Goal: Task Accomplishment & Management: Manage account settings

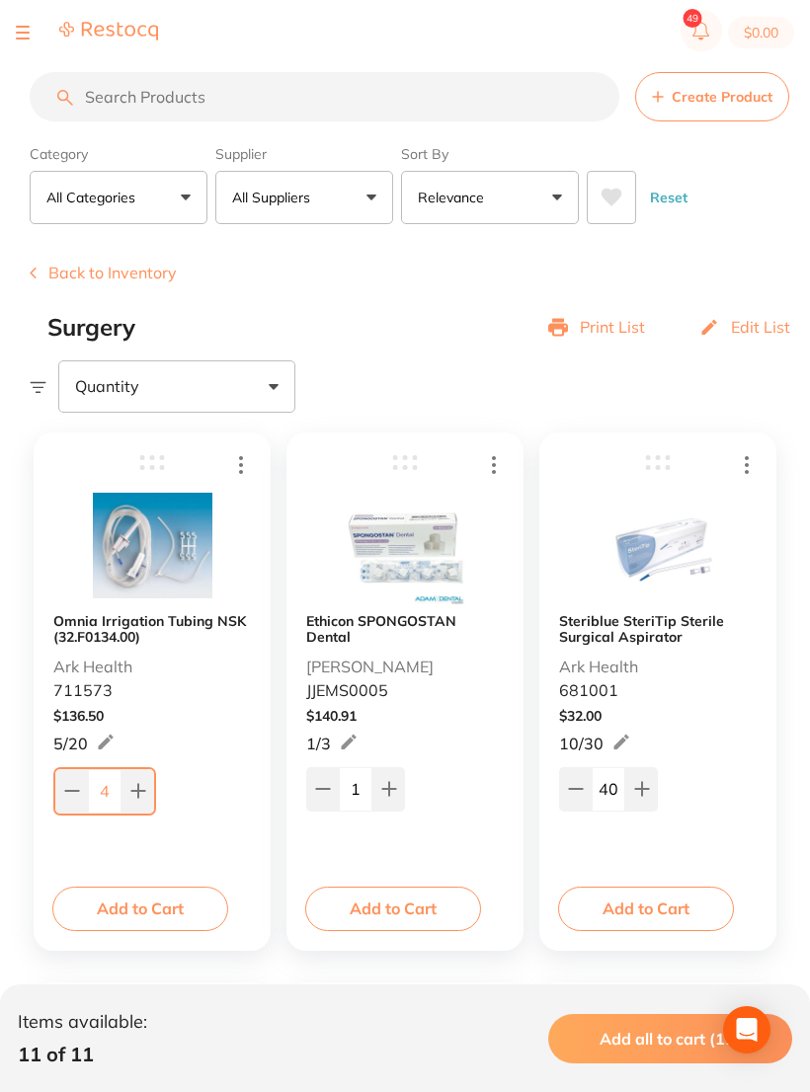
click at [72, 276] on button "Back to Inventory" at bounding box center [103, 272] width 147 height 18
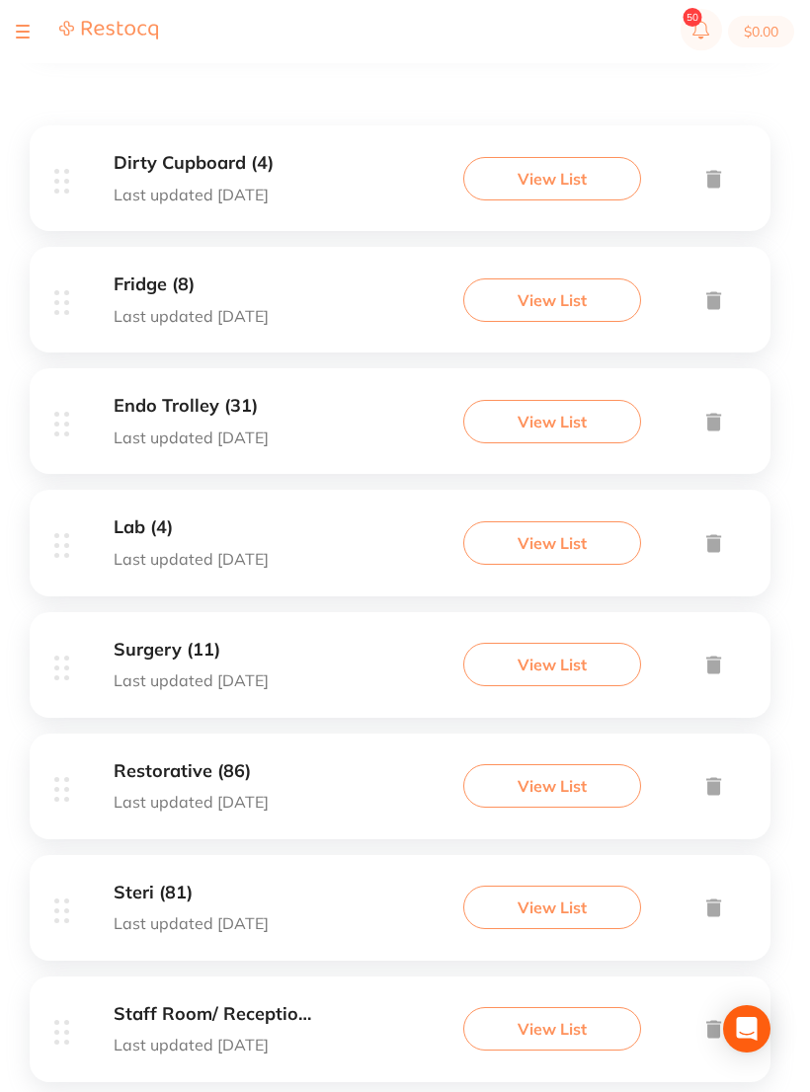
scroll to position [351, 0]
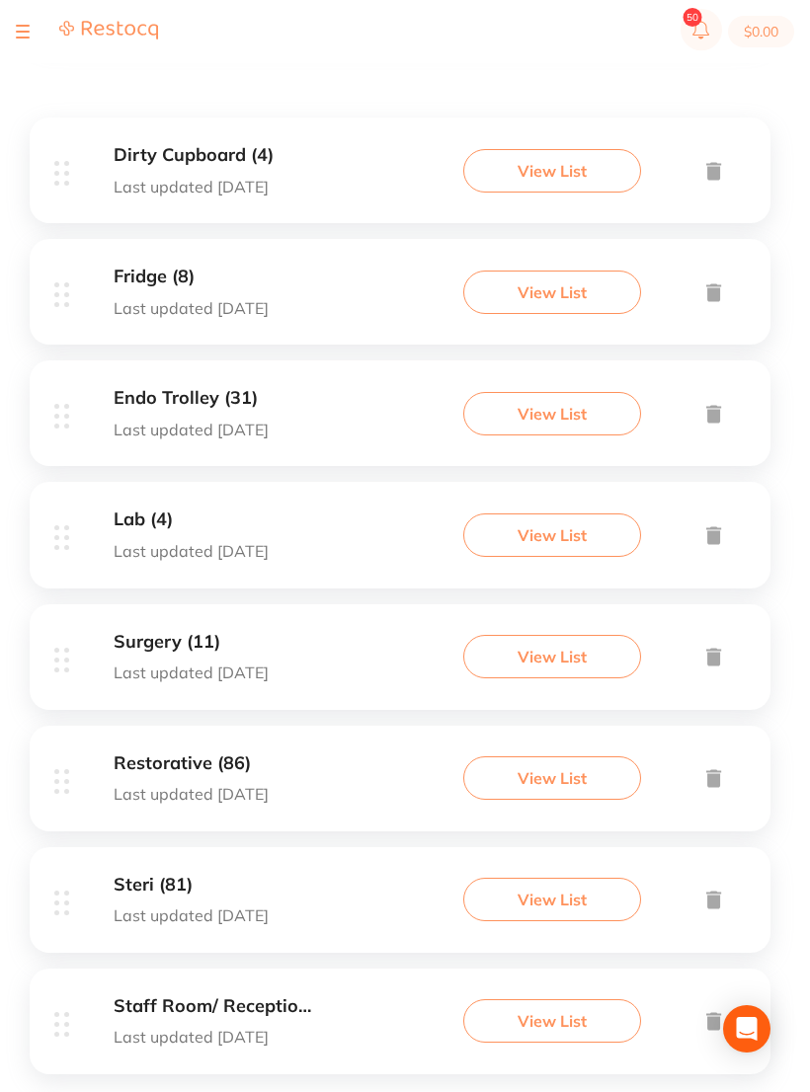
click at [187, 774] on div "Restorative (86) Last updated [DATE]" at bounding box center [191, 778] width 155 height 50
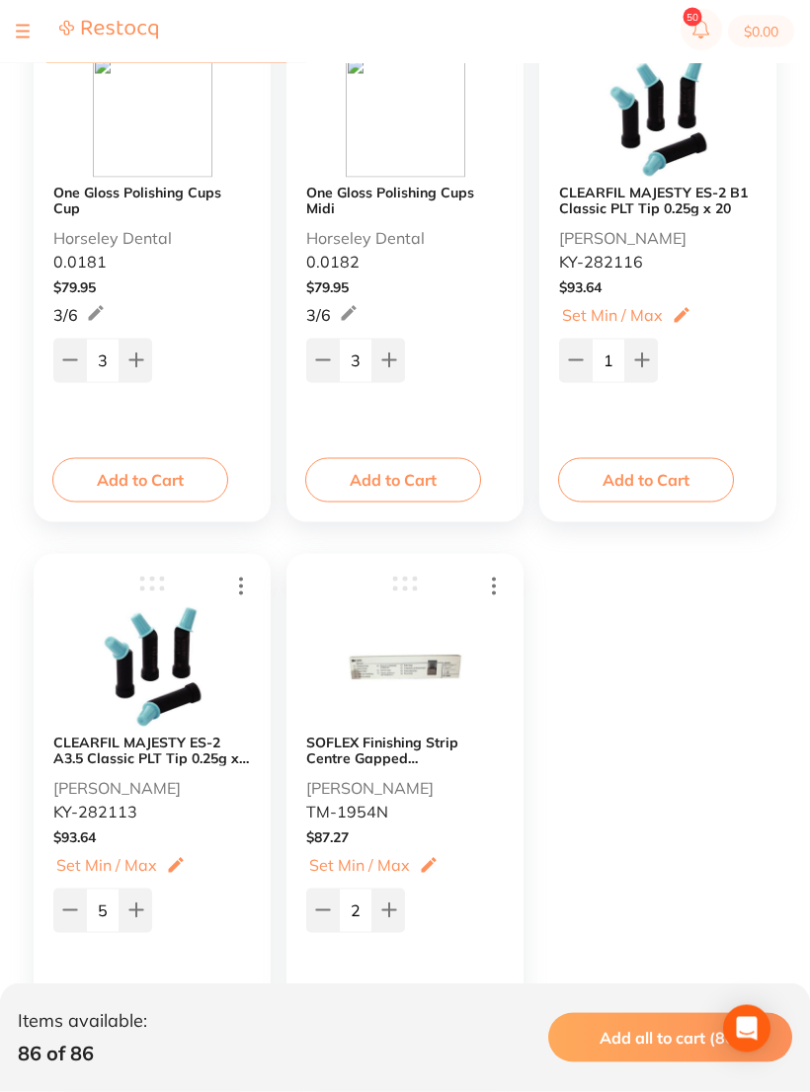
scroll to position [15419, 0]
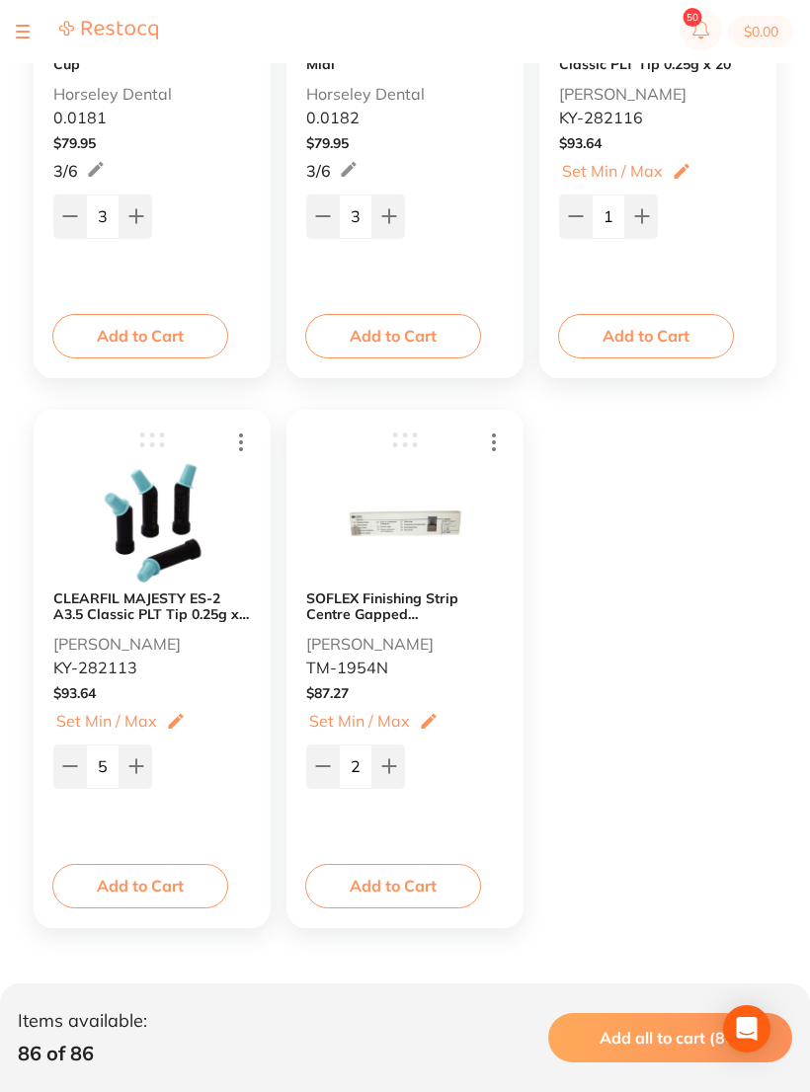
click at [76, 766] on icon at bounding box center [69, 766] width 13 height 0
click at [74, 774] on icon at bounding box center [70, 766] width 16 height 16
type input "3"
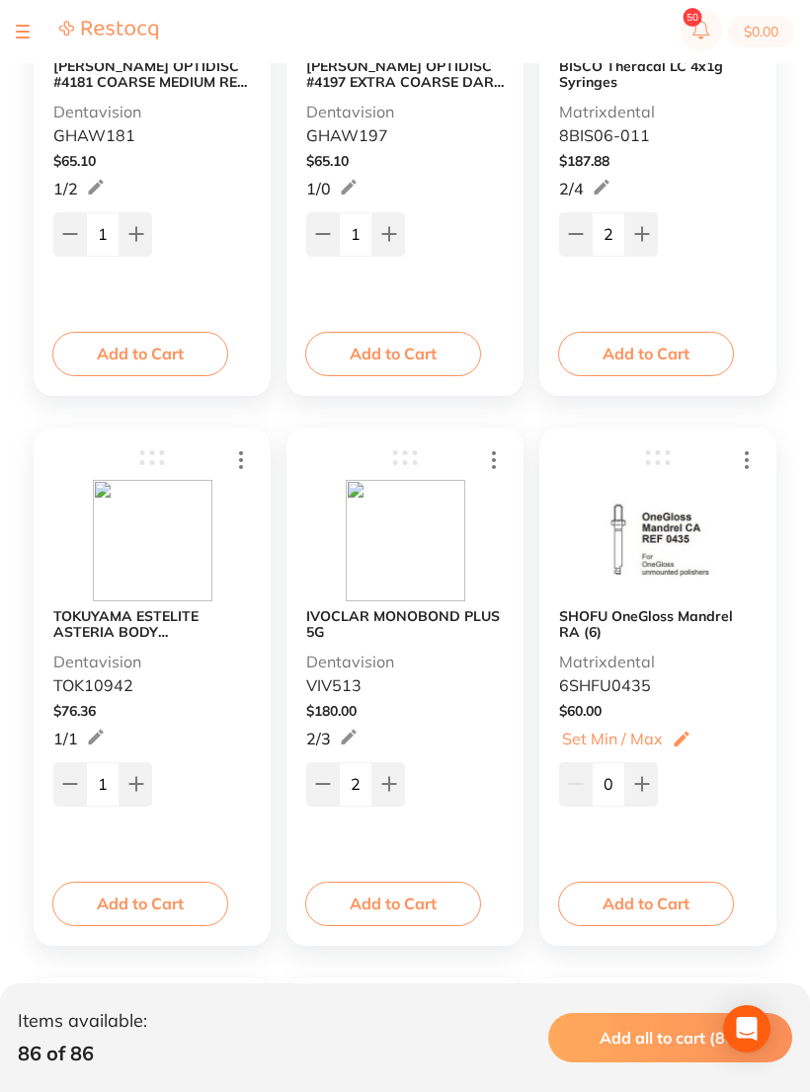
scroll to position [14342, 0]
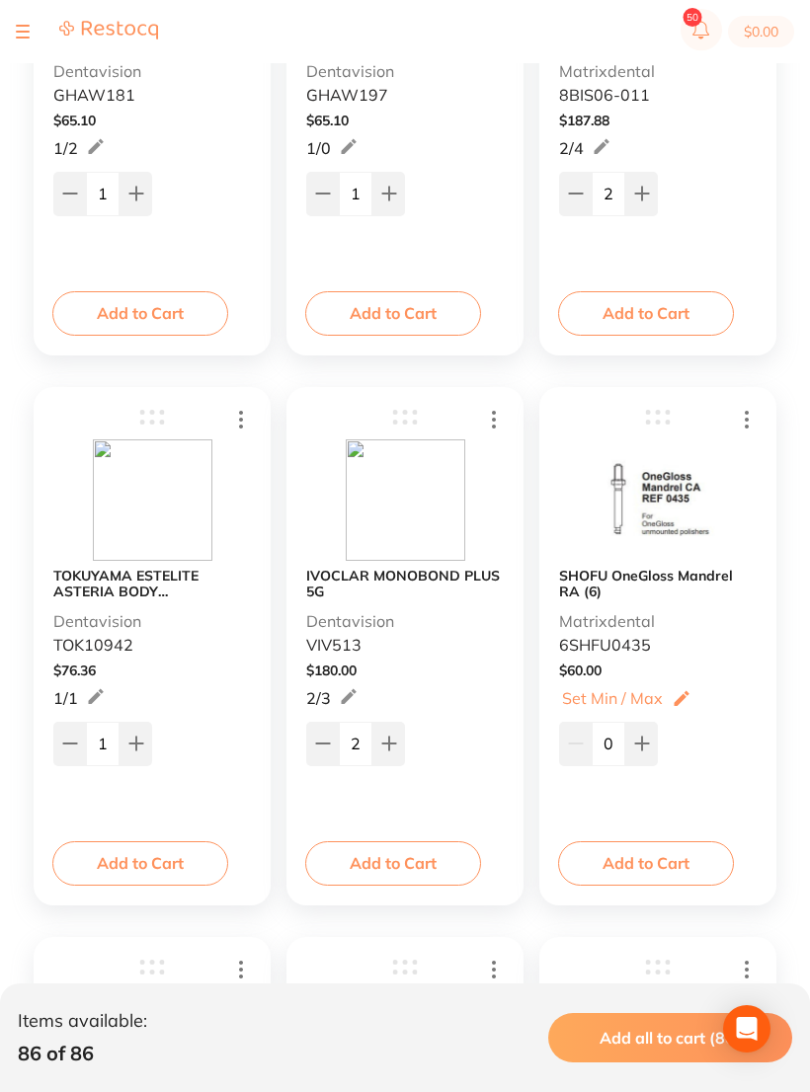
click at [500, 419] on icon at bounding box center [494, 419] width 24 height 25
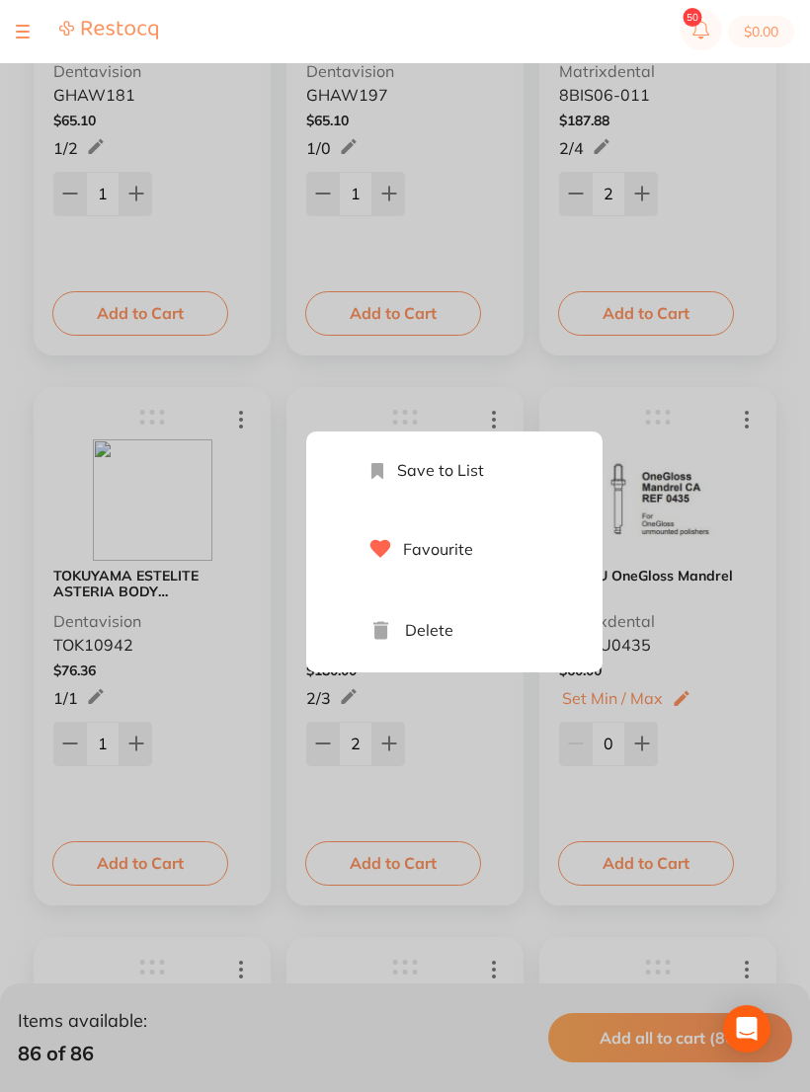
click at [466, 639] on li "Delete" at bounding box center [474, 630] width 257 height 84
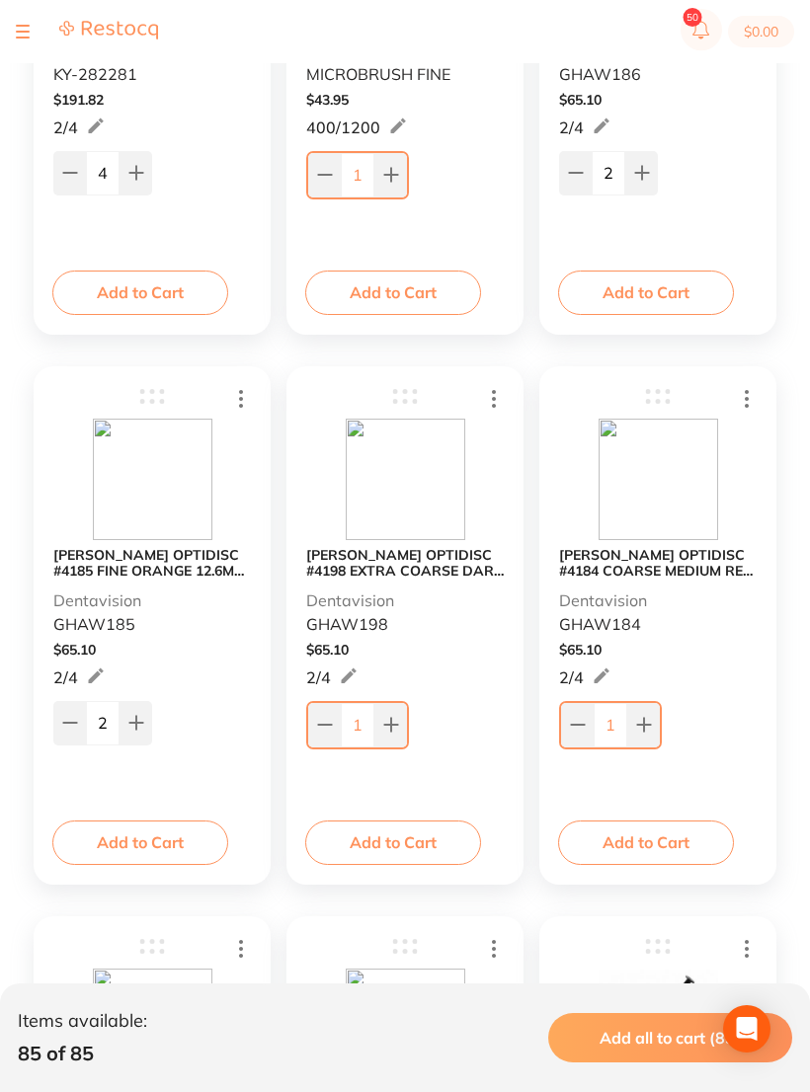
scroll to position [13262, 0]
click at [59, 729] on button at bounding box center [69, 723] width 33 height 43
type input "1"
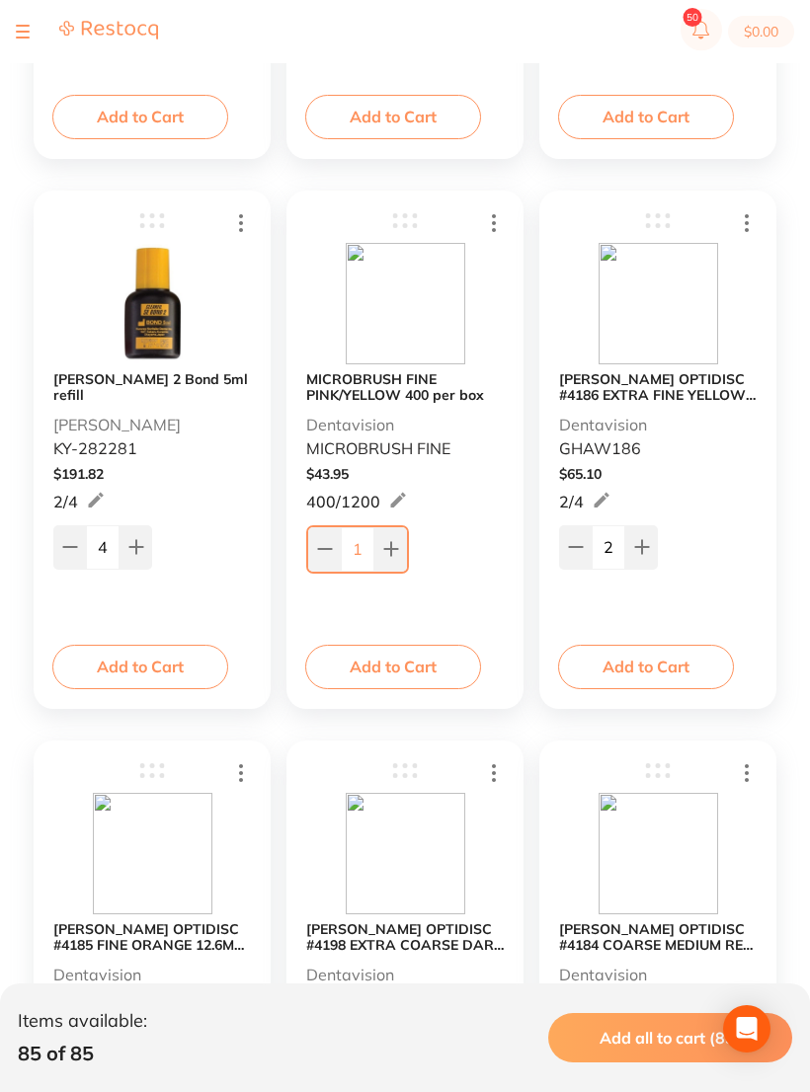
scroll to position [12888, 0]
click at [578, 546] on icon at bounding box center [576, 548] width 16 height 16
type input "1"
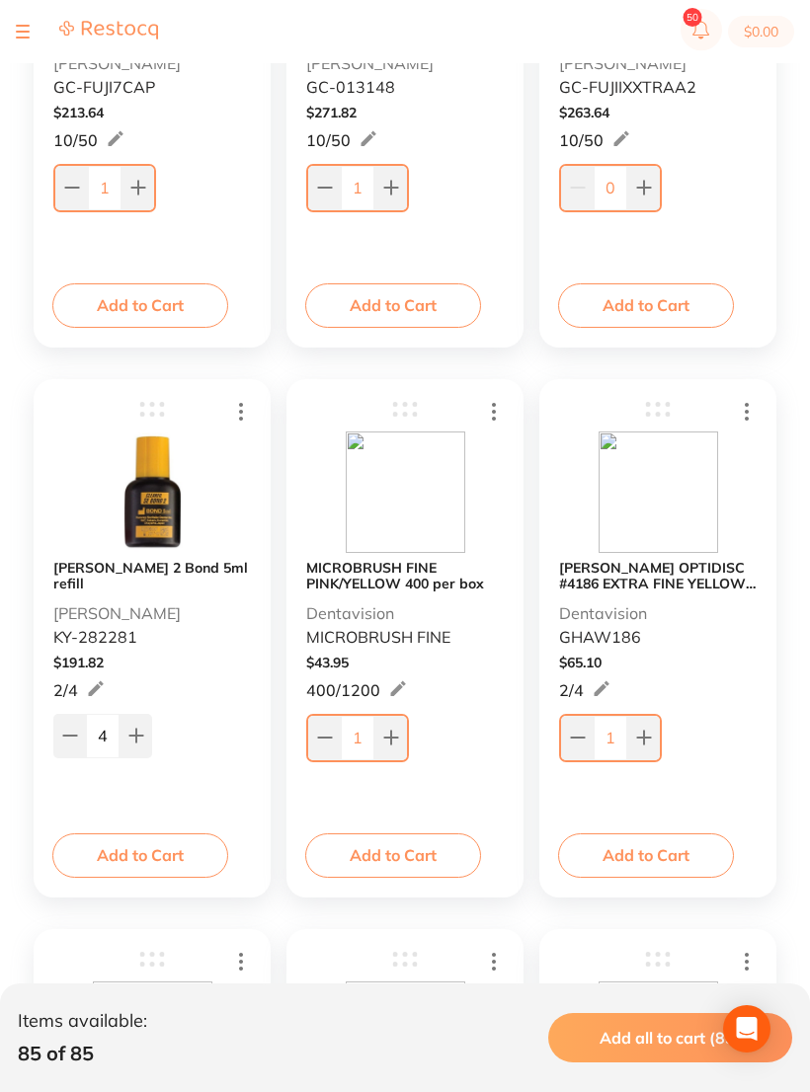
scroll to position [12696, 0]
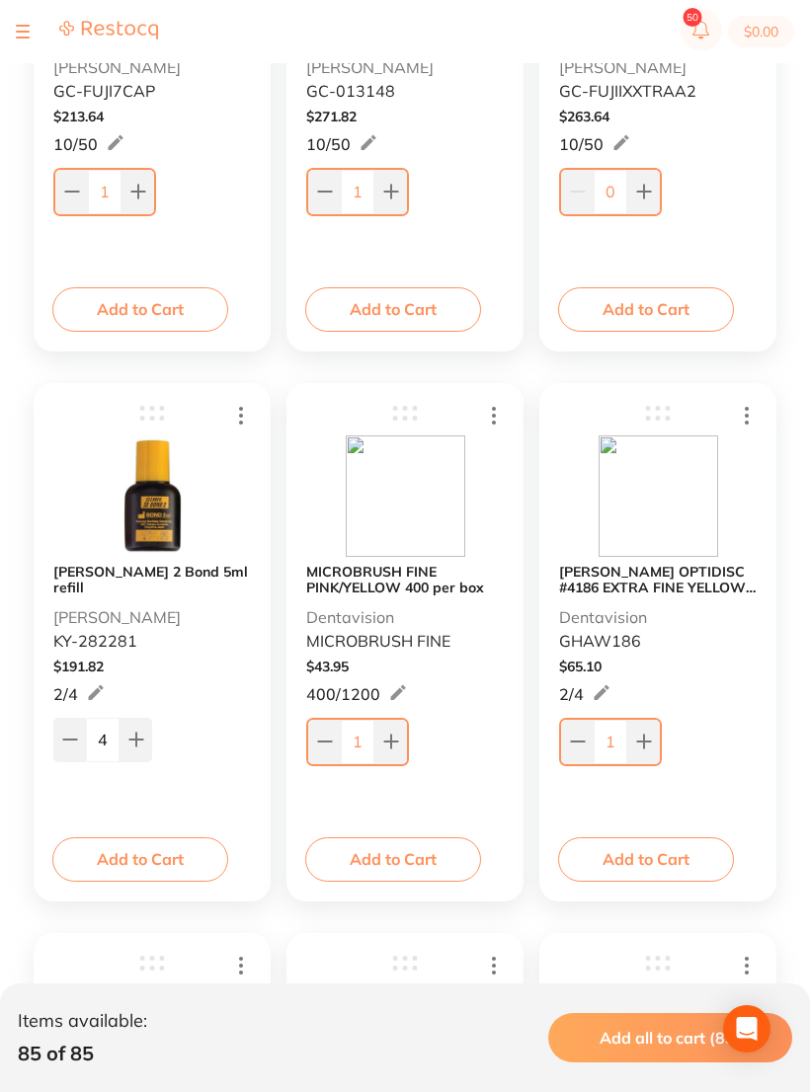
click at [397, 744] on icon at bounding box center [390, 741] width 13 height 13
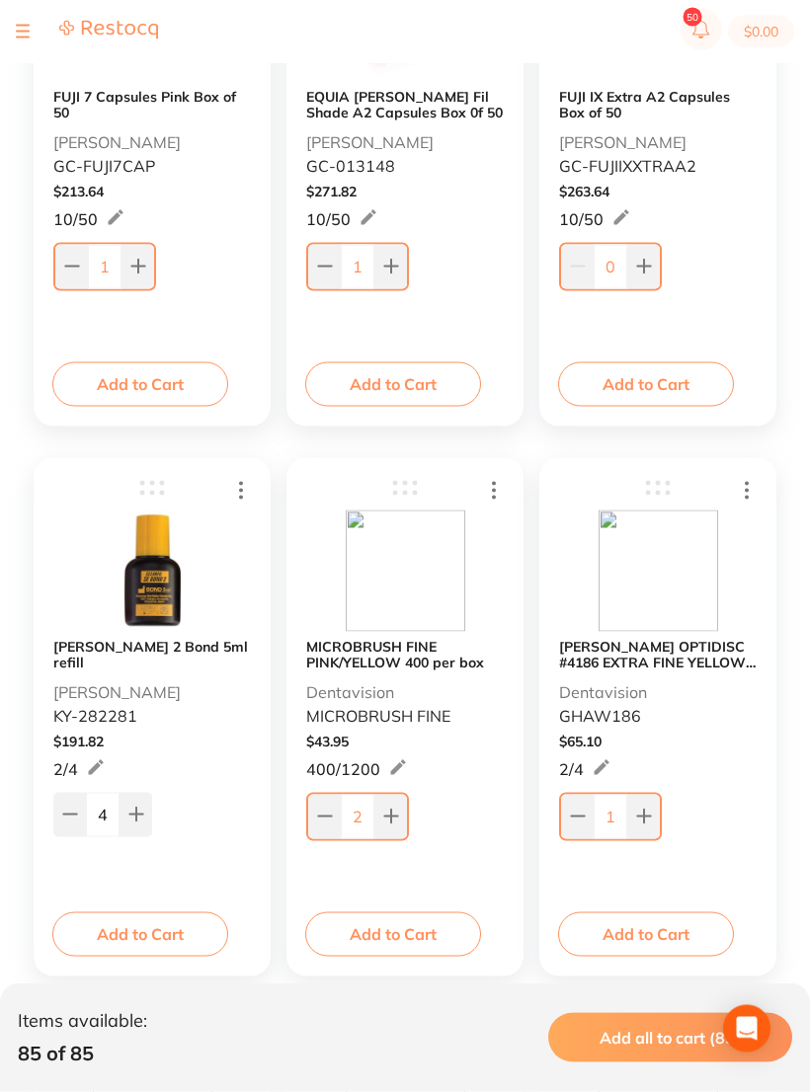
click at [353, 811] on input "2" at bounding box center [358, 816] width 34 height 43
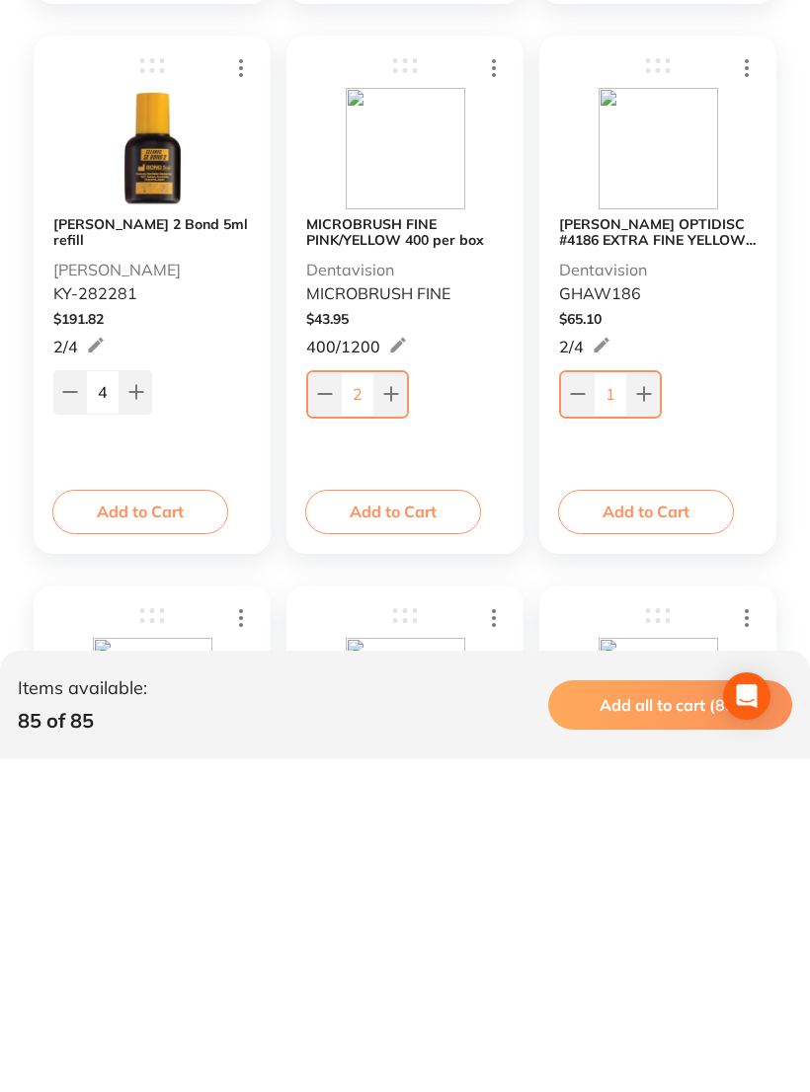
click at [379, 705] on button at bounding box center [390, 726] width 33 height 43
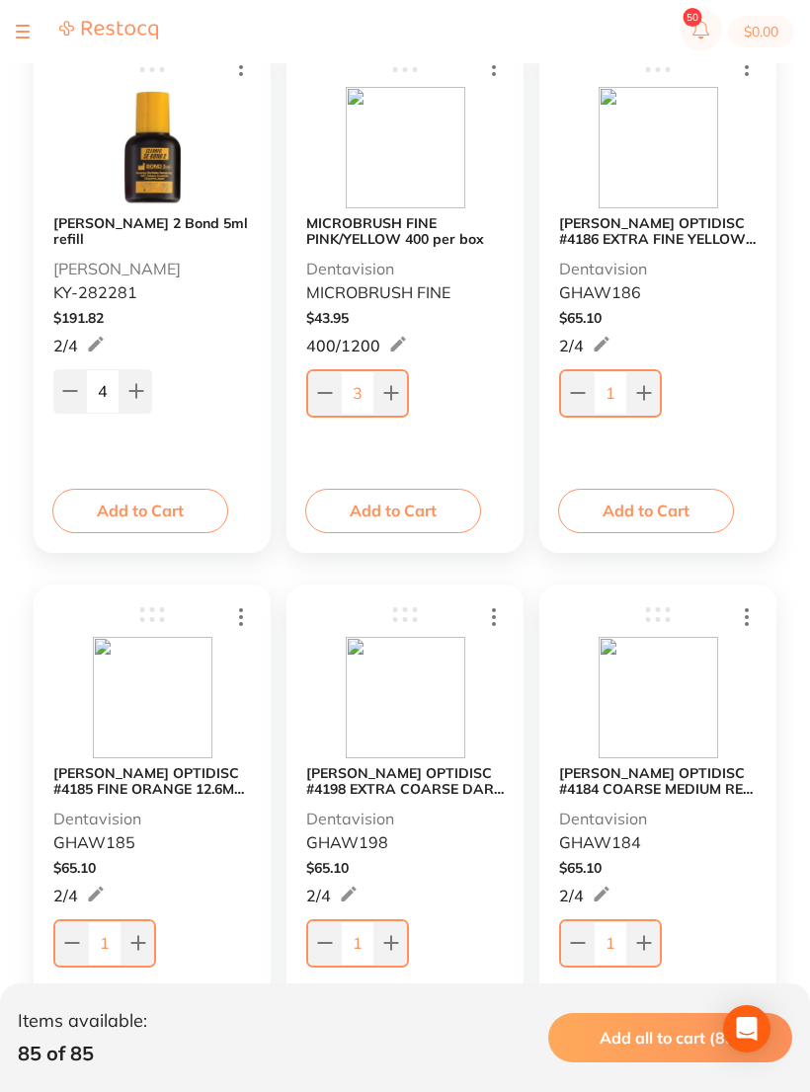
click at [347, 392] on input "3" at bounding box center [358, 392] width 34 height 43
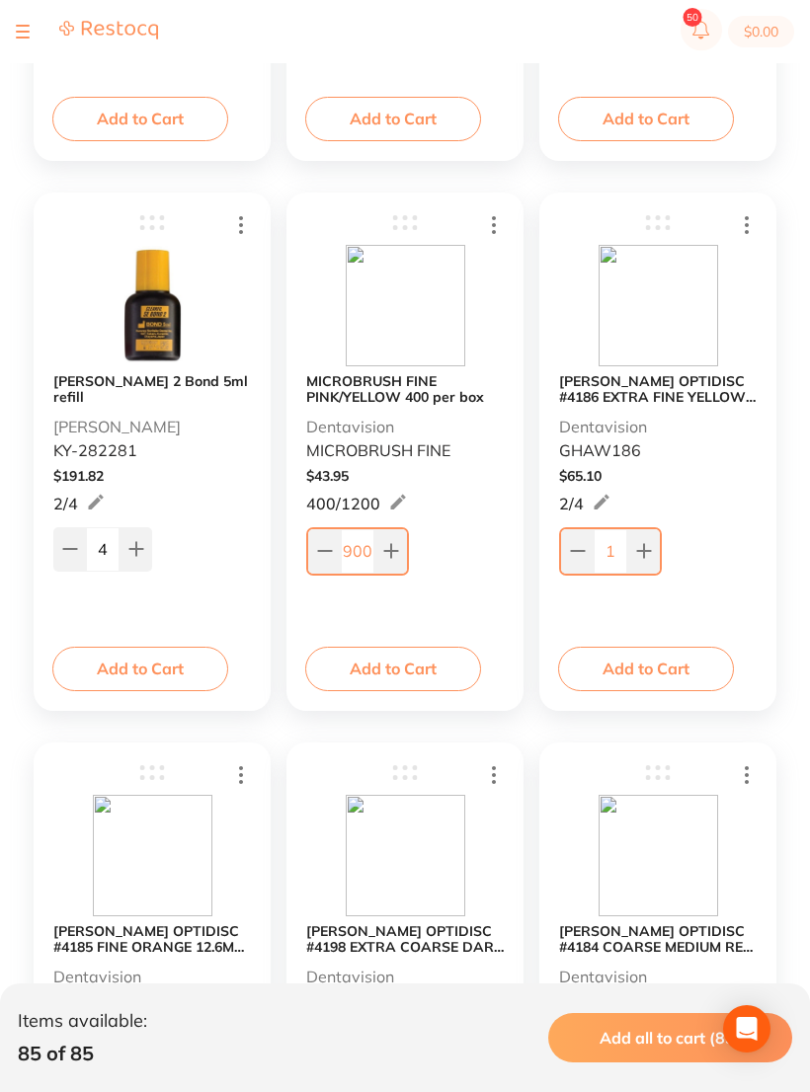
scroll to position [12811, 0]
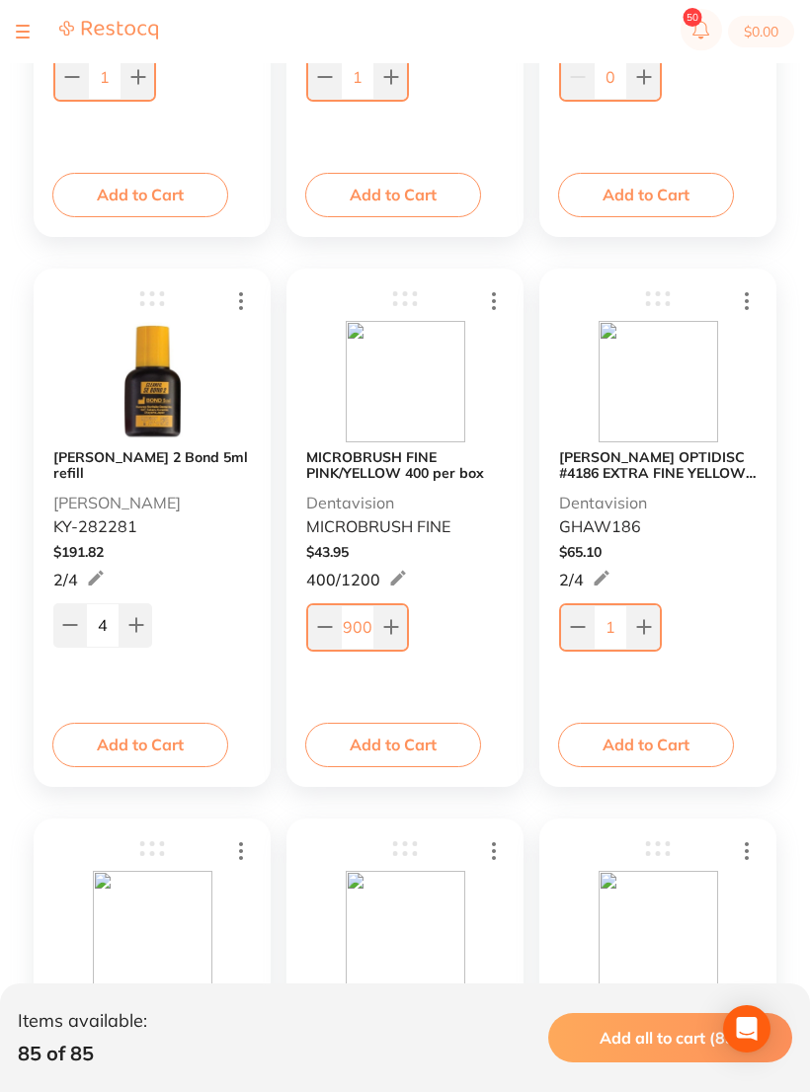
type input "900"
click at [746, 479] on b "[PERSON_NAME] OPTIDISC #4186 EXTRA FINE YELLOW 12.6MM (100)" at bounding box center [657, 465] width 197 height 32
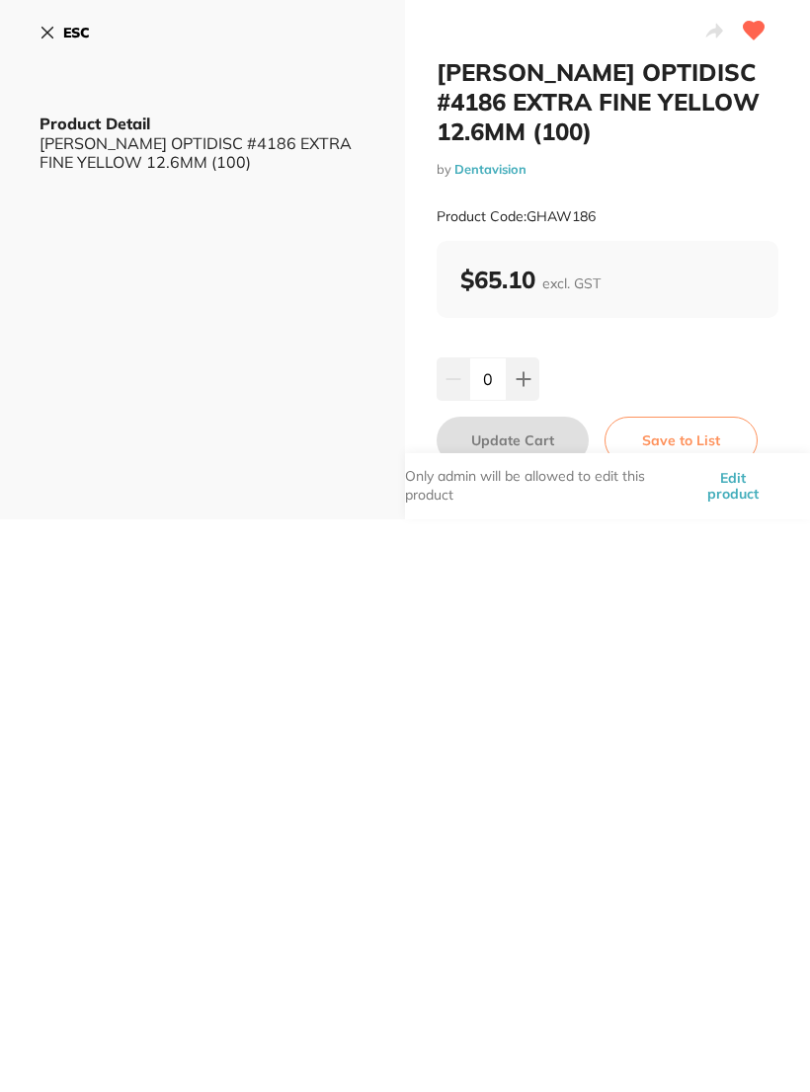
click at [56, 25] on button "ESC" at bounding box center [64, 33] width 50 height 34
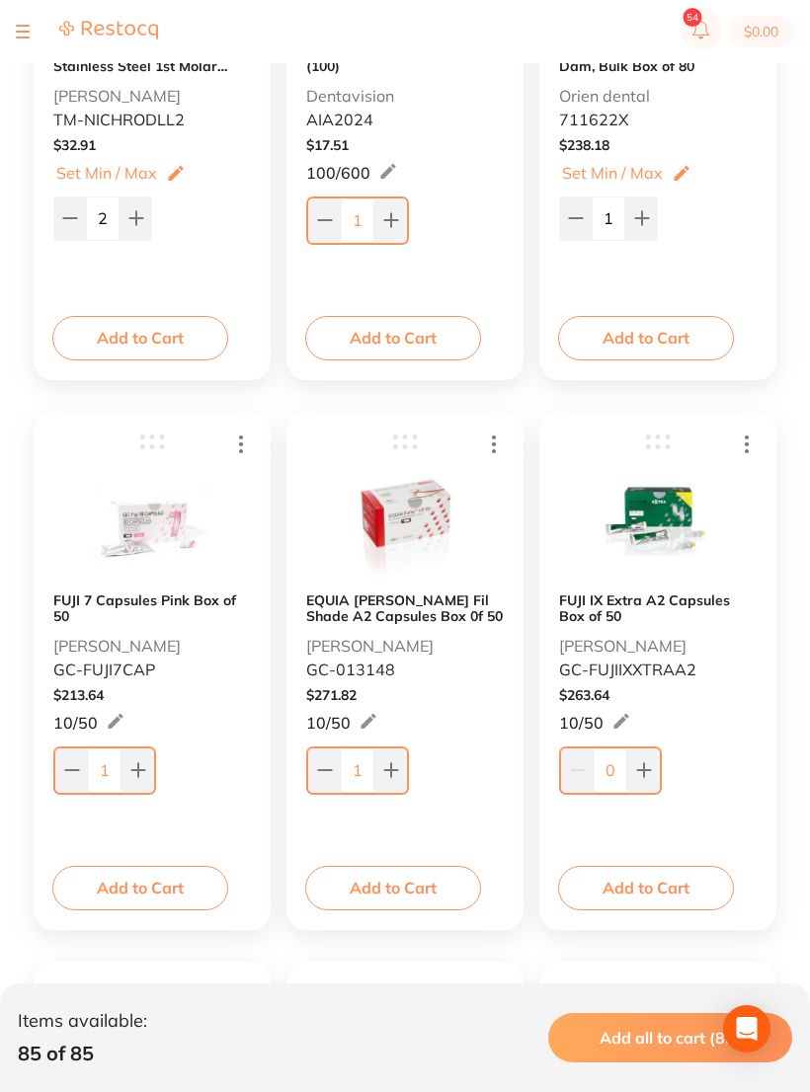
scroll to position [12115, 0]
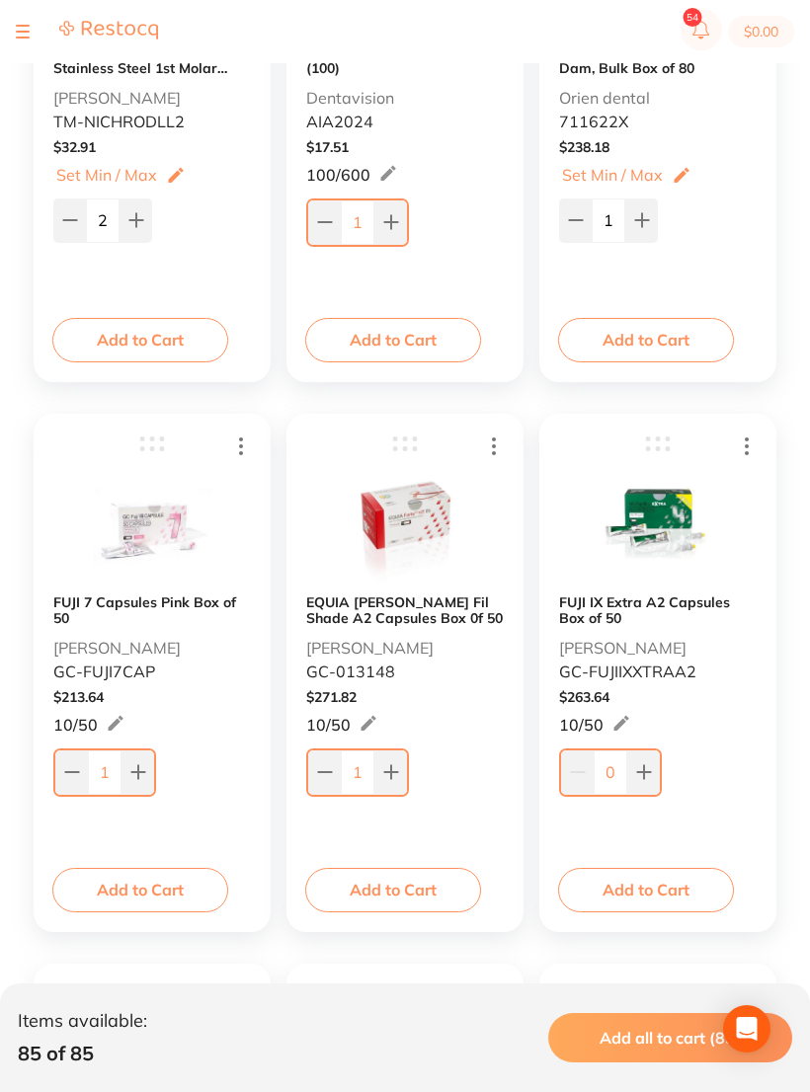
click at [358, 773] on input "1" at bounding box center [358, 771] width 34 height 43
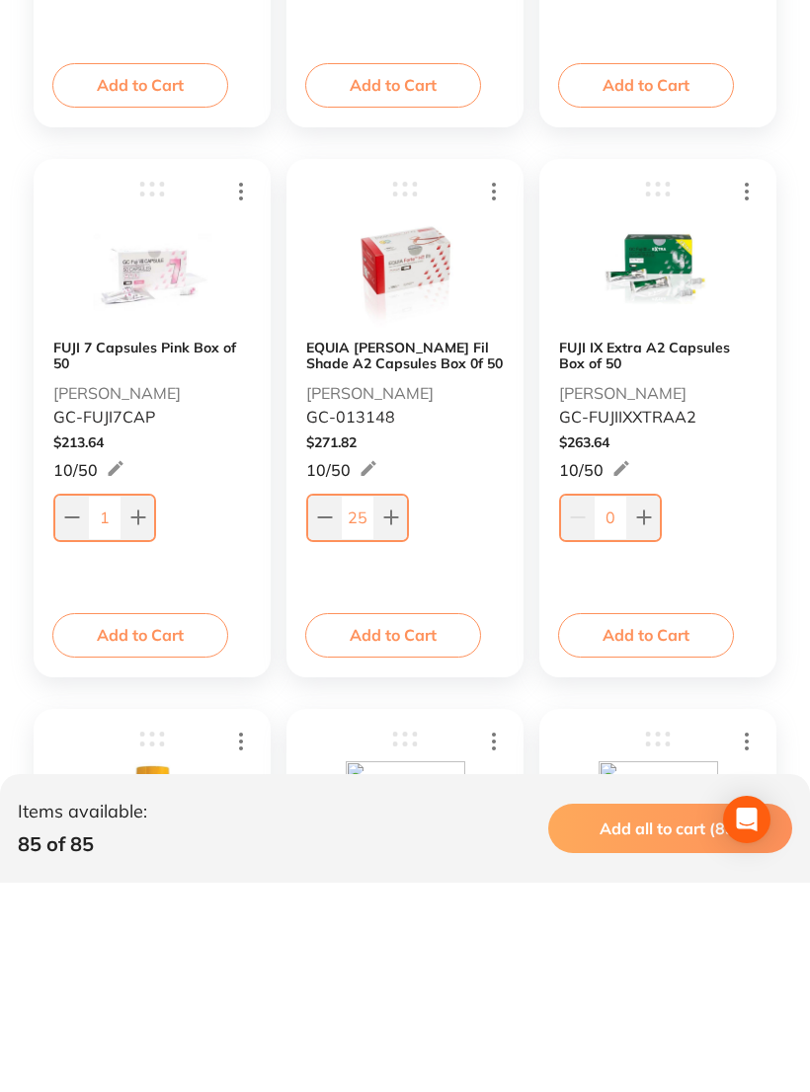
type input "25"
click at [115, 705] on input "1" at bounding box center [105, 726] width 34 height 43
type input "30"
click at [367, 703] on input "25" at bounding box center [356, 724] width 34 height 43
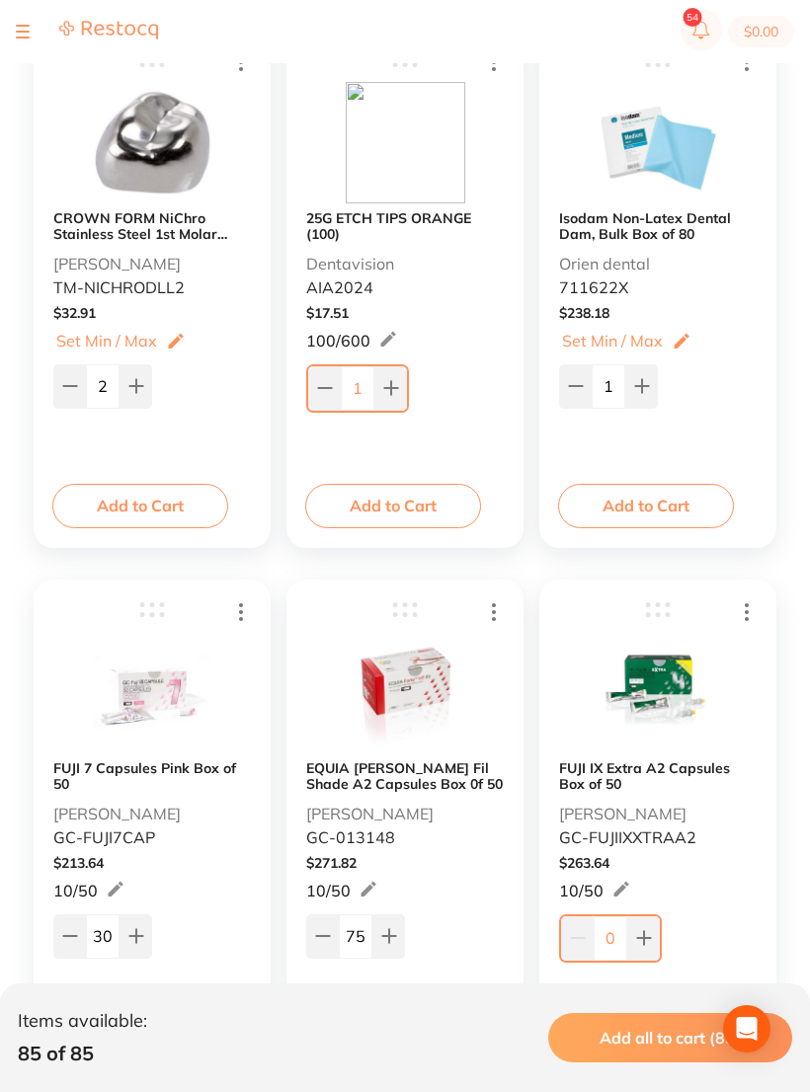
scroll to position [11869, 0]
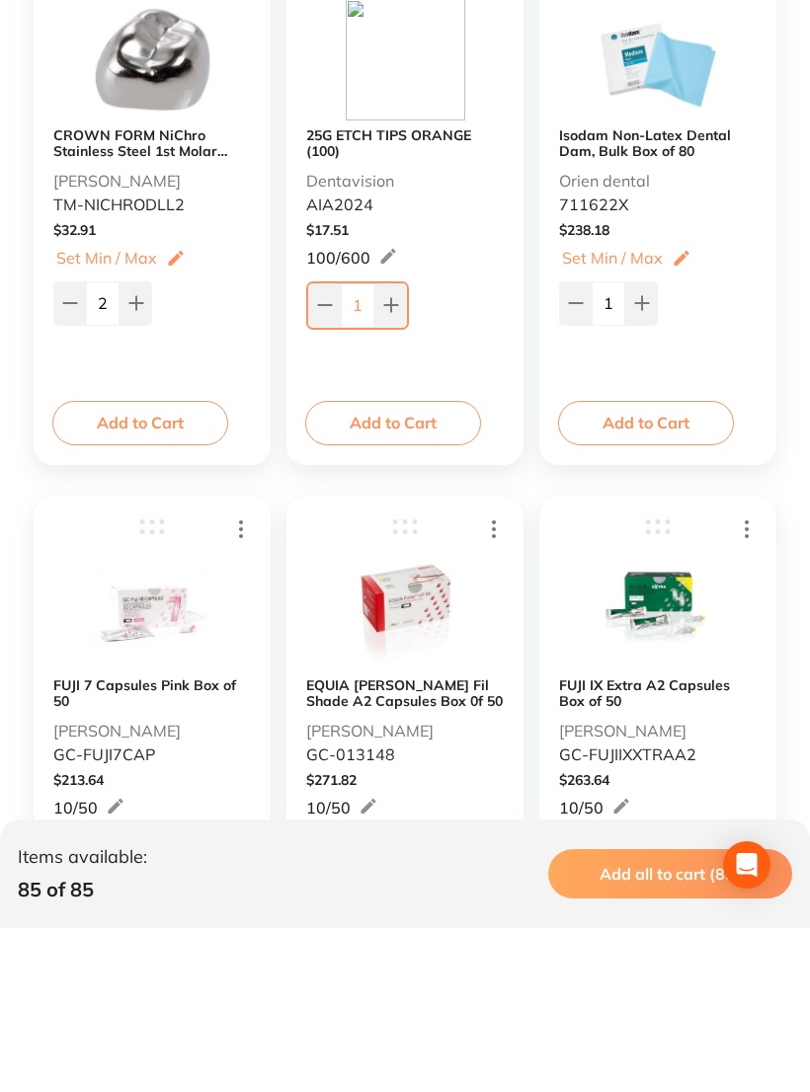
type input "75"
click at [749, 680] on icon at bounding box center [747, 692] width 24 height 25
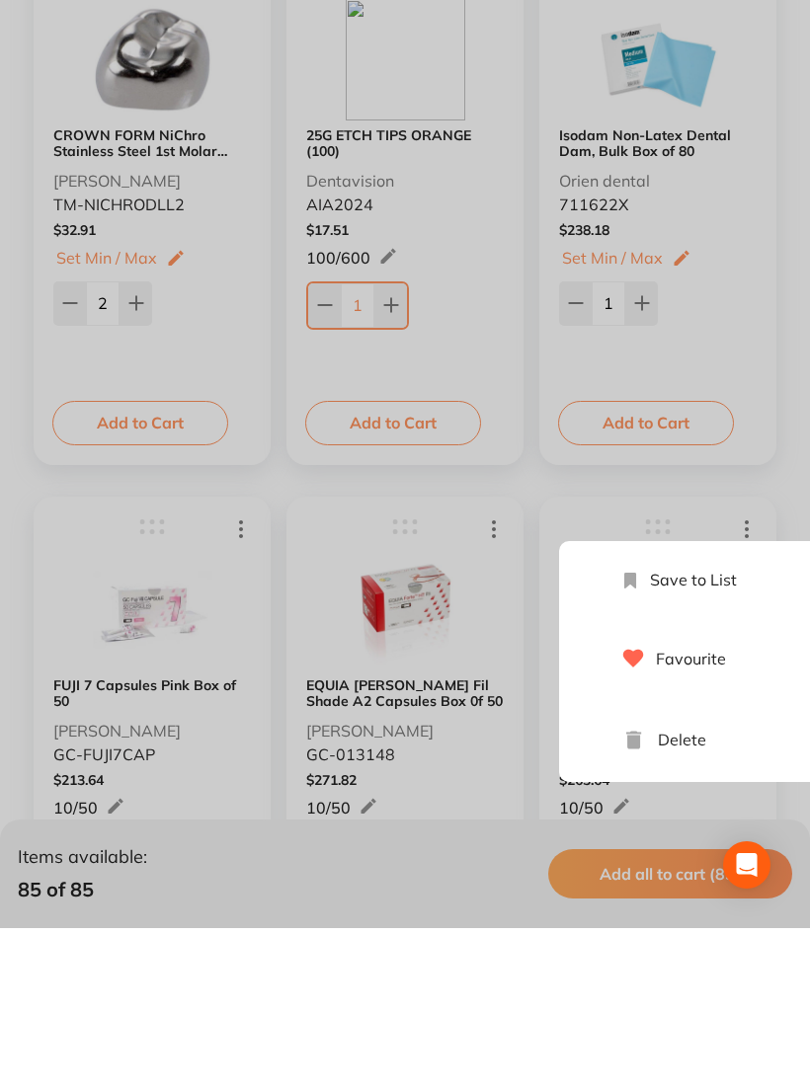
scroll to position [12033, 0]
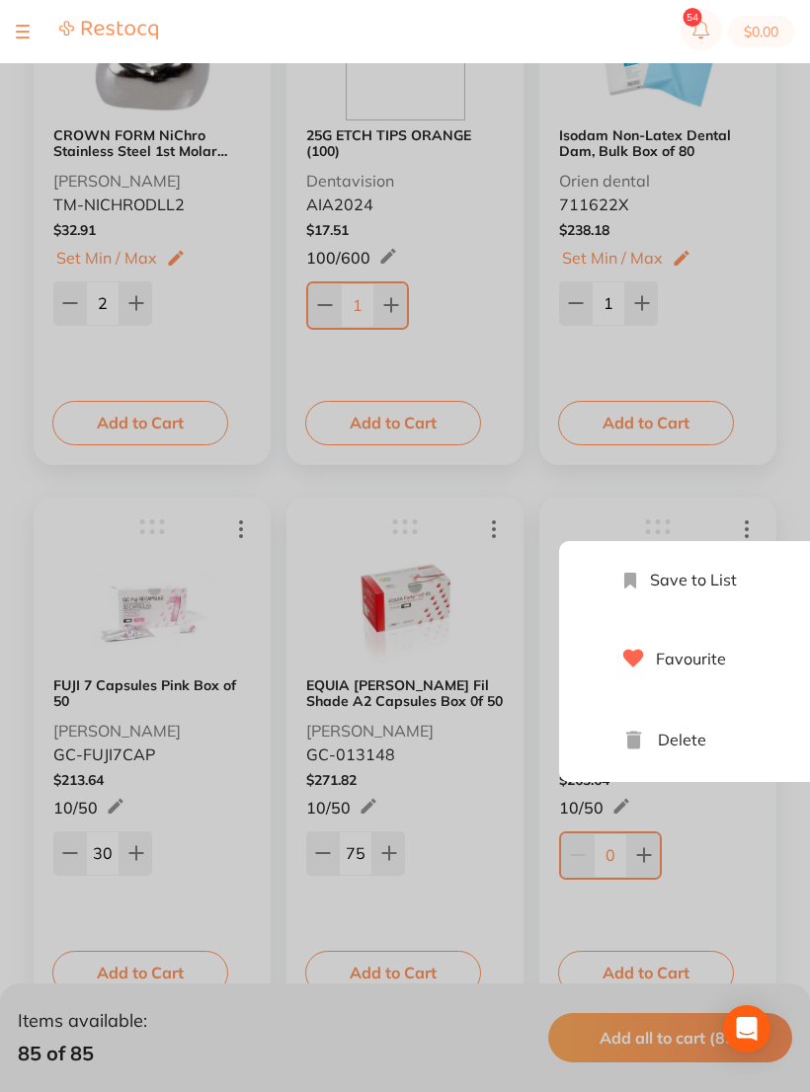
click at [702, 742] on li "Delete" at bounding box center [726, 740] width 257 height 84
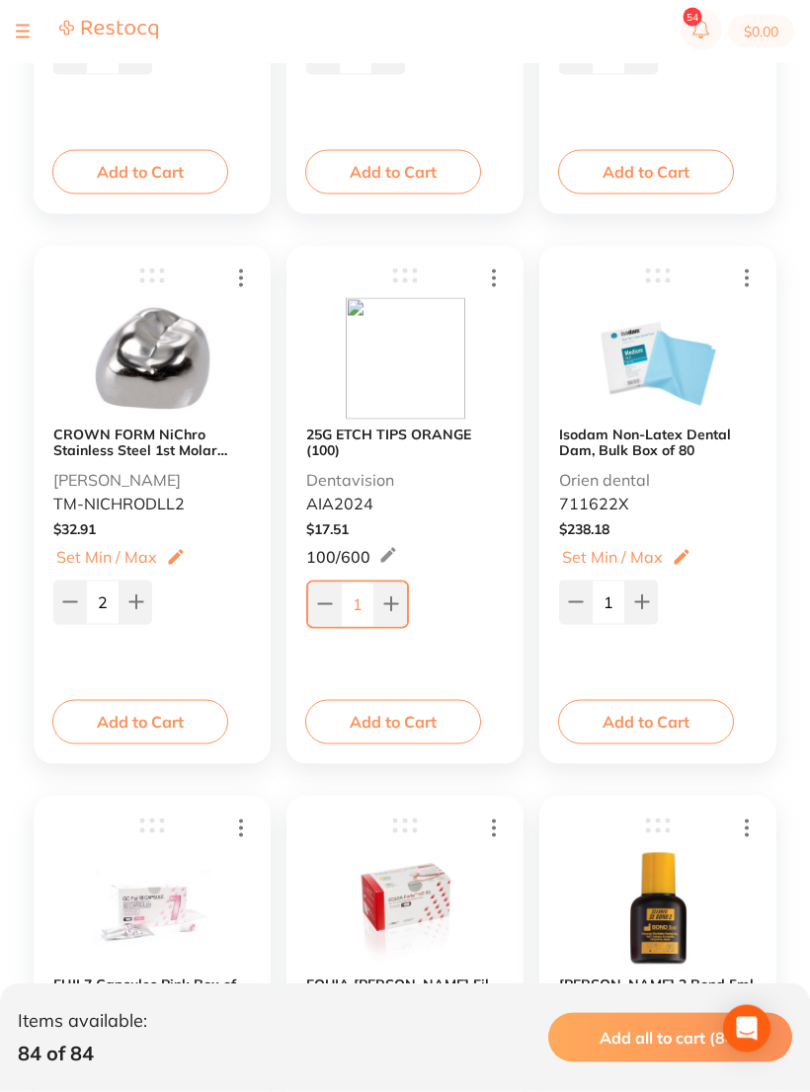
scroll to position [11733, 0]
click at [328, 608] on icon at bounding box center [325, 604] width 16 height 16
type input "0"
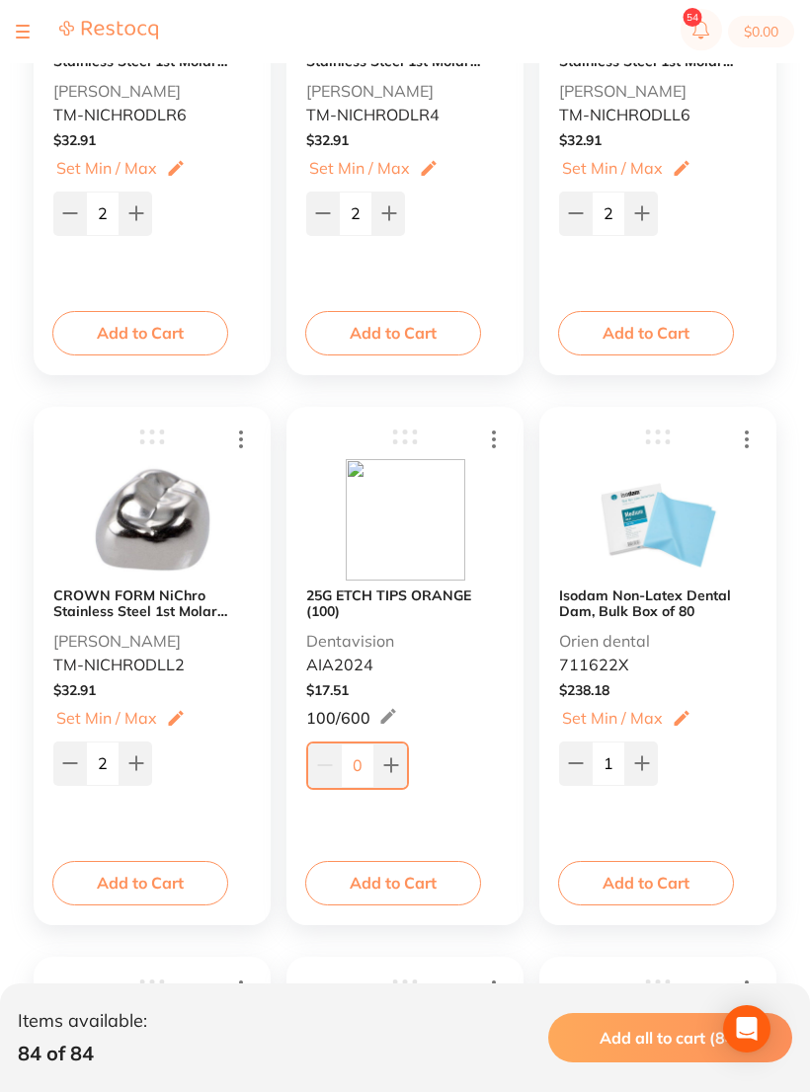
scroll to position [11546, 0]
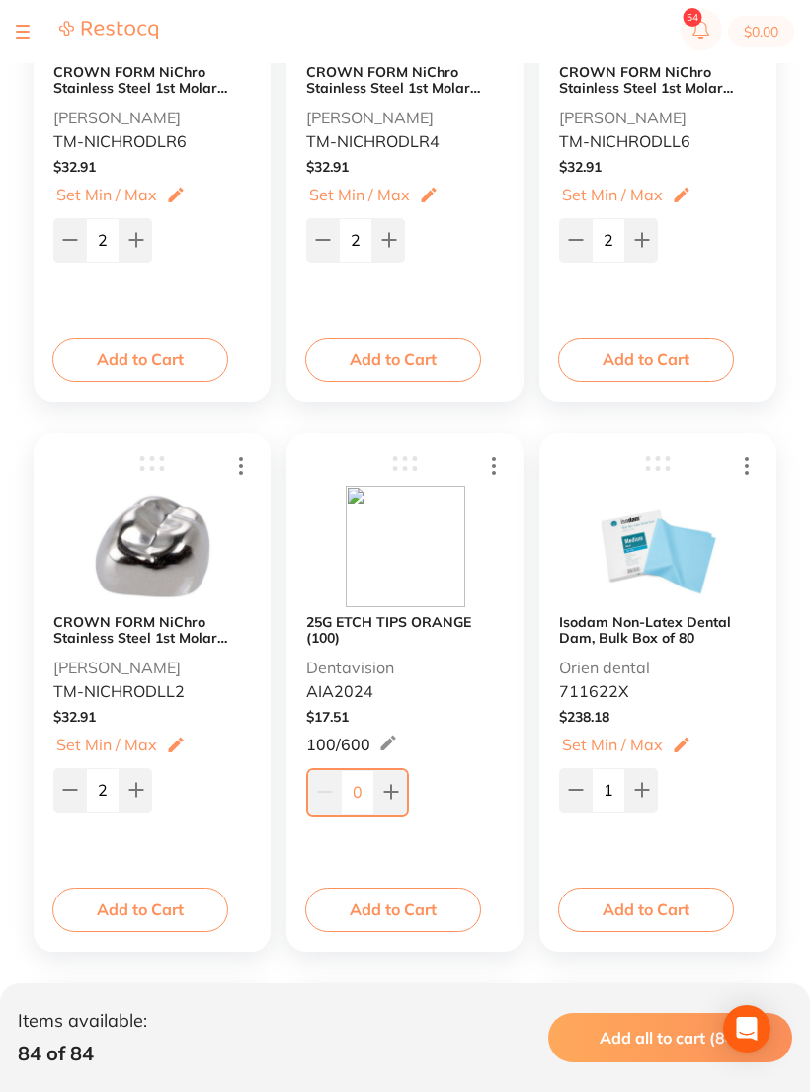
click at [603, 799] on input "1" at bounding box center [608, 789] width 34 height 43
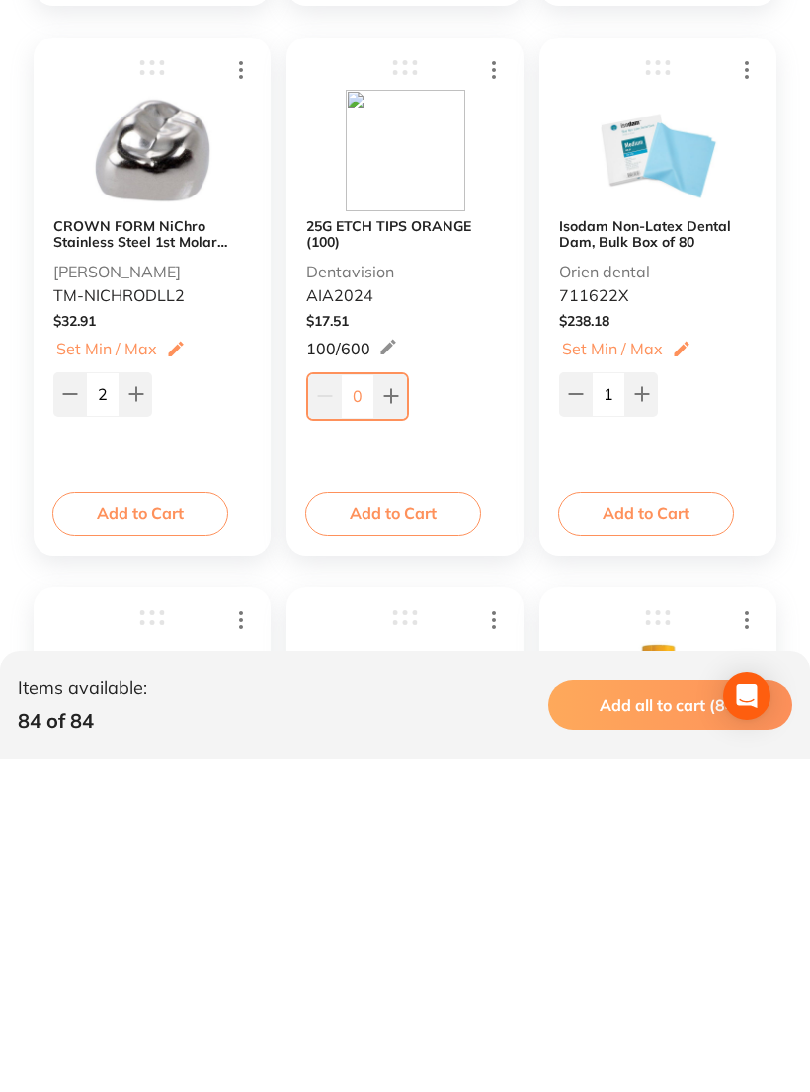
click at [600, 705] on input "1" at bounding box center [608, 726] width 34 height 43
click at [606, 705] on input "1" at bounding box center [608, 726] width 34 height 43
click at [617, 705] on input "1" at bounding box center [608, 726] width 34 height 43
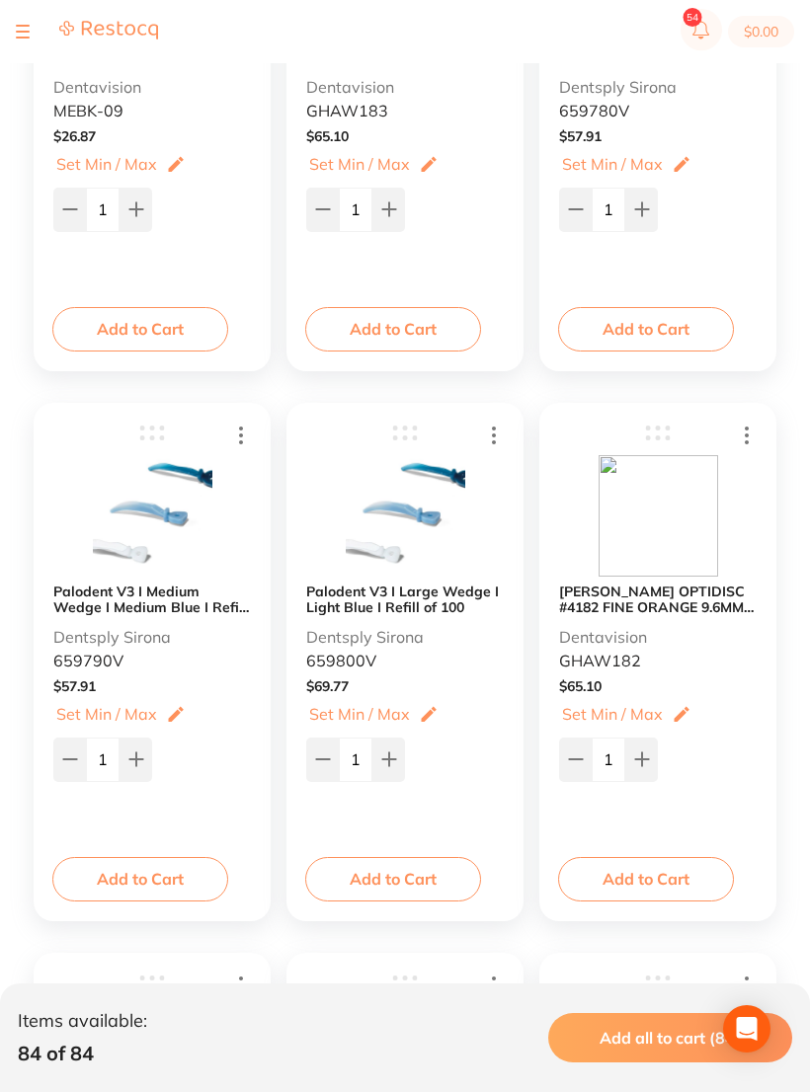
scroll to position [6594, 0]
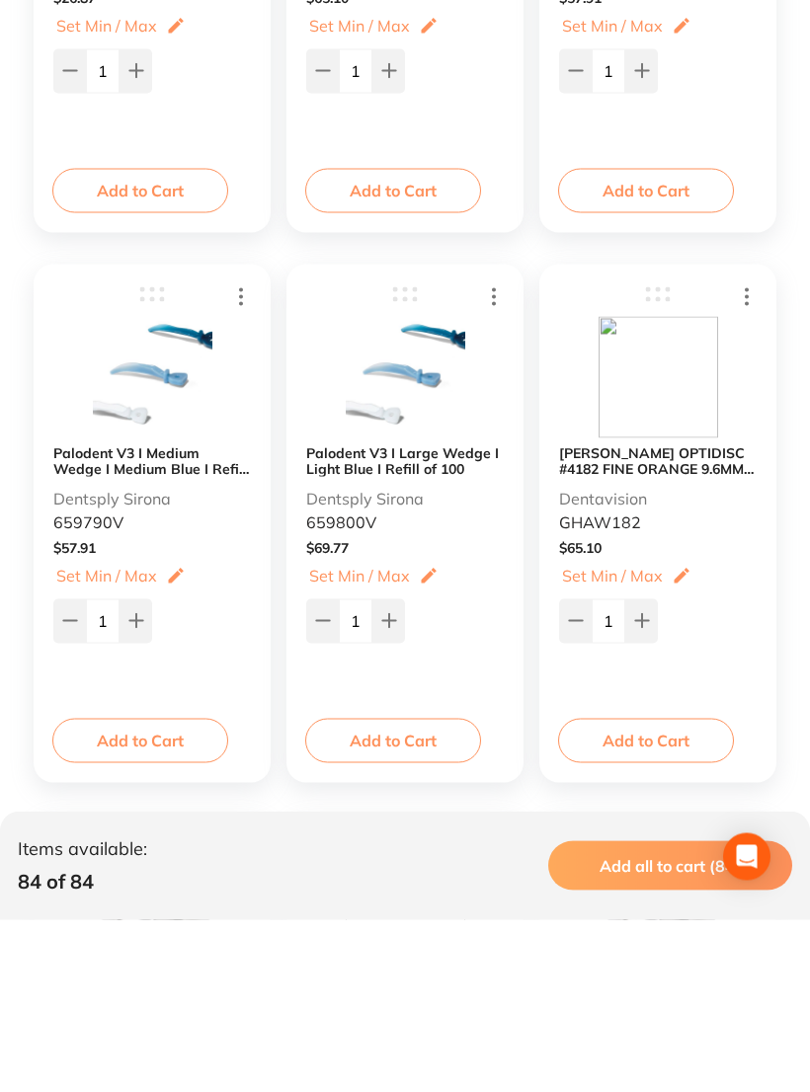
type input "80"
click at [386, 771] on button at bounding box center [388, 792] width 33 height 43
type input "2"
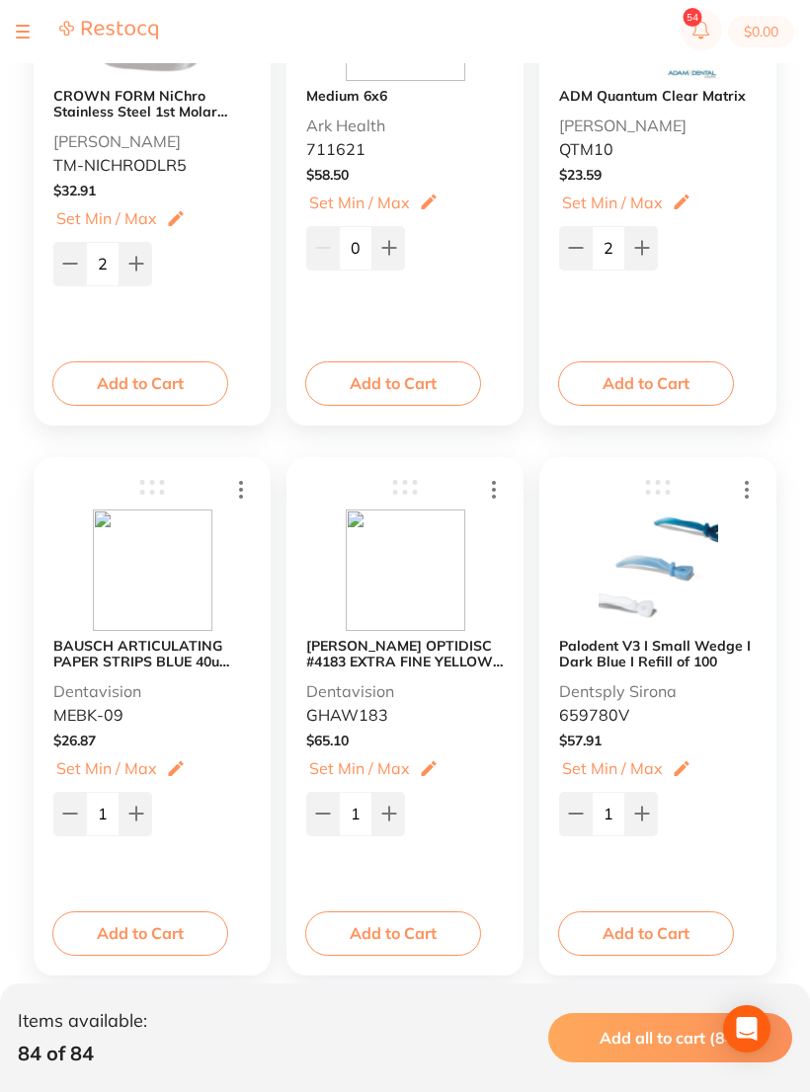
scroll to position [6074, 0]
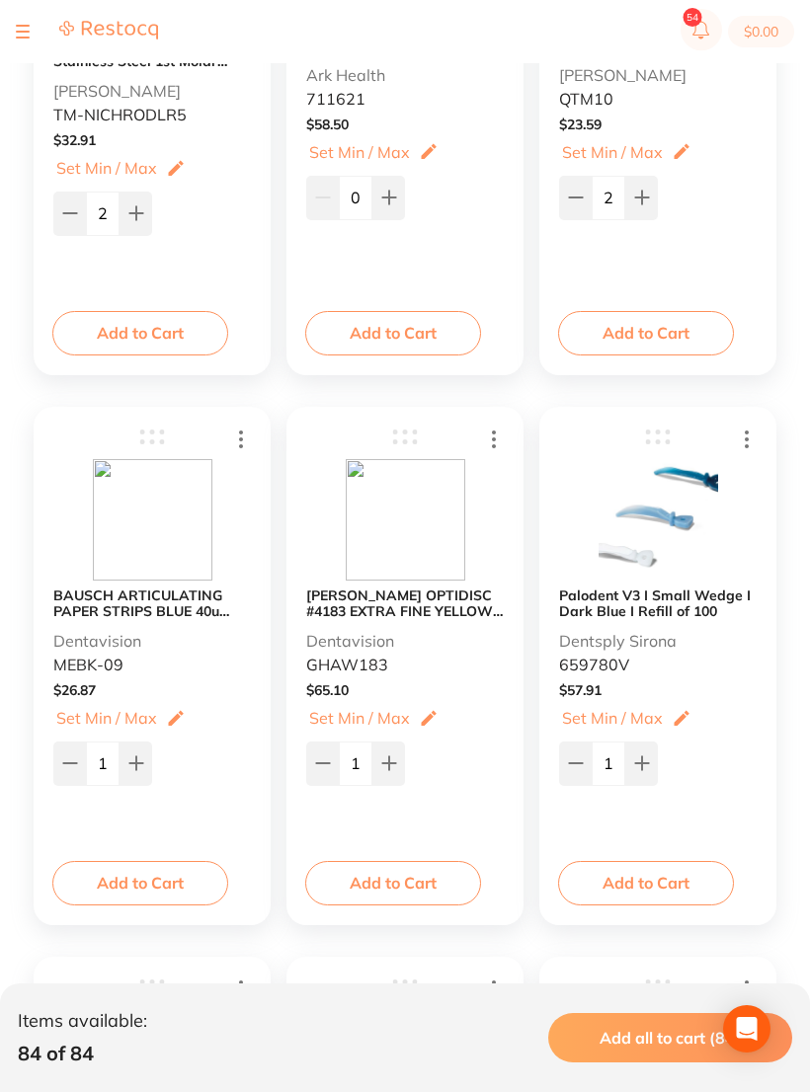
click at [56, 754] on button at bounding box center [69, 762] width 33 height 43
type input "0"
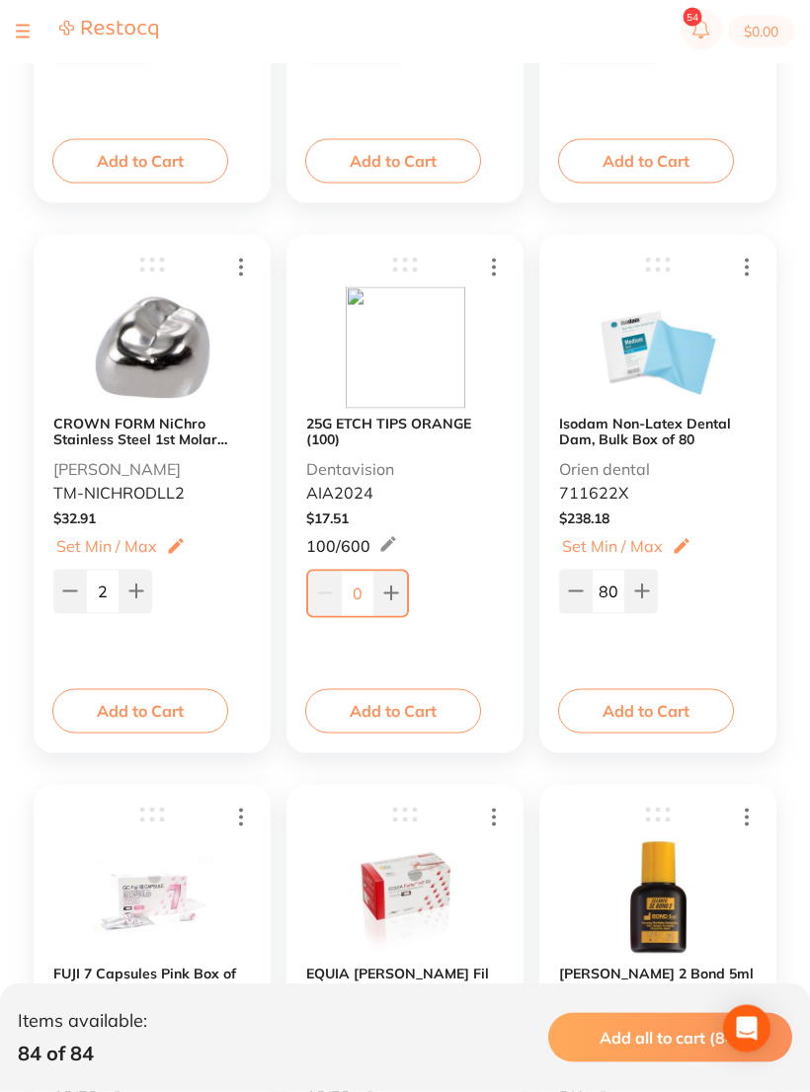
scroll to position [11745, 0]
click at [411, 577] on div "0" at bounding box center [404, 590] width 197 height 51
click at [404, 580] on button at bounding box center [390, 592] width 33 height 43
click at [406, 581] on button at bounding box center [390, 592] width 33 height 43
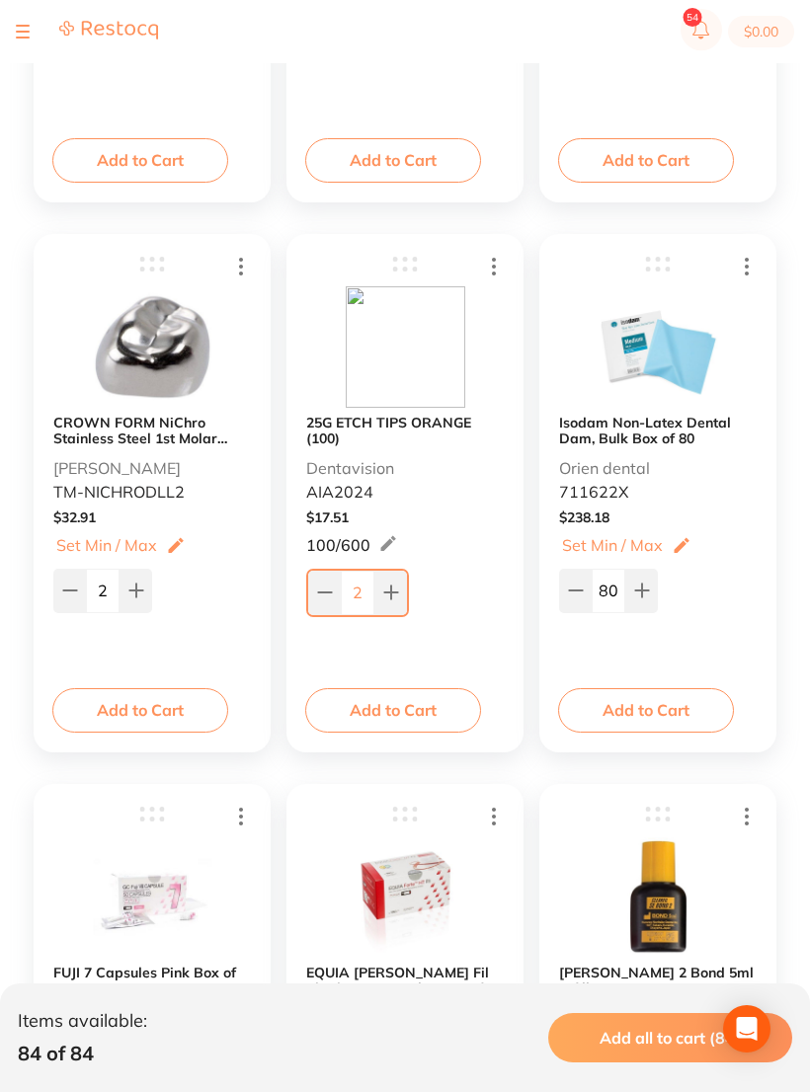
click at [385, 587] on icon at bounding box center [391, 592] width 16 height 16
click at [385, 586] on icon at bounding box center [391, 592] width 16 height 16
click at [387, 597] on icon at bounding box center [391, 592] width 16 height 16
type input "5"
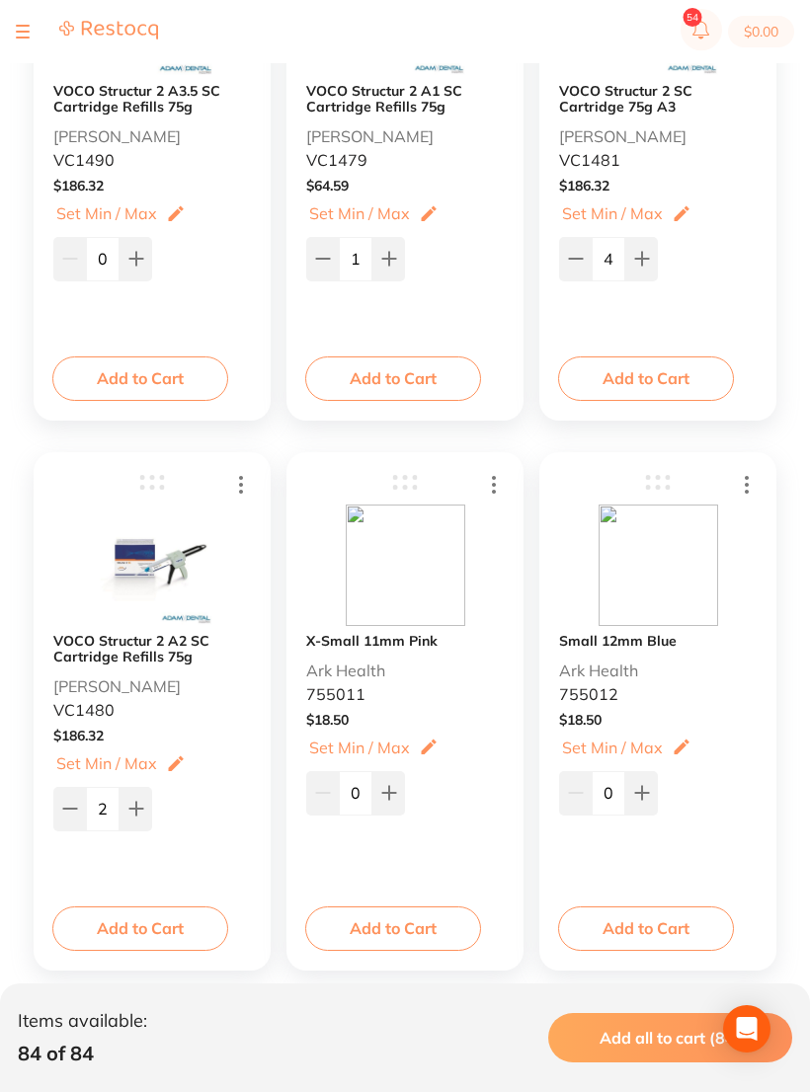
scroll to position [4327, 0]
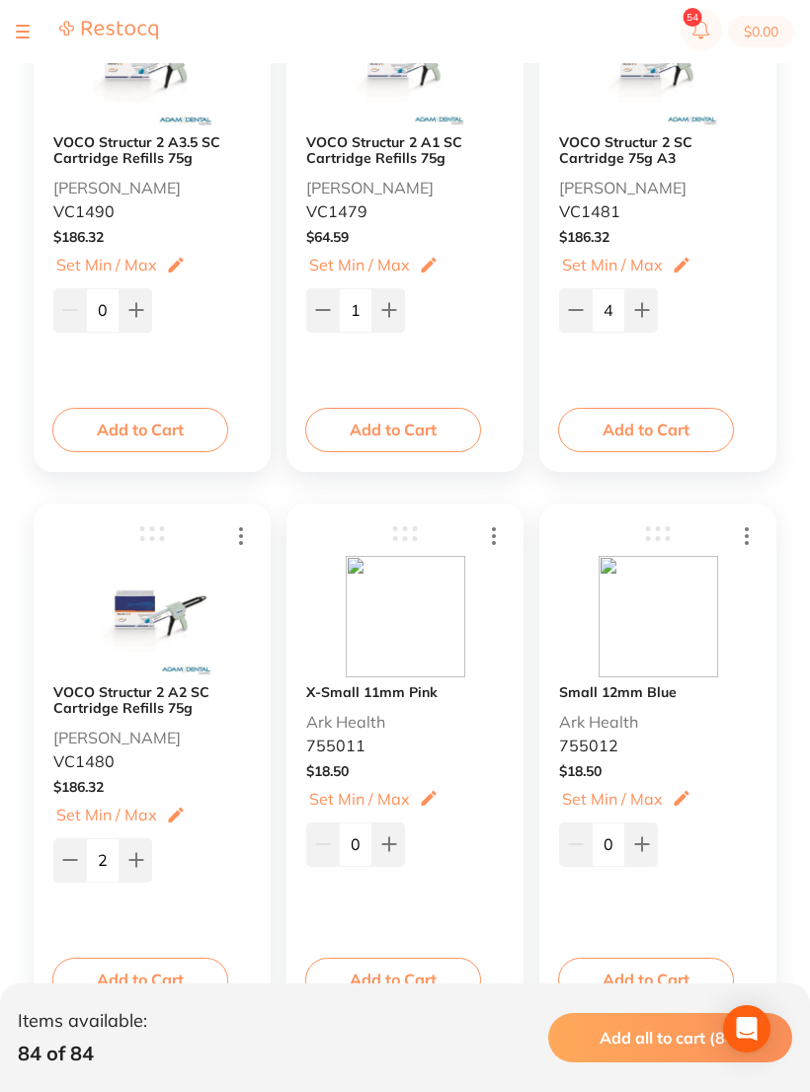
click at [150, 846] on button at bounding box center [135, 859] width 33 height 43
type input "3"
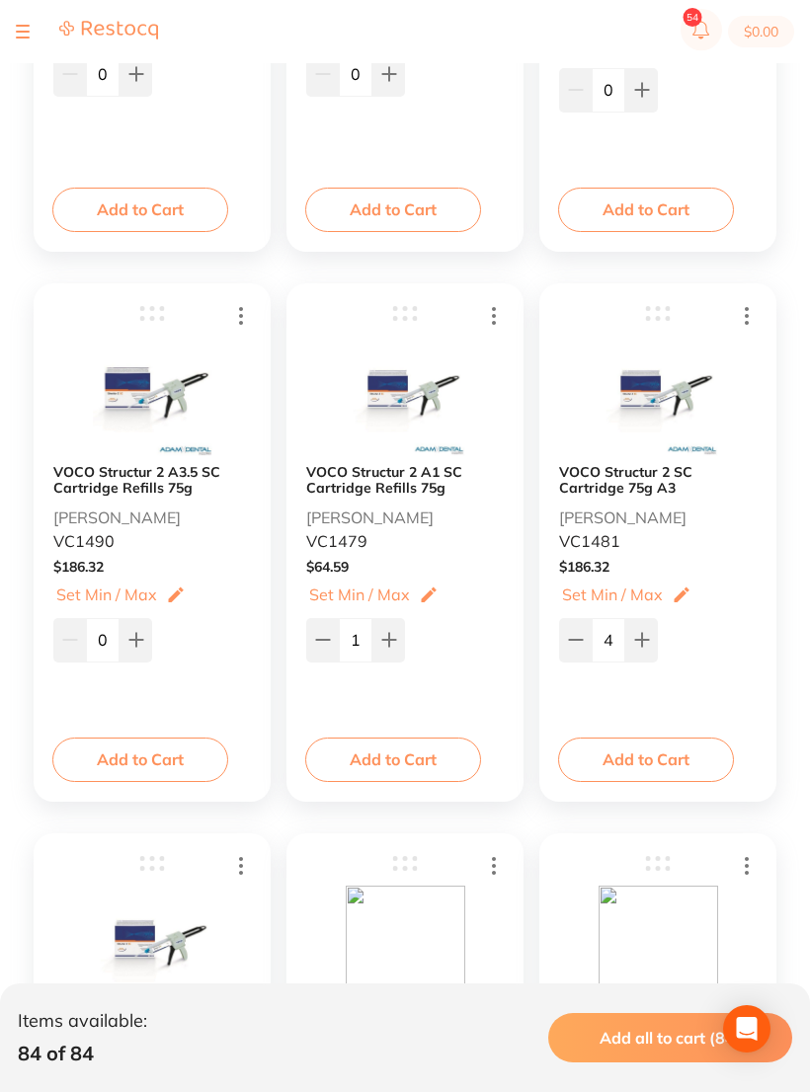
scroll to position [3995, 0]
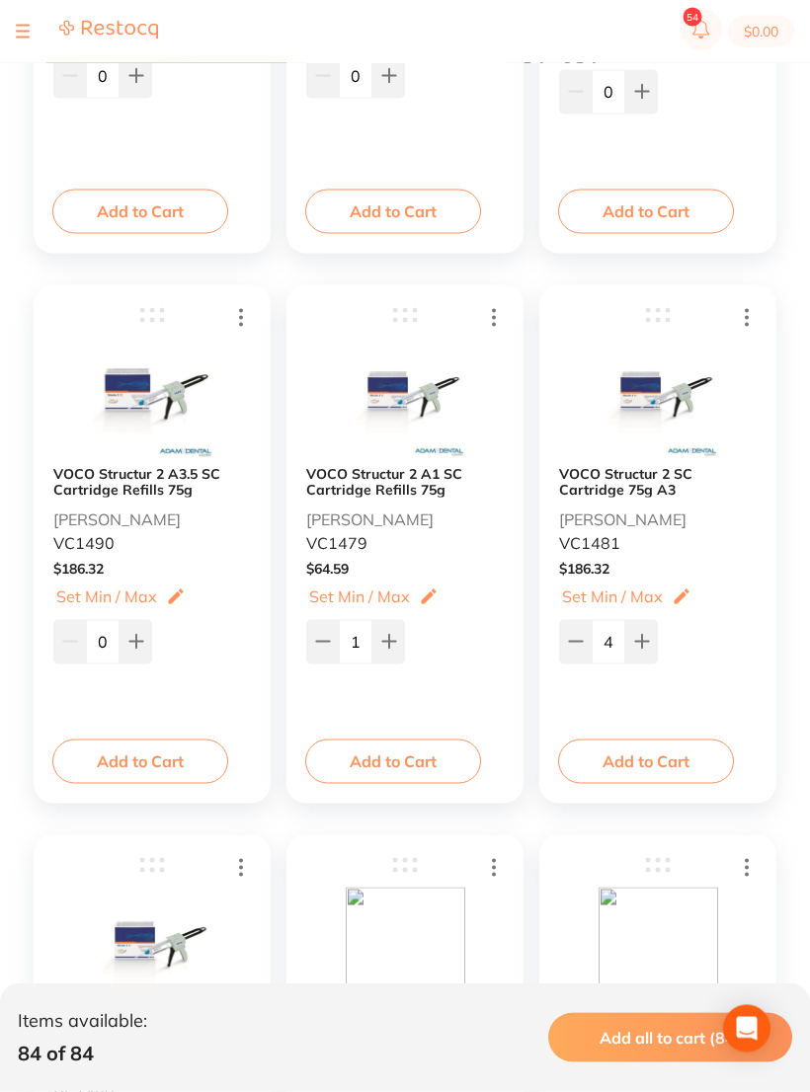
click at [645, 642] on icon at bounding box center [641, 642] width 13 height 13
type input "5"
click at [328, 632] on button at bounding box center [322, 640] width 33 height 43
type input "0"
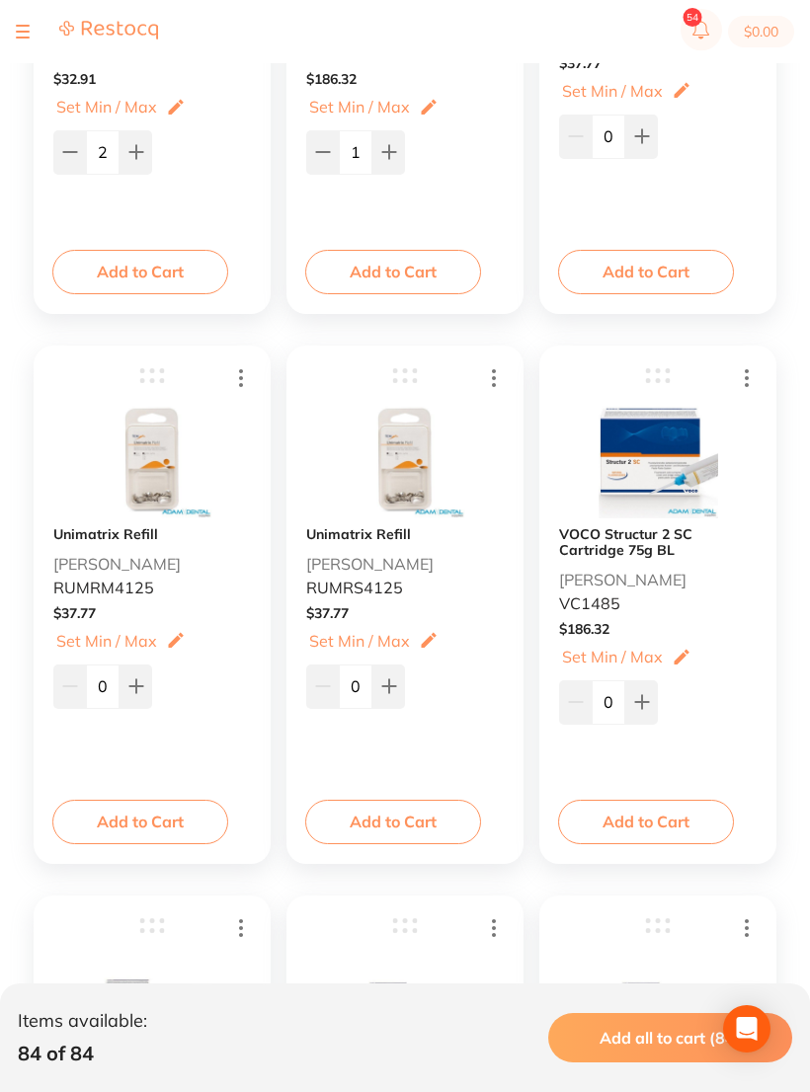
scroll to position [3373, 0]
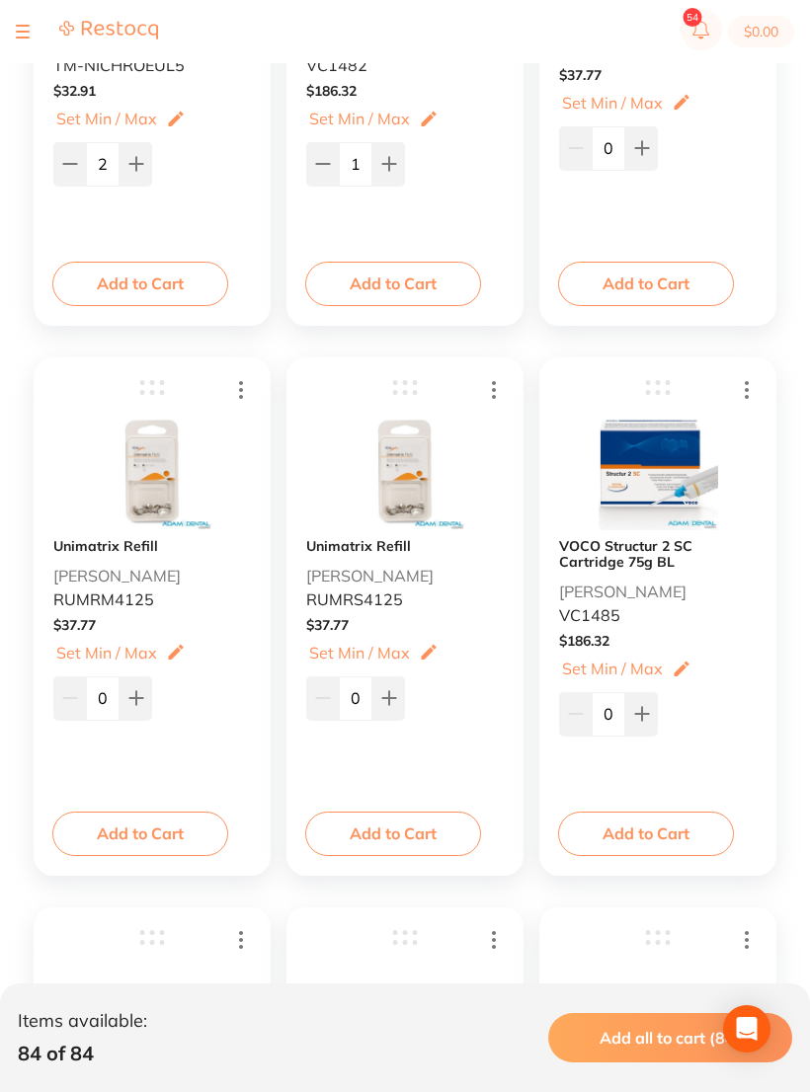
click at [383, 697] on icon at bounding box center [389, 698] width 16 height 16
type input "1"
click at [123, 694] on button at bounding box center [135, 697] width 33 height 43
type input "1"
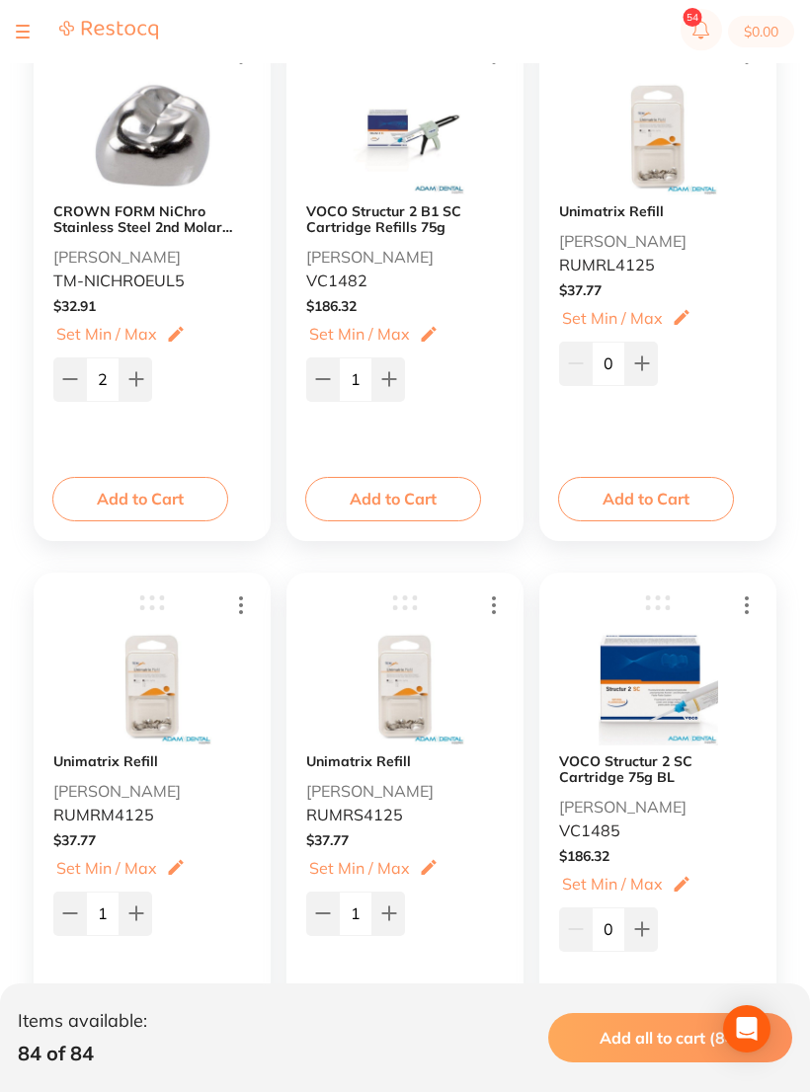
click at [649, 367] on icon at bounding box center [642, 363] width 16 height 16
type input "1"
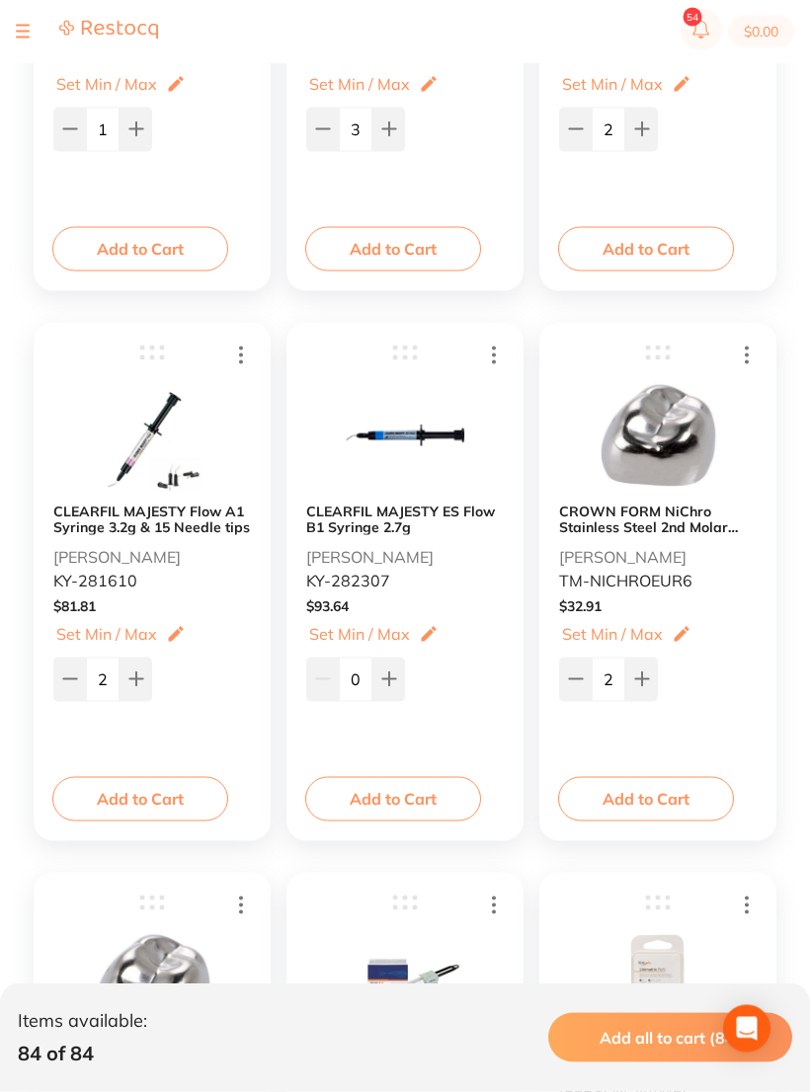
scroll to position [2310, 0]
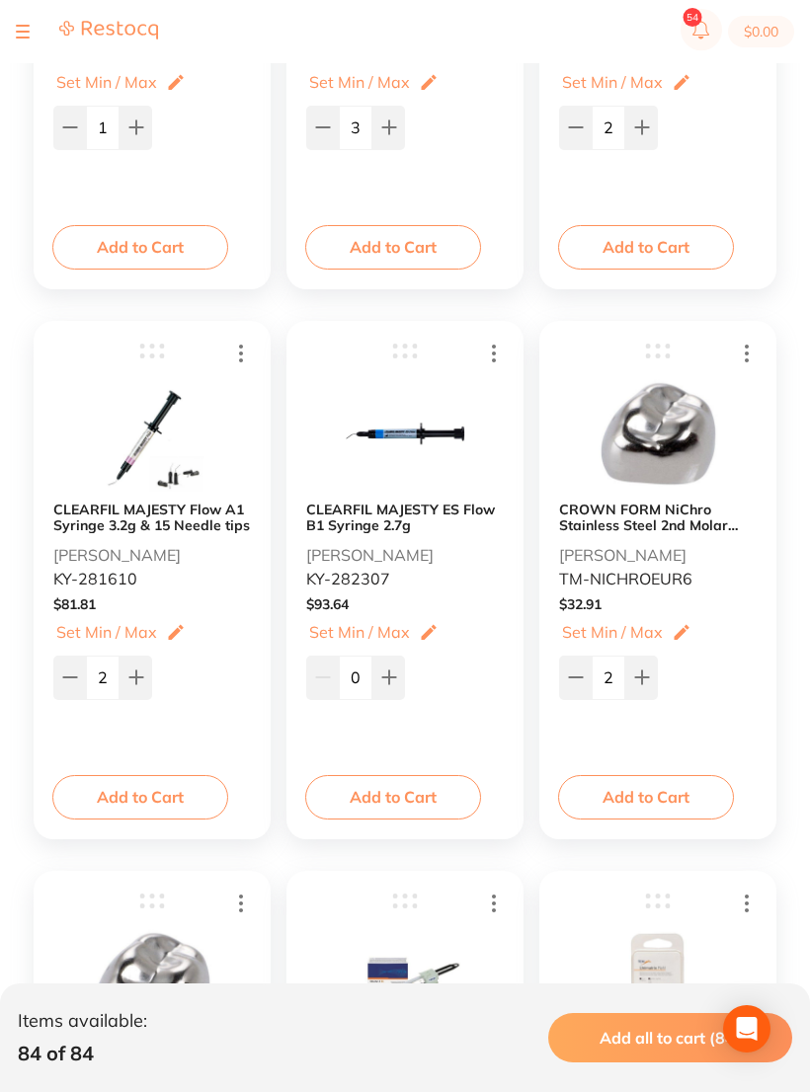
click at [75, 667] on button at bounding box center [69, 677] width 33 height 43
type input "1"
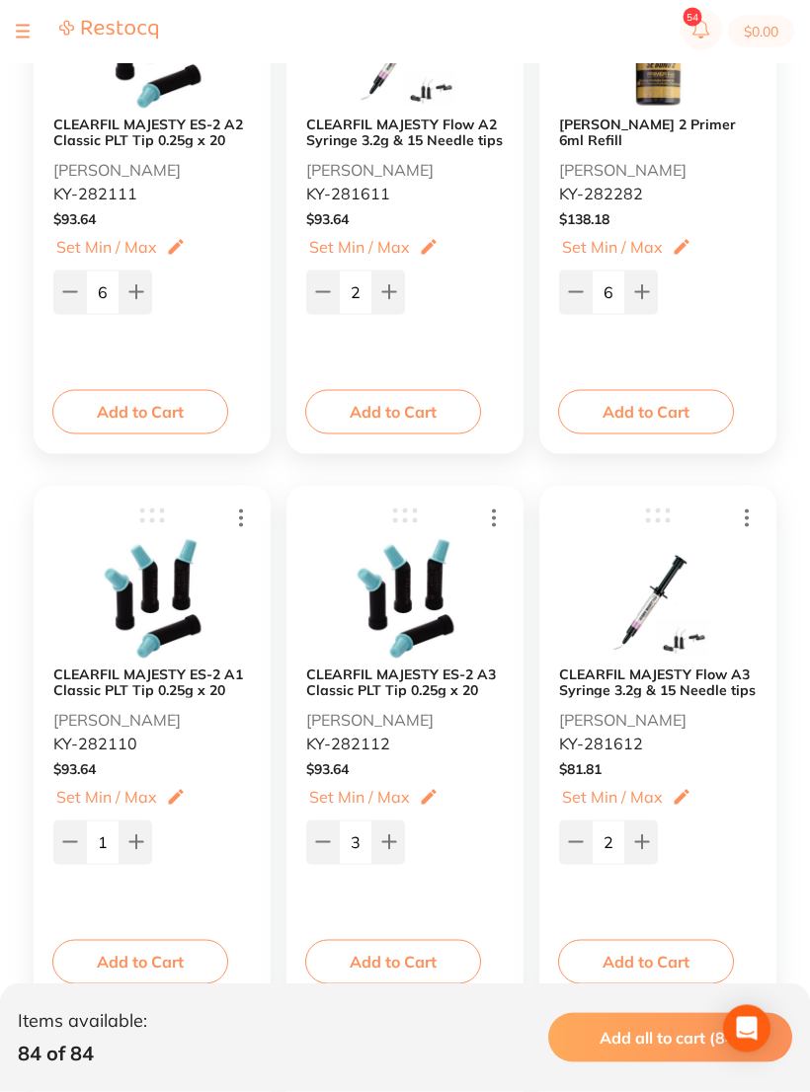
scroll to position [1596, 0]
click at [320, 846] on icon at bounding box center [323, 841] width 16 height 16
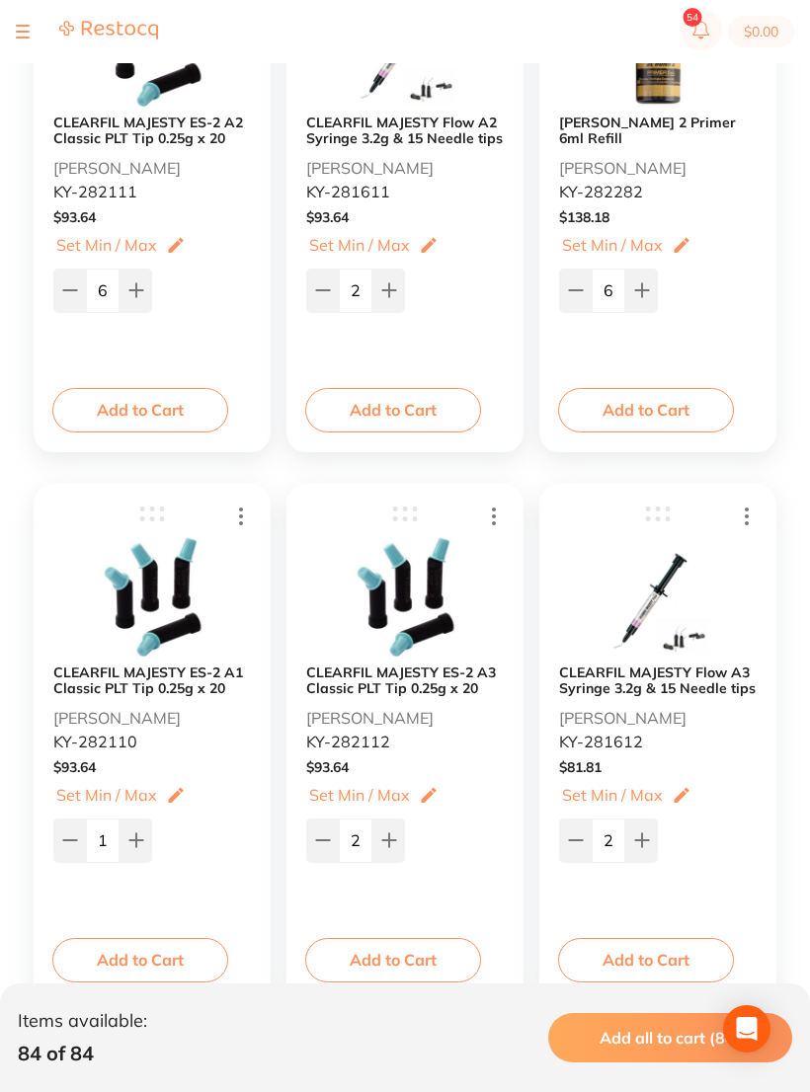
click at [319, 846] on icon at bounding box center [323, 840] width 16 height 16
click at [329, 826] on button at bounding box center [322, 839] width 33 height 43
type input "0"
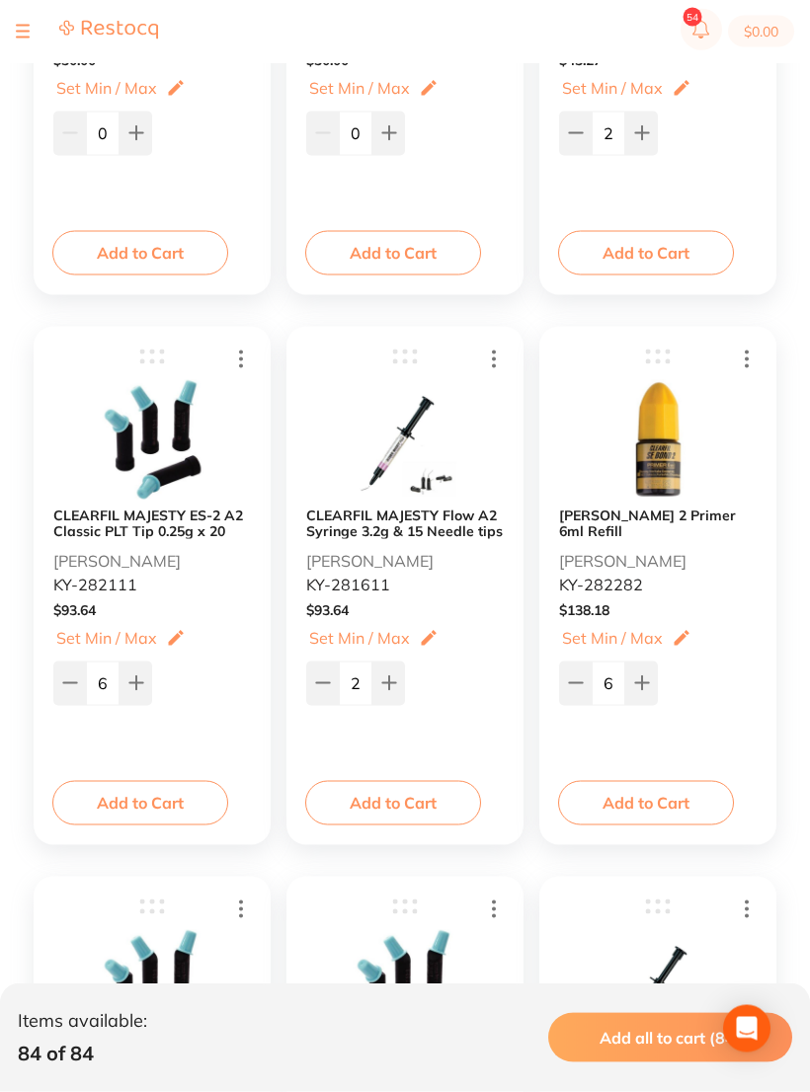
scroll to position [1202, 0]
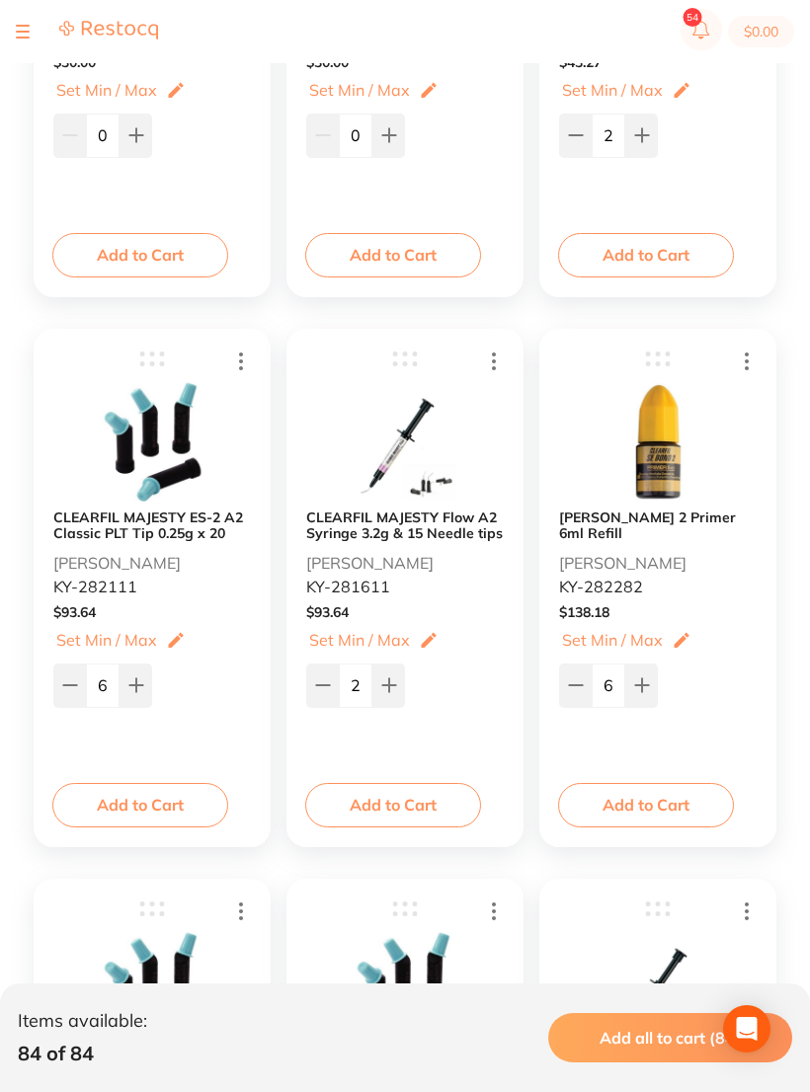
click at [67, 685] on icon at bounding box center [69, 685] width 13 height 0
click at [66, 685] on icon at bounding box center [69, 685] width 13 height 0
click at [64, 685] on icon at bounding box center [70, 685] width 16 height 16
type input "3"
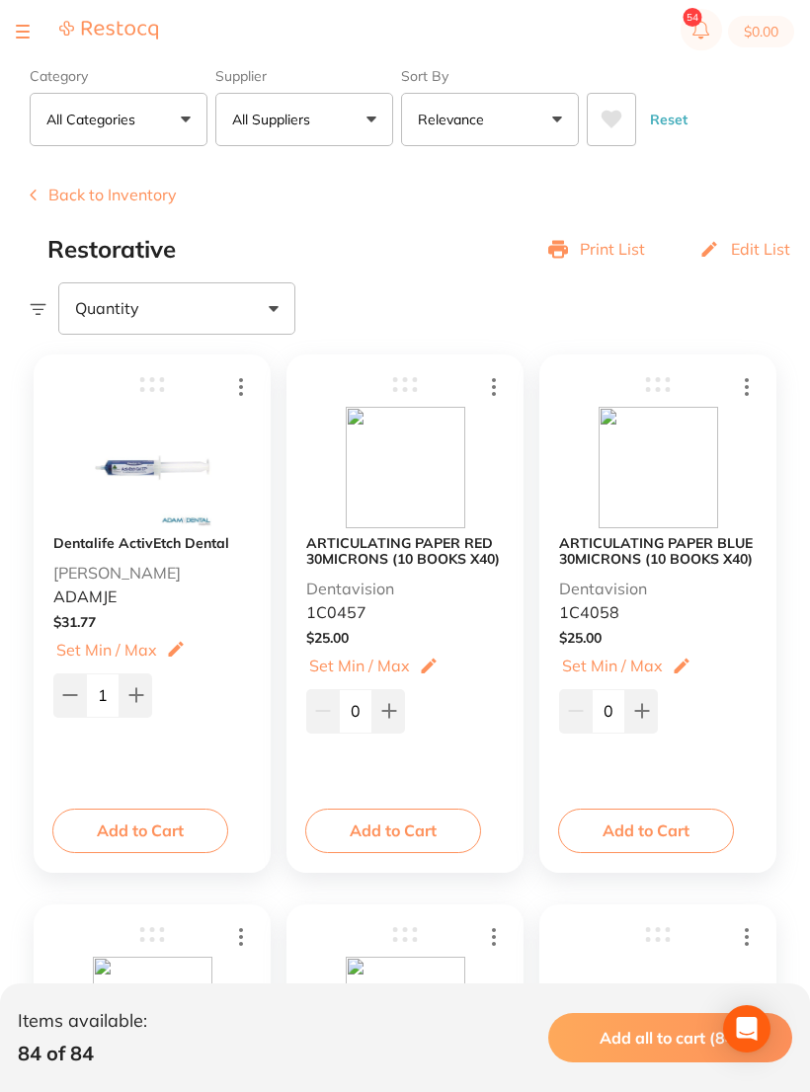
scroll to position [0, 0]
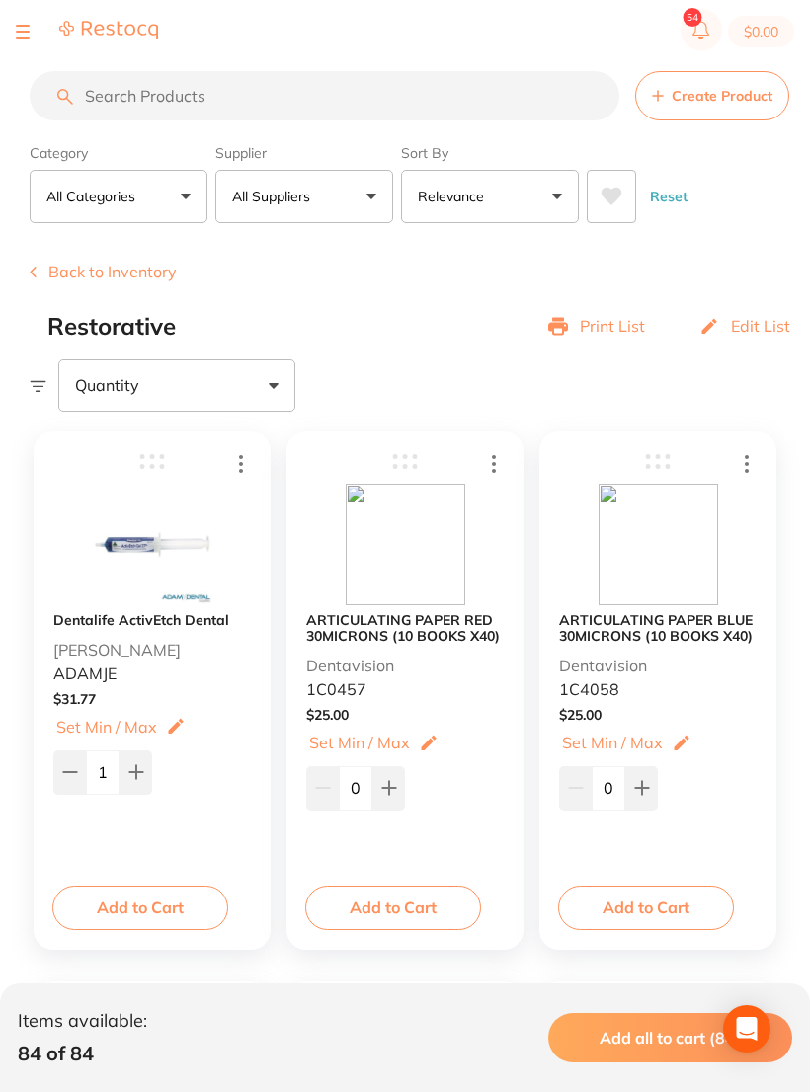
click at [100, 266] on button "Back to Inventory" at bounding box center [103, 272] width 147 height 18
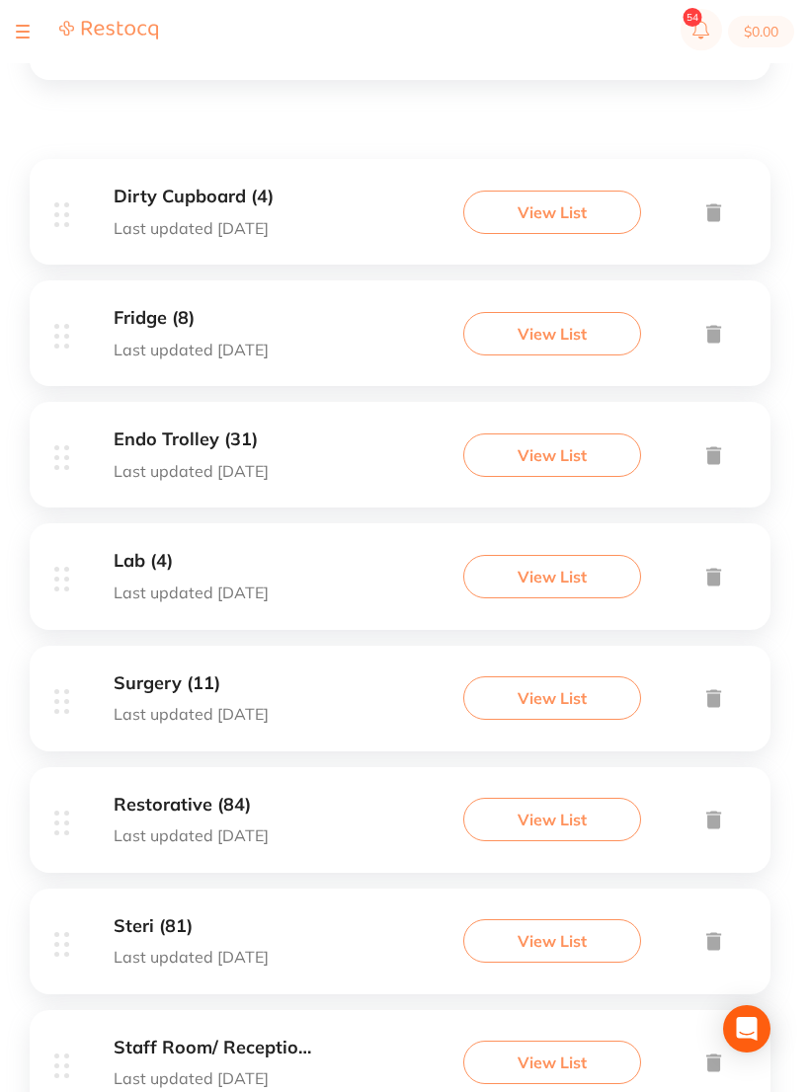
scroll to position [351, 0]
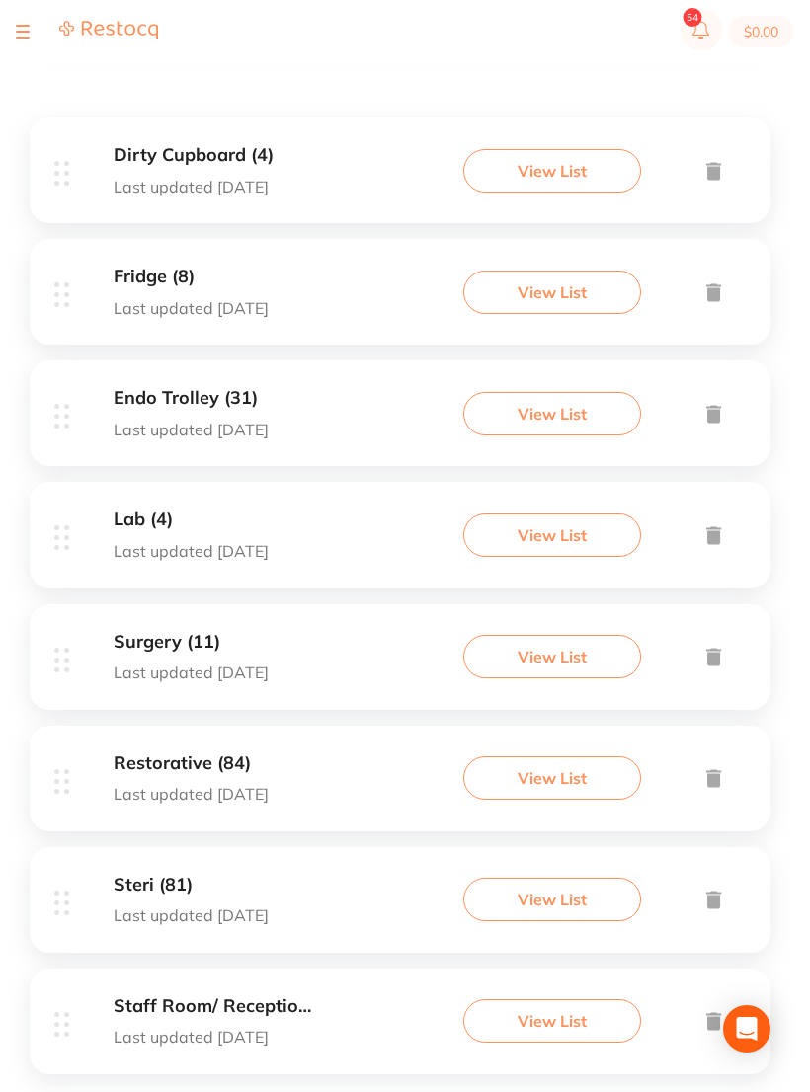
click at [330, 896] on div "View List" at bounding box center [523, 899] width 405 height 43
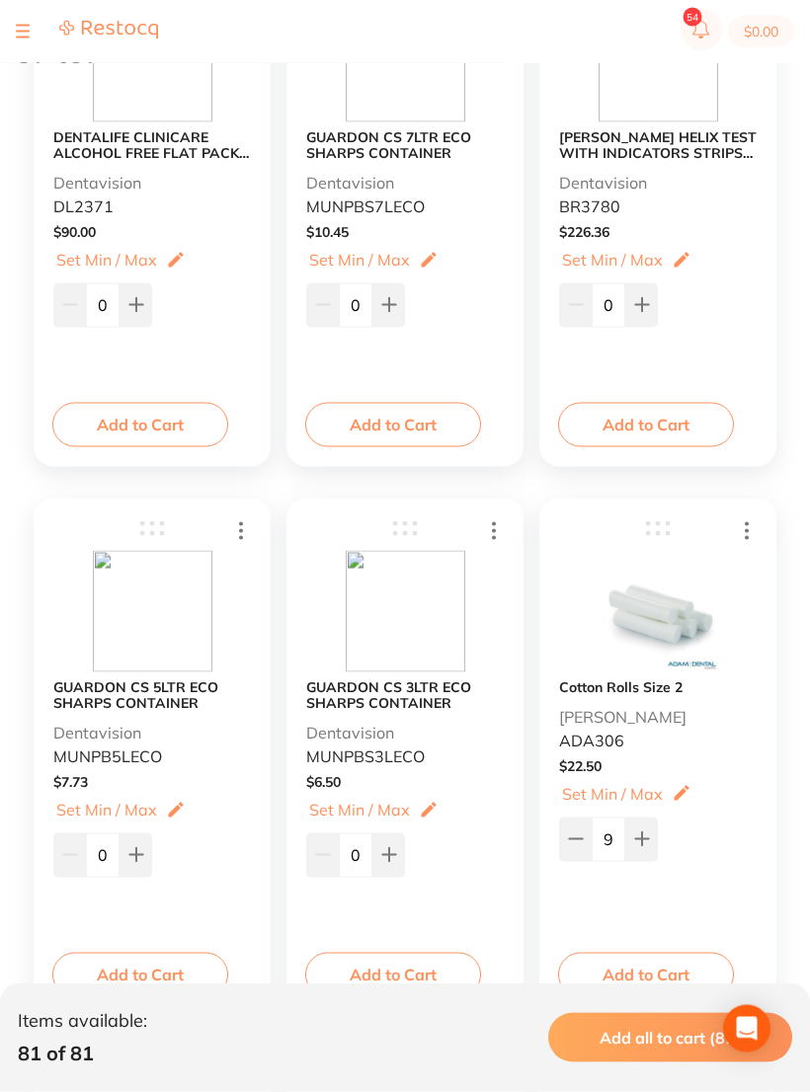
scroll to position [484, 0]
click at [138, 854] on icon at bounding box center [136, 854] width 16 height 16
click at [137, 853] on icon at bounding box center [135, 854] width 13 height 13
click at [140, 853] on icon at bounding box center [136, 854] width 16 height 16
click at [140, 852] on icon at bounding box center [136, 854] width 16 height 16
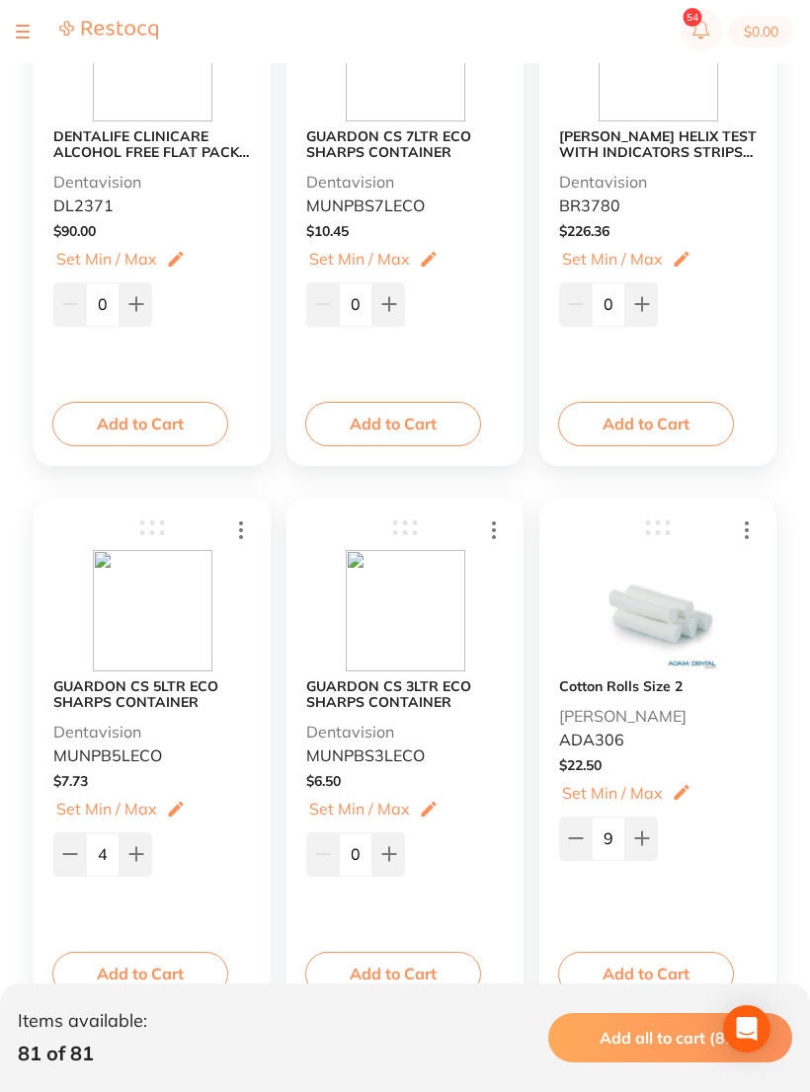
click at [125, 848] on button at bounding box center [135, 853] width 33 height 43
type input "5"
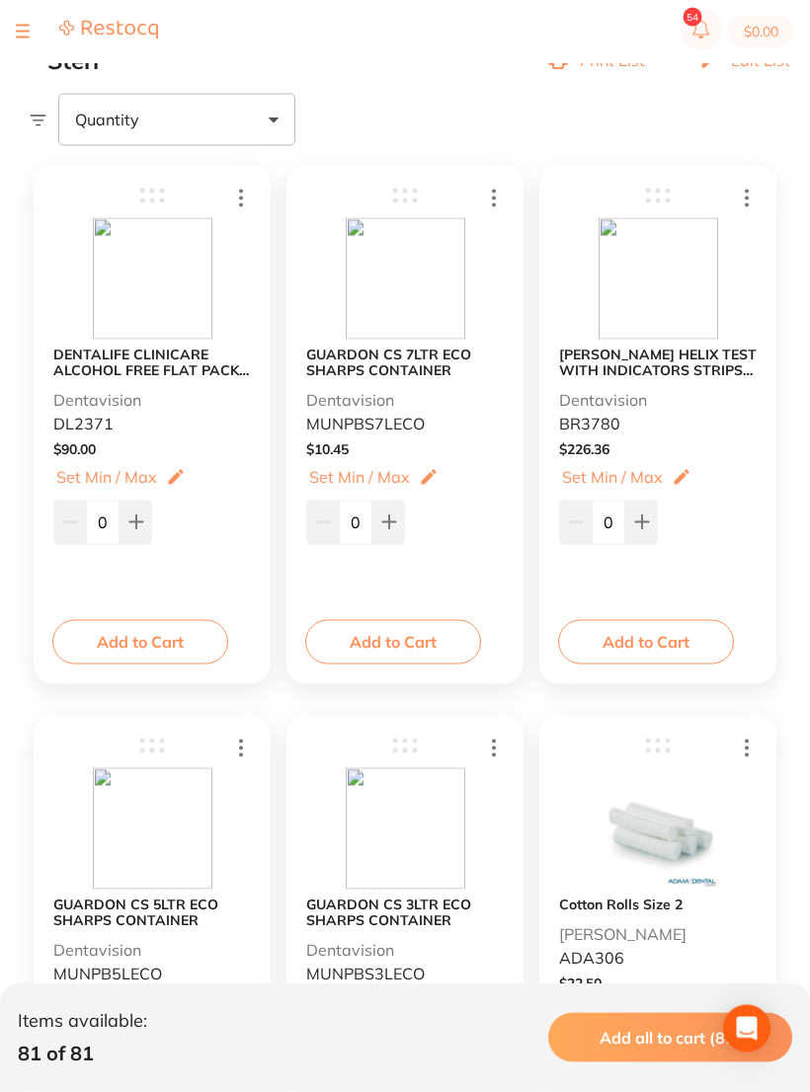
scroll to position [267, 0]
click at [611, 512] on input "0" at bounding box center [608, 521] width 34 height 43
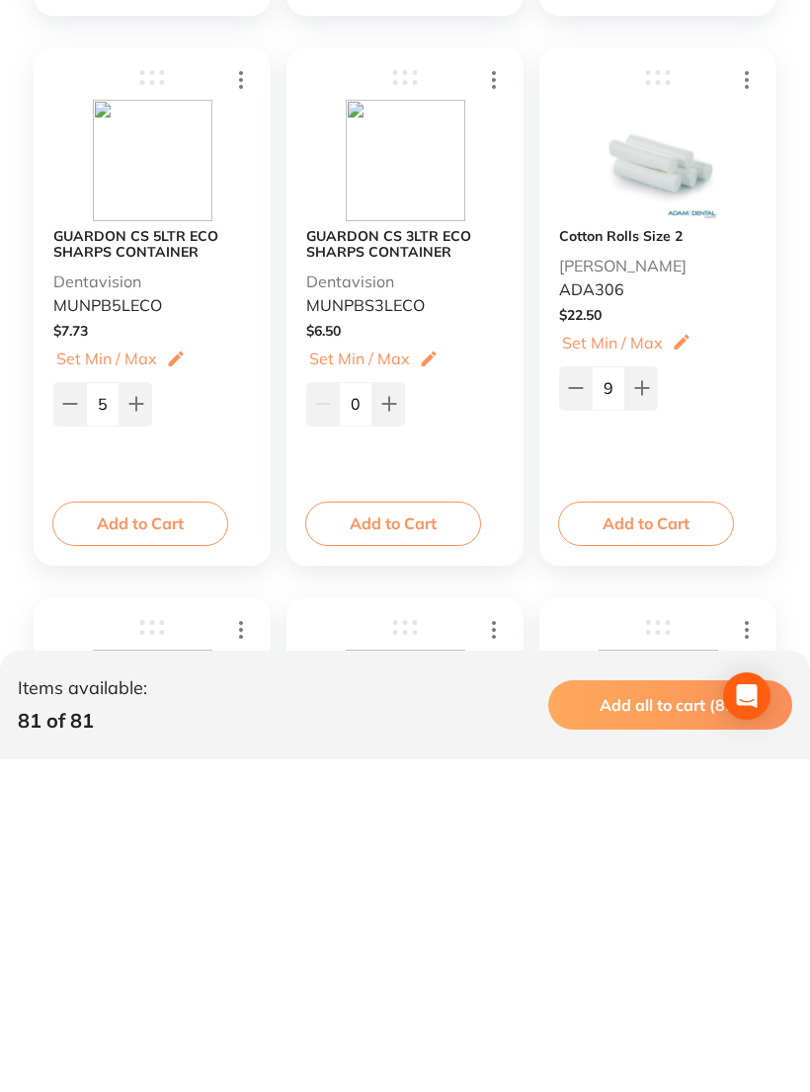
scroll to position [604, 0]
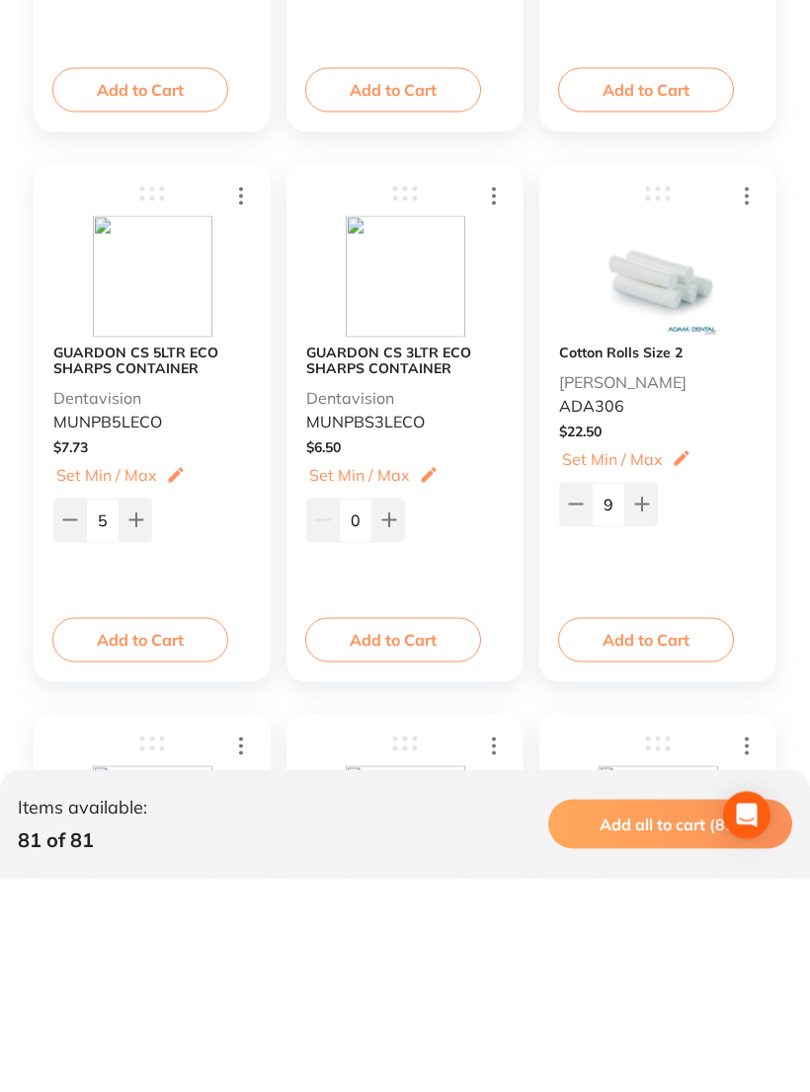
type input "300"
click at [608, 696] on input "9" at bounding box center [608, 717] width 34 height 43
click at [605, 696] on input "9" at bounding box center [608, 717] width 34 height 43
click at [612, 696] on input "9" at bounding box center [608, 717] width 34 height 43
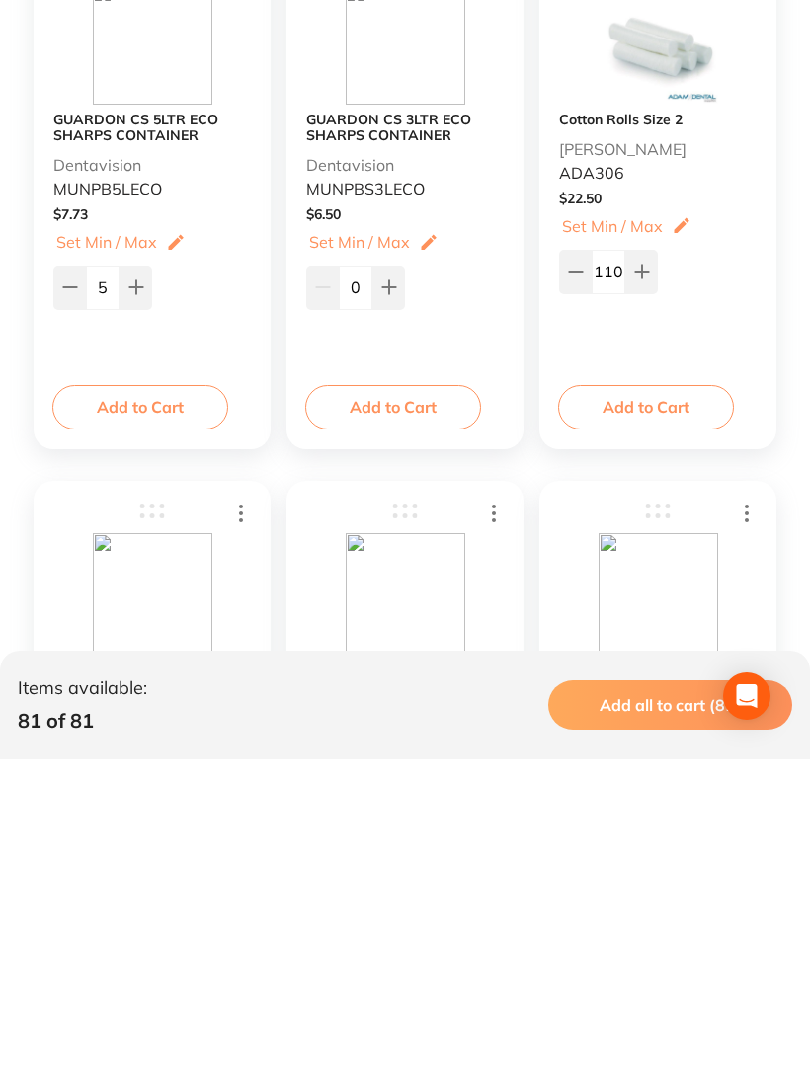
type input "110"
click at [761, 361] on div "Cotton Rolls Size 2 [PERSON_NAME] Dental ADA306 $ 22.50 Set Set Min / Max 110 S…" at bounding box center [657, 523] width 237 height 518
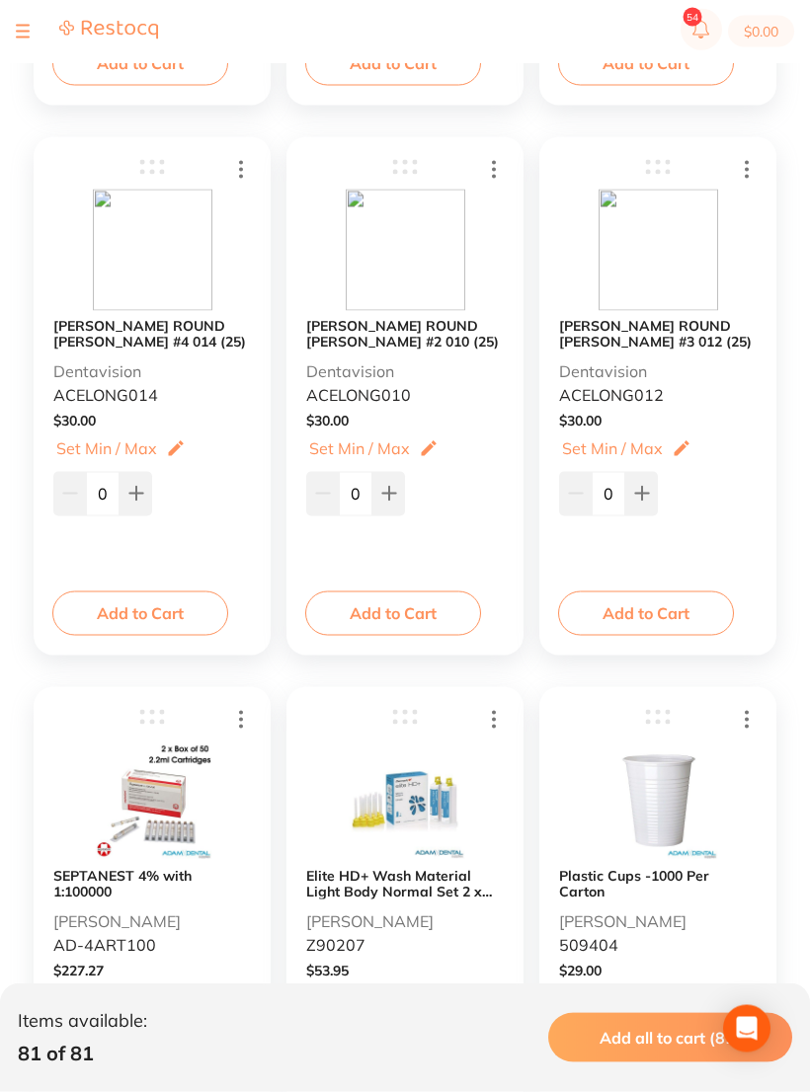
scroll to position [1394, 0]
click at [395, 481] on button at bounding box center [388, 493] width 33 height 43
click at [404, 502] on button at bounding box center [388, 493] width 33 height 43
type input "2"
click at [651, 495] on button at bounding box center [641, 493] width 33 height 43
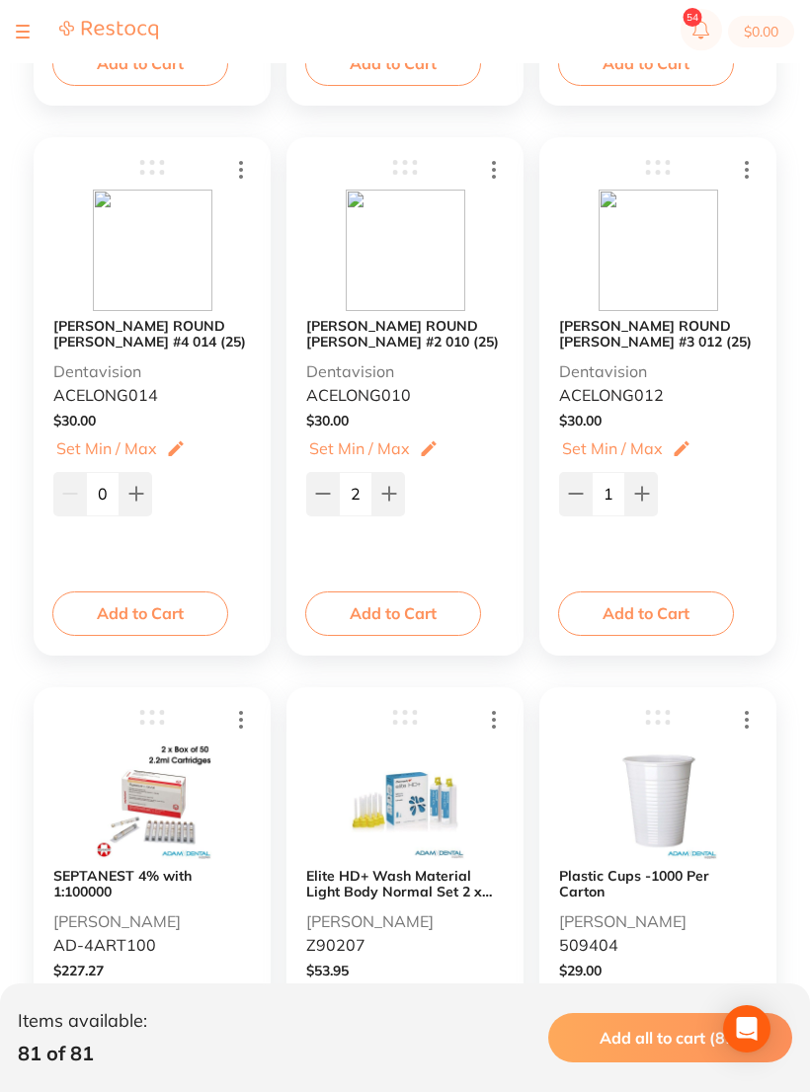
click at [651, 495] on button at bounding box center [641, 493] width 33 height 43
type input "2"
click at [143, 478] on button at bounding box center [135, 493] width 33 height 43
click at [143, 477] on button at bounding box center [135, 493] width 33 height 43
type input "2"
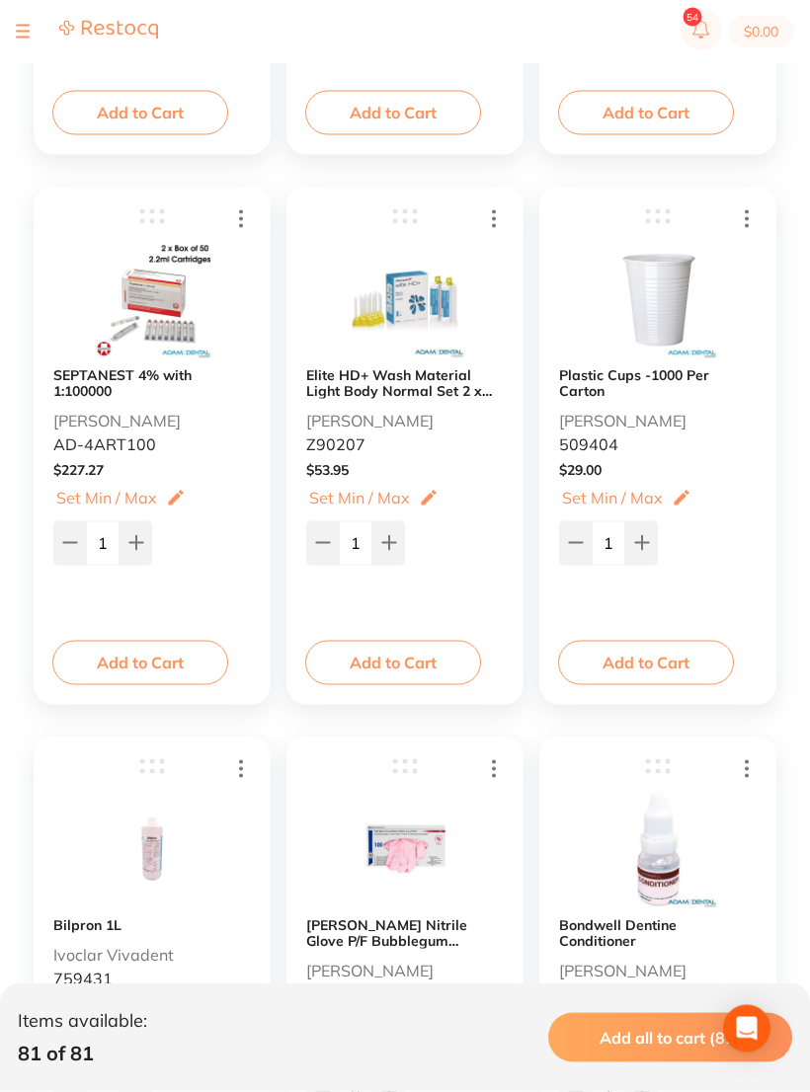
scroll to position [1898, 0]
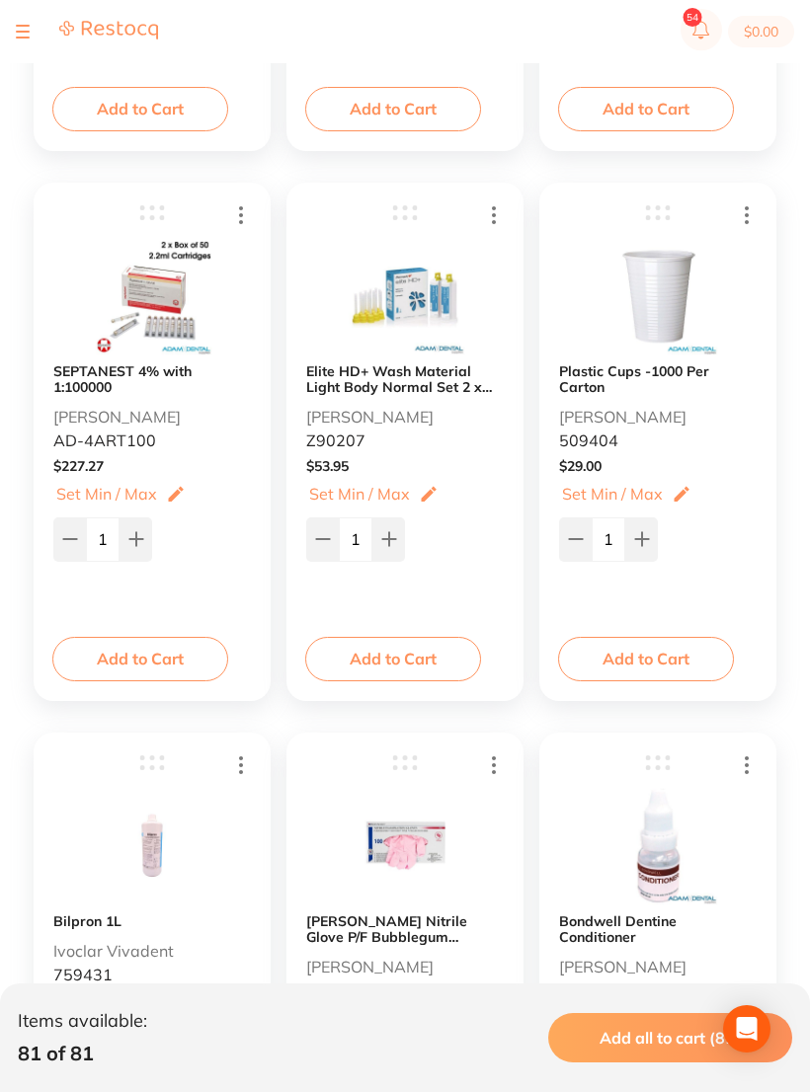
click at [404, 531] on button at bounding box center [388, 538] width 33 height 43
type input "3"
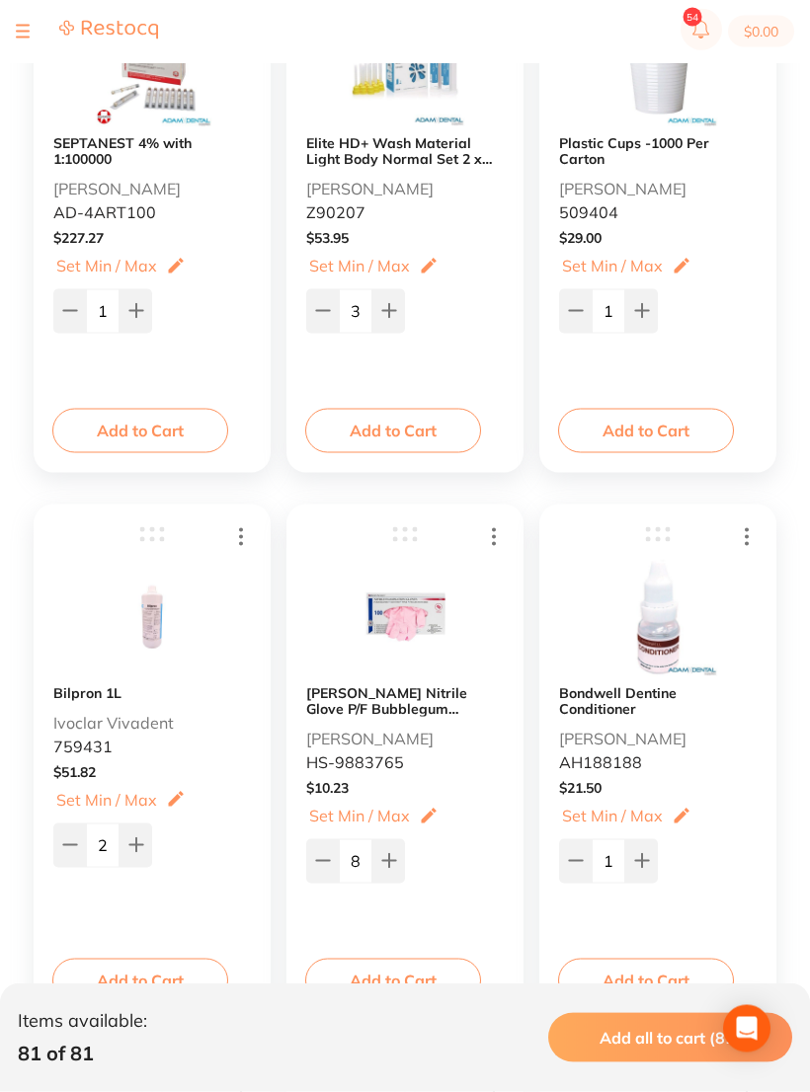
scroll to position [2123, 0]
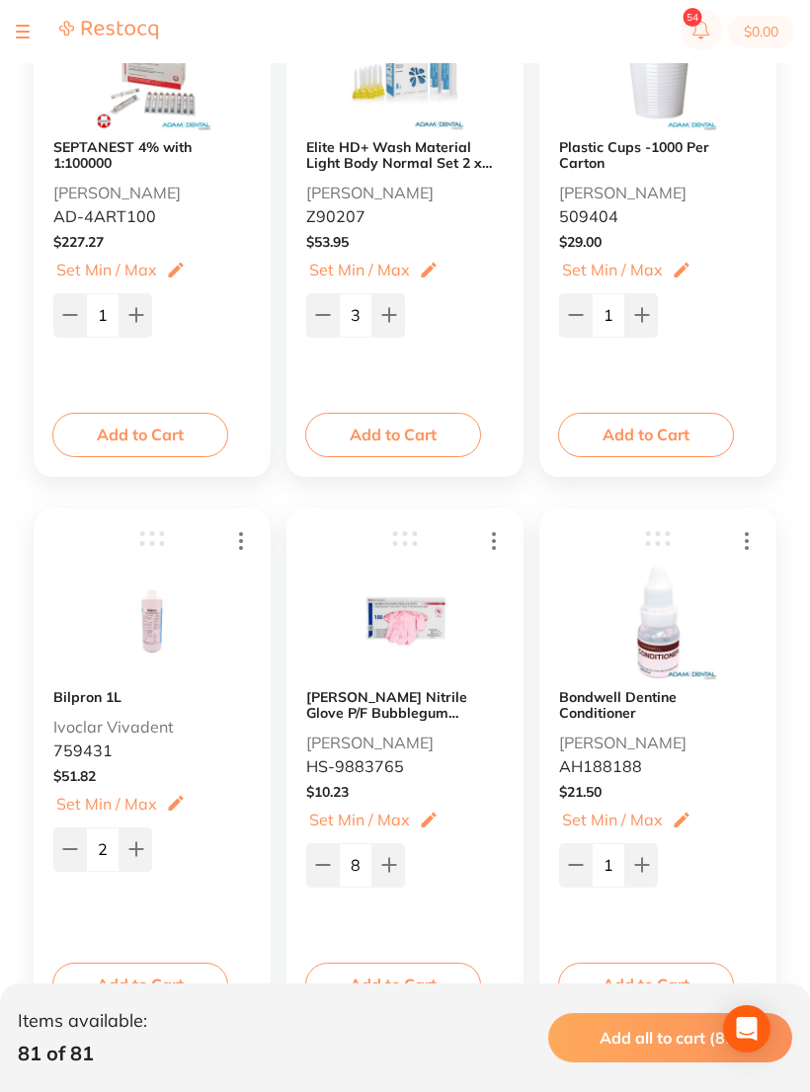
click at [647, 310] on icon at bounding box center [642, 315] width 16 height 16
click at [646, 310] on icon at bounding box center [642, 315] width 16 height 16
click at [644, 313] on icon at bounding box center [642, 315] width 16 height 16
click at [643, 313] on icon at bounding box center [641, 315] width 13 height 13
click at [649, 309] on icon at bounding box center [642, 315] width 16 height 16
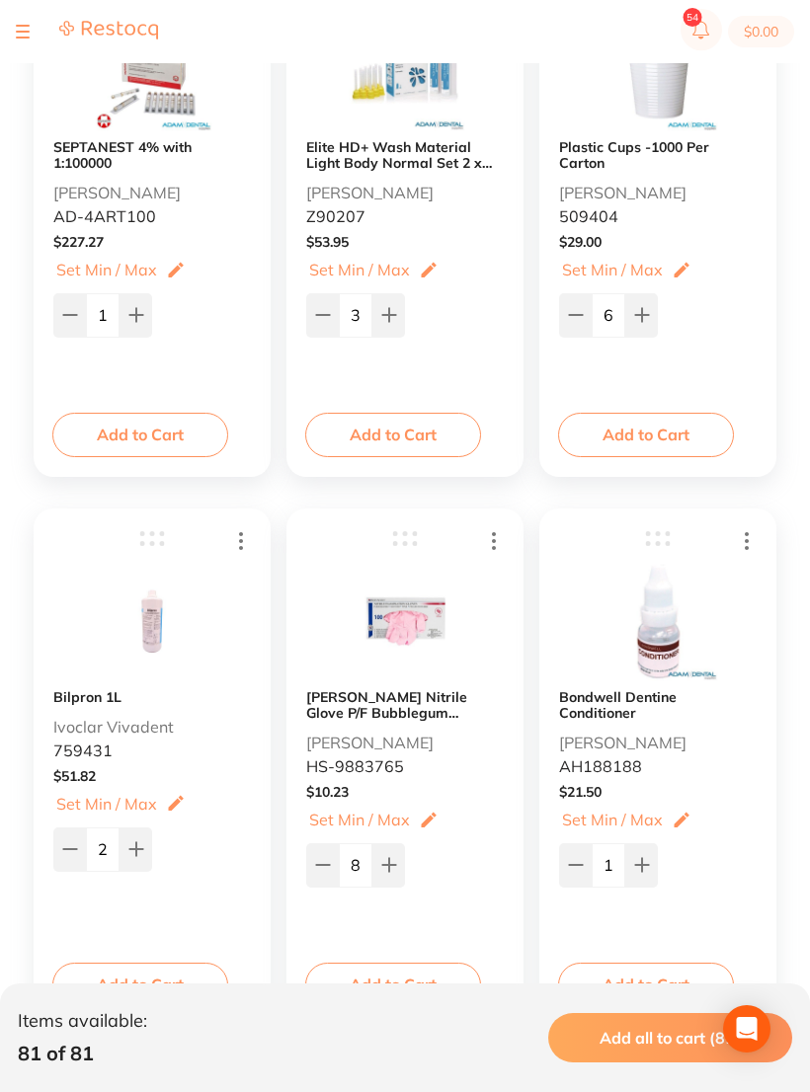
click at [648, 309] on icon at bounding box center [642, 315] width 16 height 16
click at [634, 316] on icon at bounding box center [642, 315] width 16 height 16
click at [644, 311] on icon at bounding box center [642, 315] width 16 height 16
click at [643, 311] on icon at bounding box center [641, 315] width 13 height 13
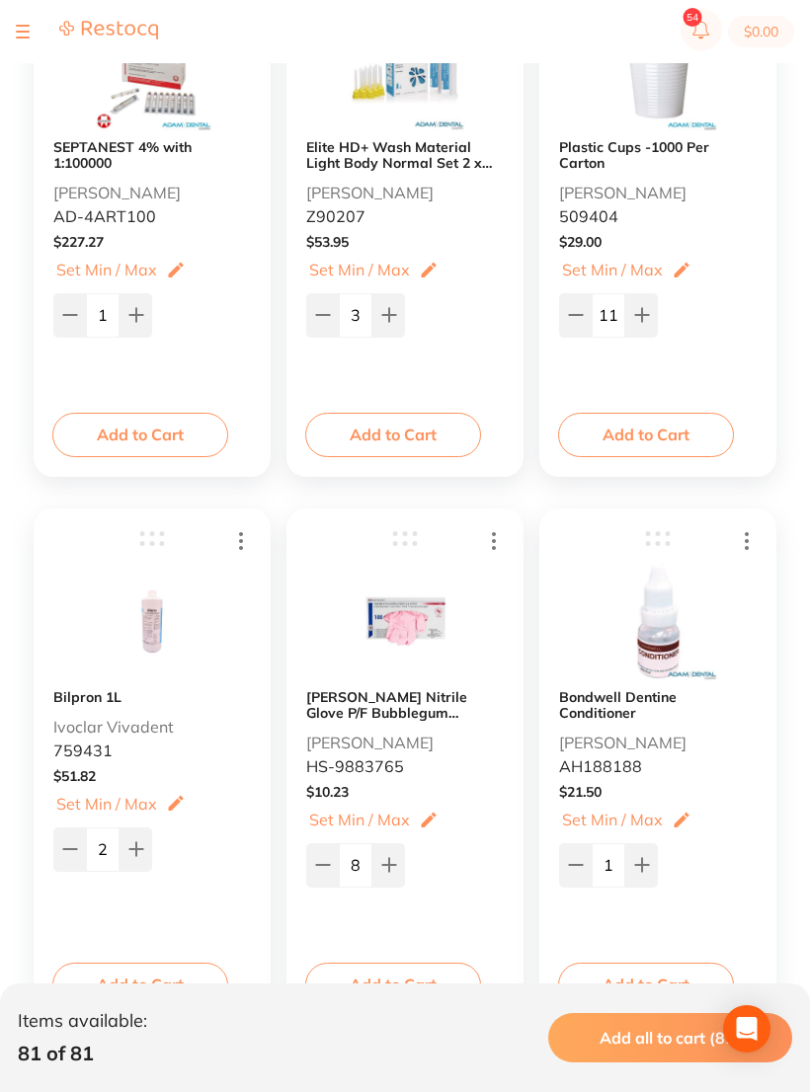
click at [645, 310] on icon at bounding box center [642, 315] width 16 height 16
click at [644, 309] on icon at bounding box center [642, 315] width 16 height 16
click at [639, 312] on icon at bounding box center [642, 315] width 16 height 16
click at [638, 311] on icon at bounding box center [642, 315] width 16 height 16
click at [646, 307] on button at bounding box center [641, 314] width 33 height 43
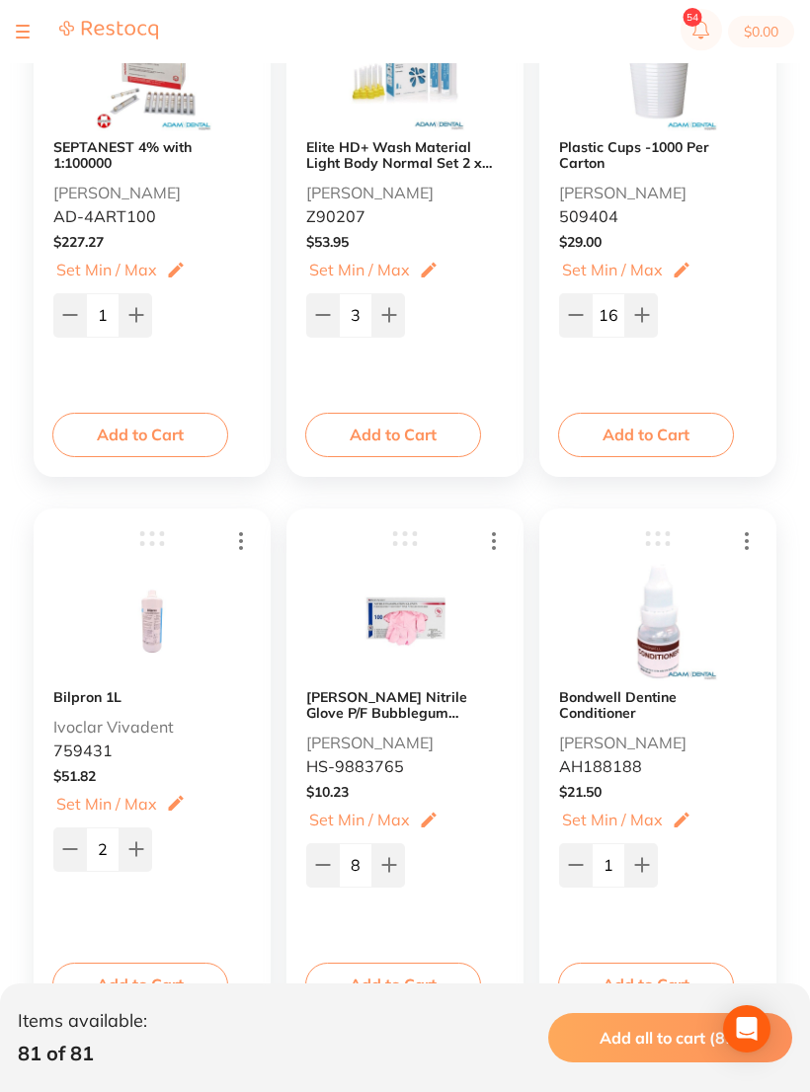
click at [646, 306] on button at bounding box center [641, 314] width 33 height 43
click at [638, 318] on icon at bounding box center [641, 315] width 13 height 13
type input "19"
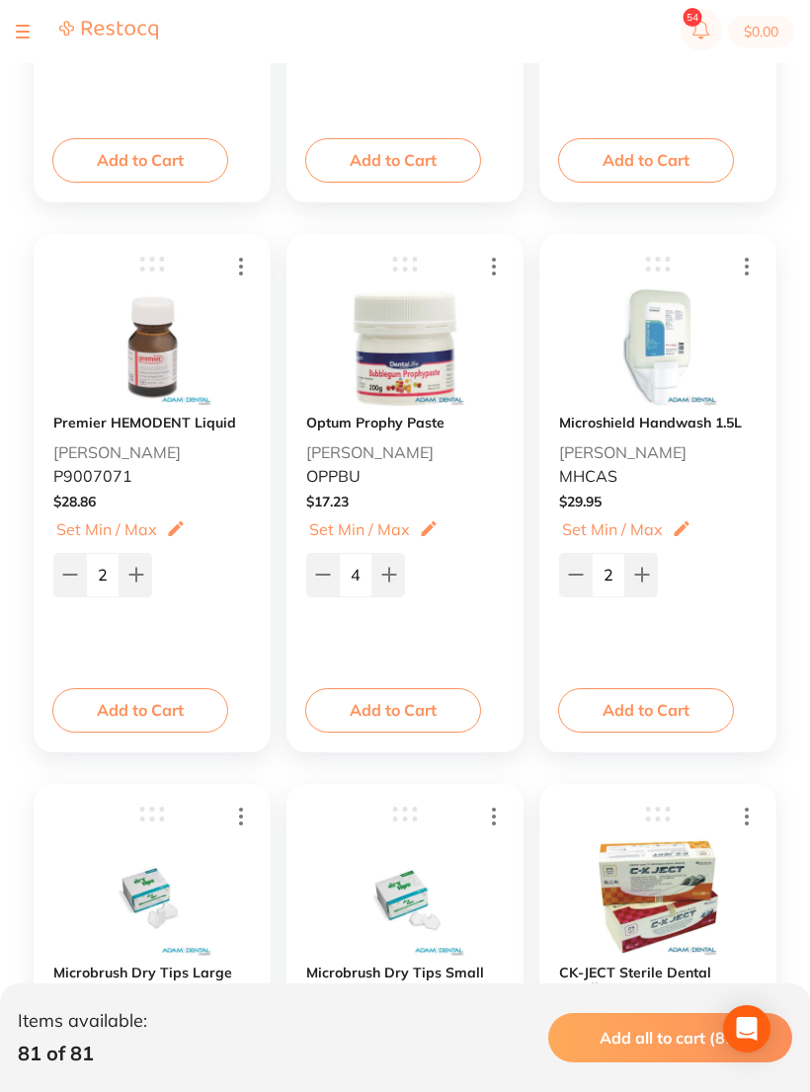
scroll to position [2917, 0]
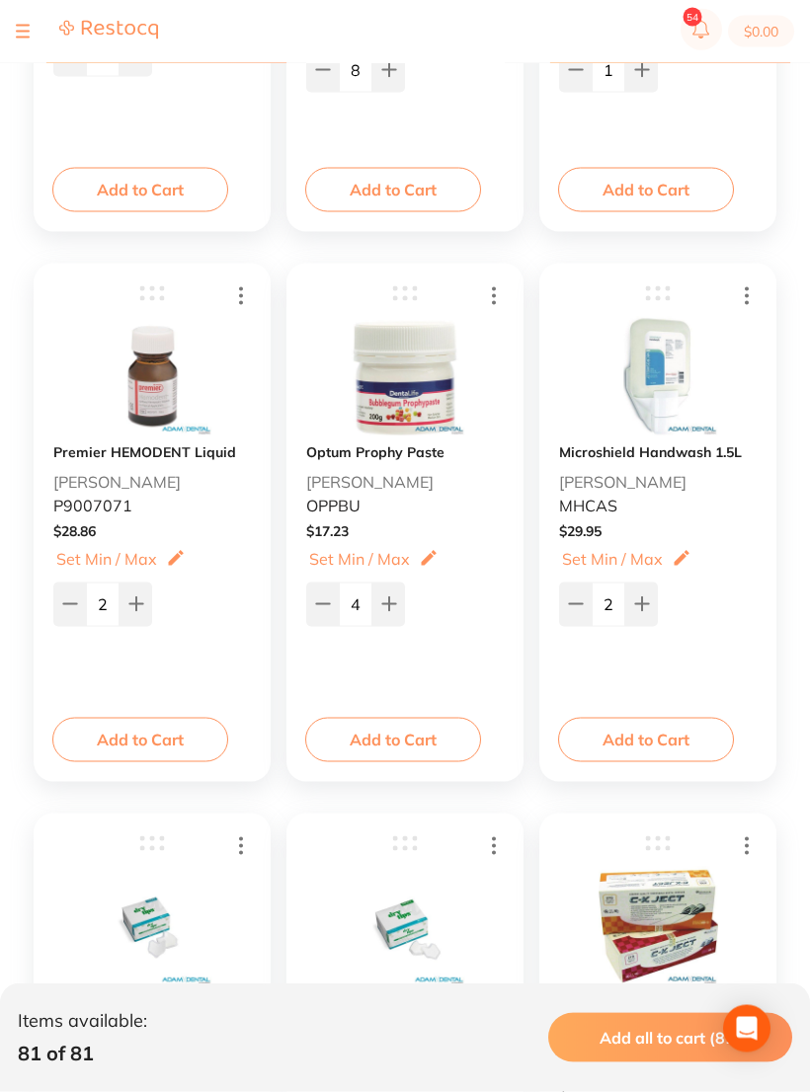
click at [321, 603] on icon at bounding box center [323, 604] width 16 height 16
type input "3"
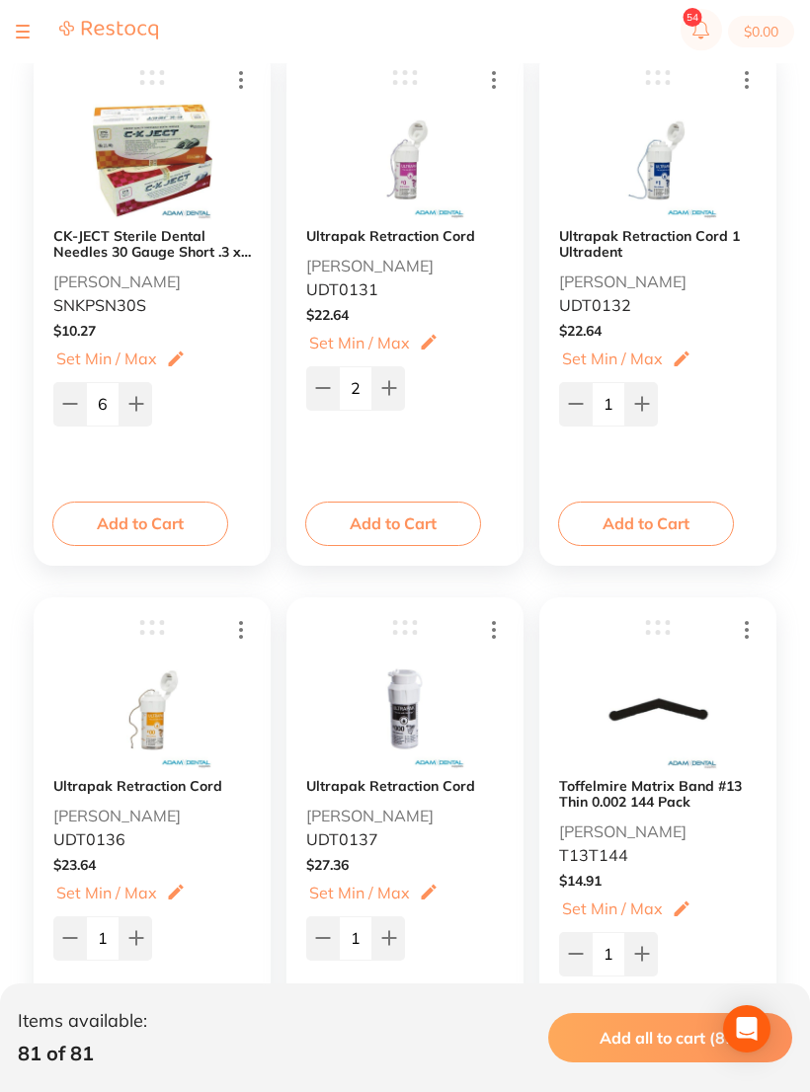
scroll to position [4124, 0]
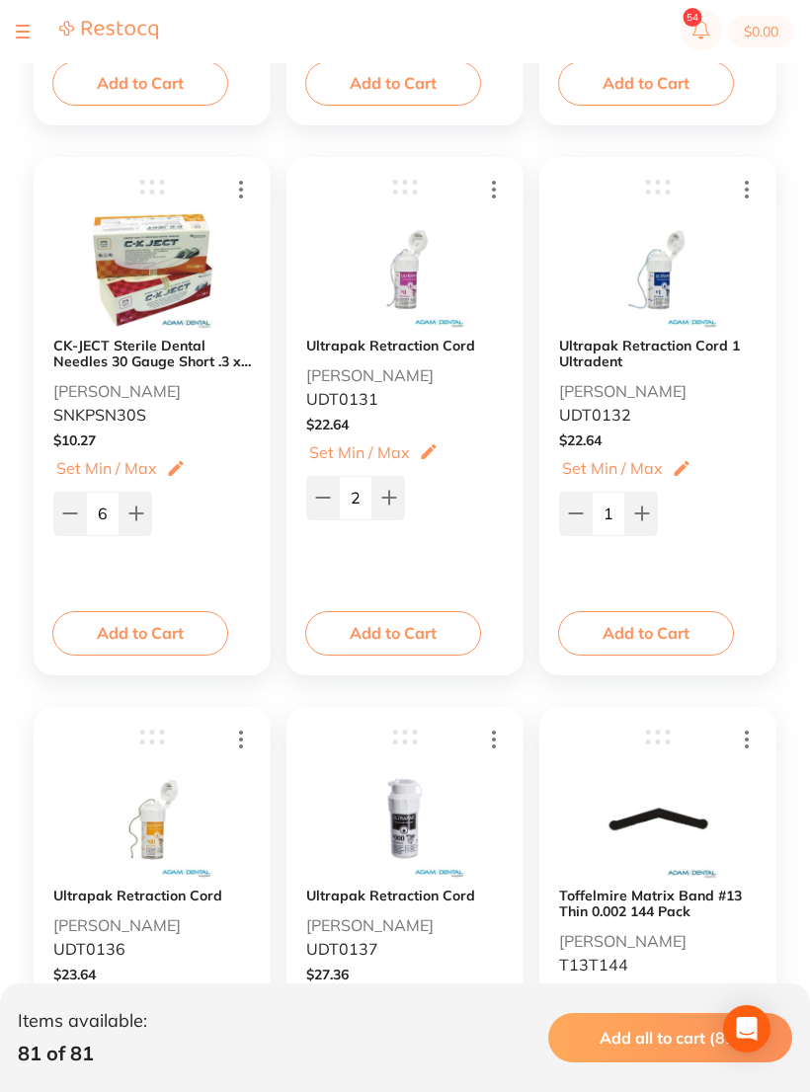
click at [402, 486] on button at bounding box center [388, 497] width 33 height 43
type input "3"
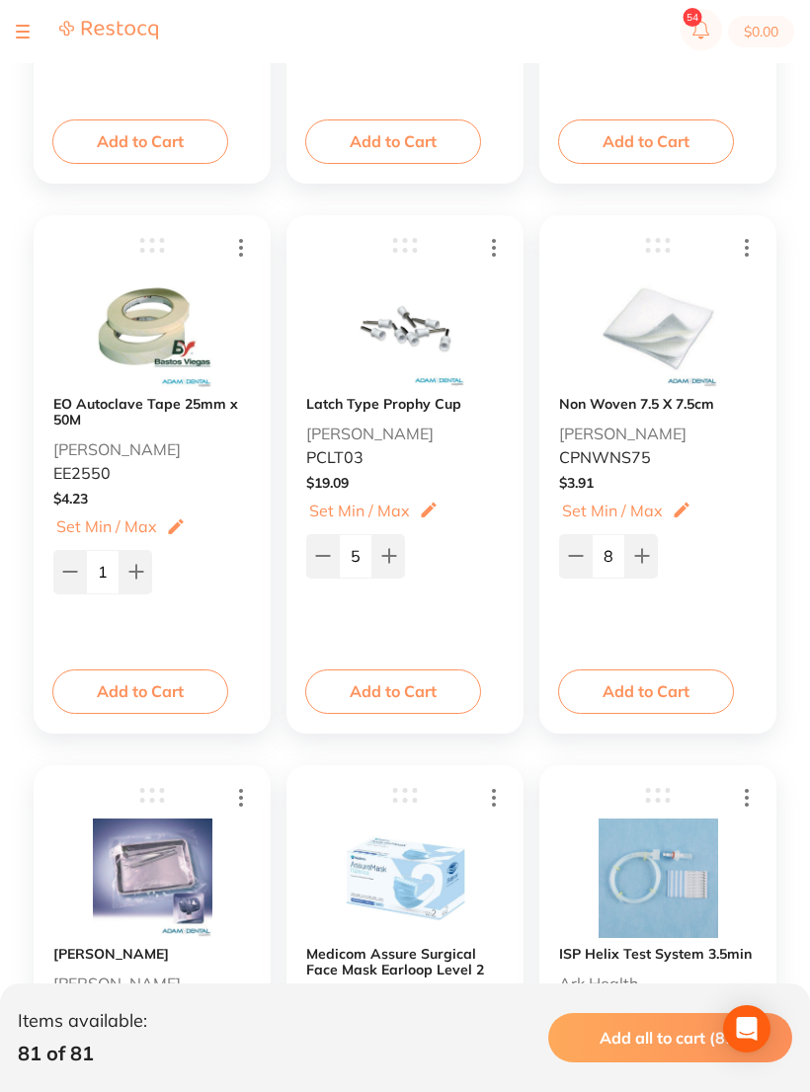
scroll to position [5717, 0]
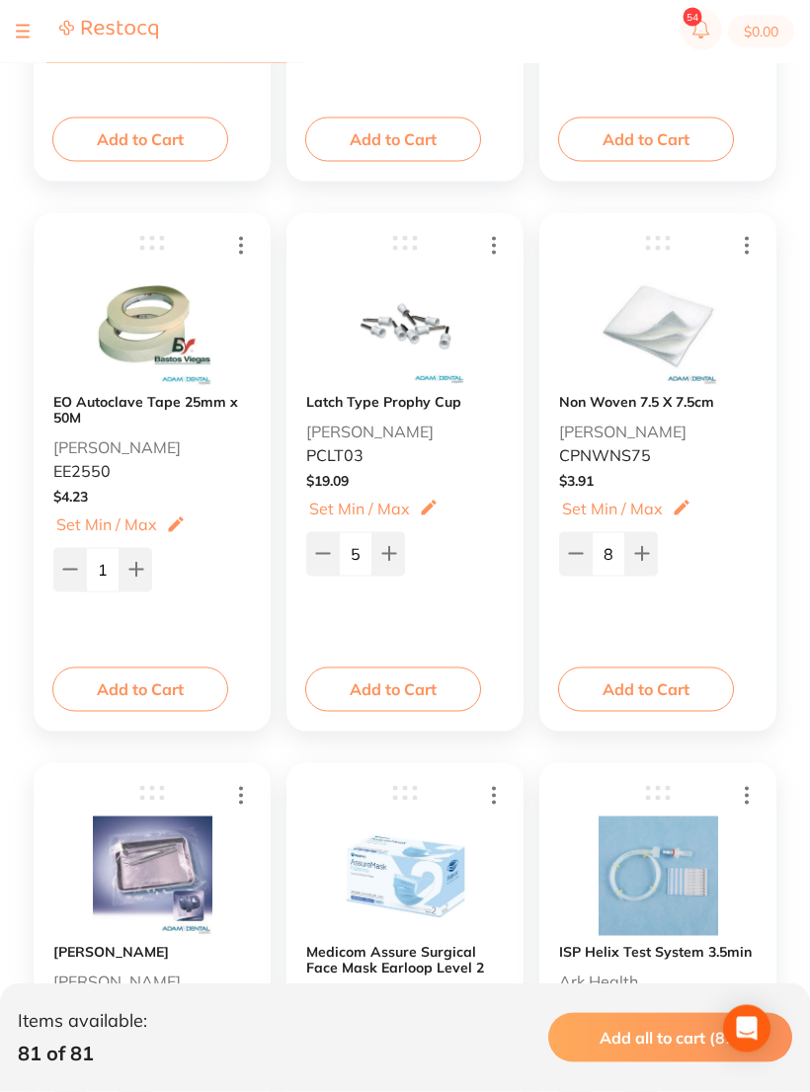
click at [399, 554] on button at bounding box center [388, 553] width 33 height 43
type input "6"
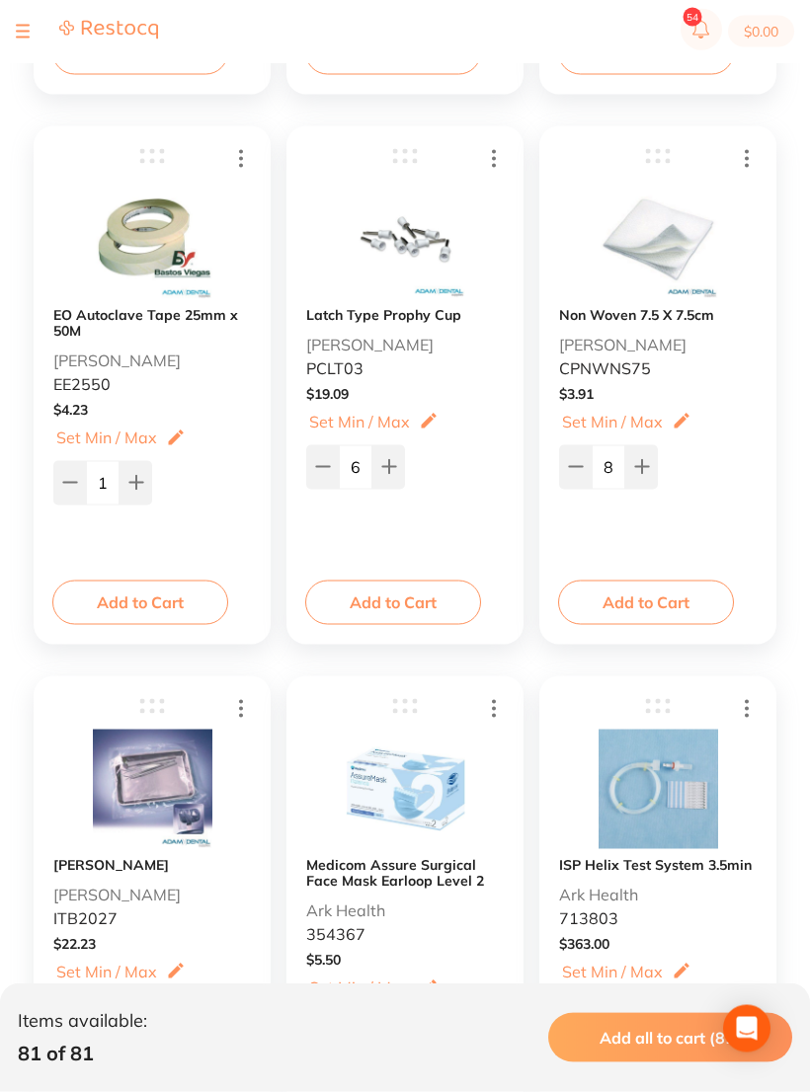
scroll to position [5805, 0]
click at [737, 703] on icon at bounding box center [747, 707] width 24 height 25
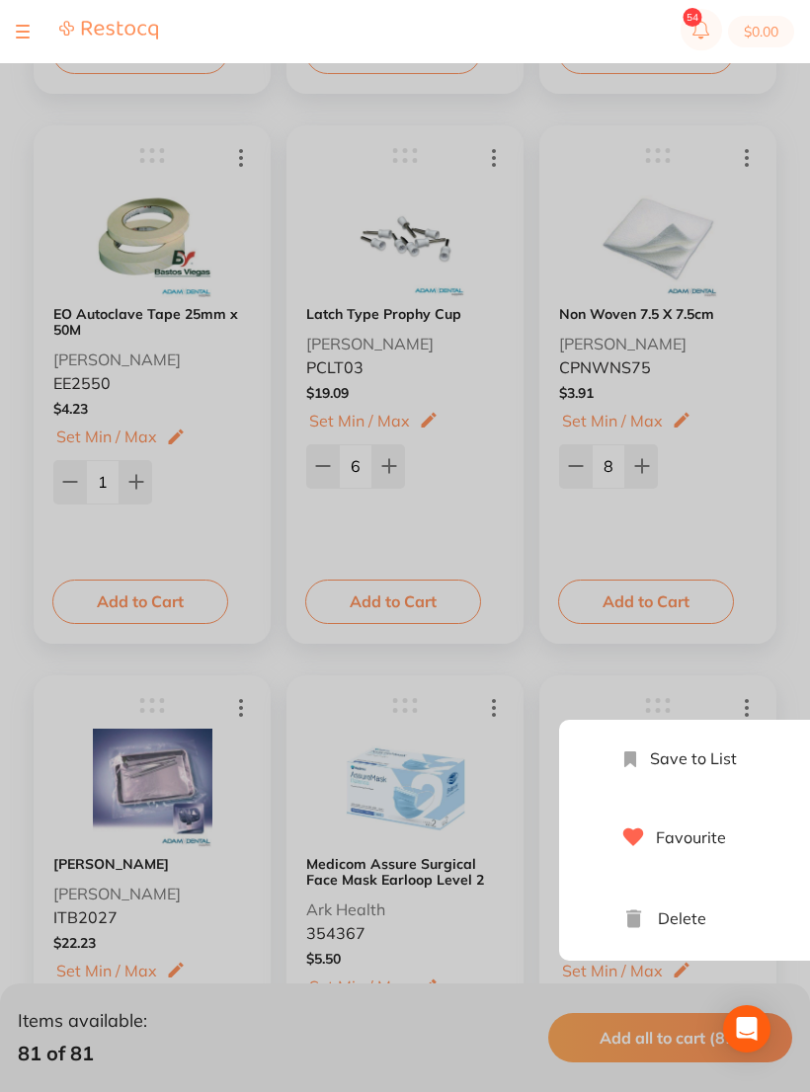
click at [703, 919] on li "Delete" at bounding box center [726, 919] width 257 height 84
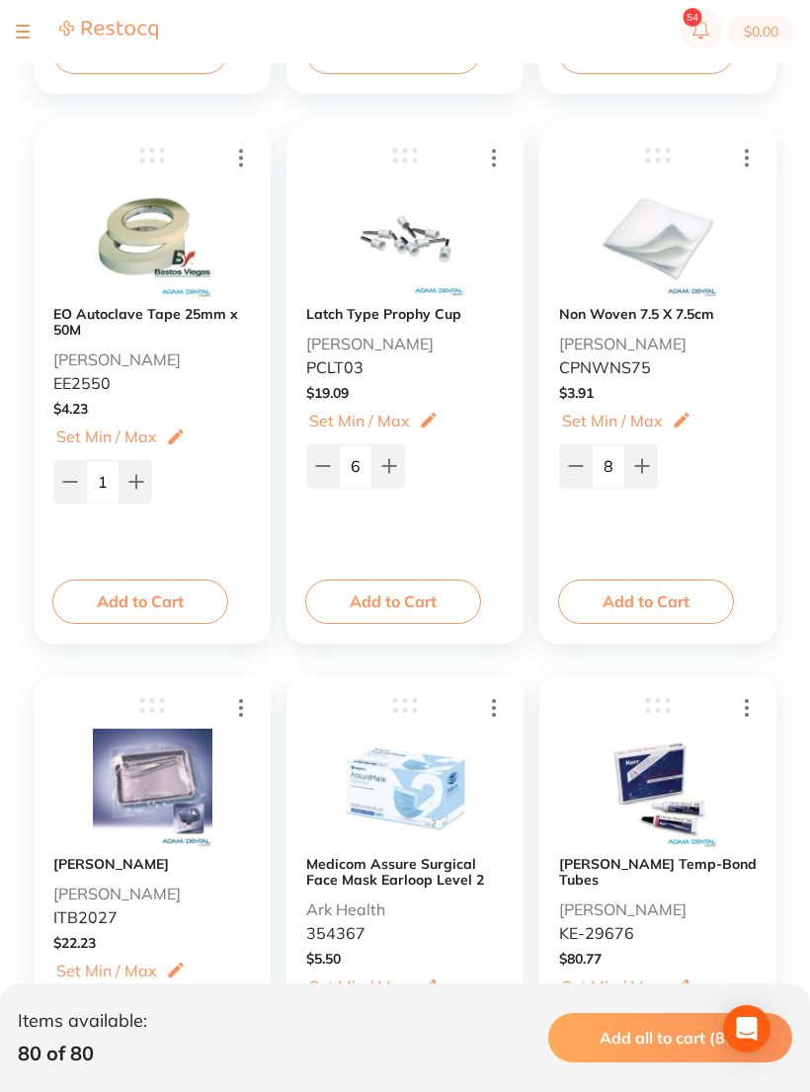
click at [570, 466] on icon at bounding box center [575, 466] width 13 height 0
click at [571, 461] on icon at bounding box center [576, 466] width 16 height 16
click at [570, 460] on icon at bounding box center [576, 466] width 16 height 16
type input "4"
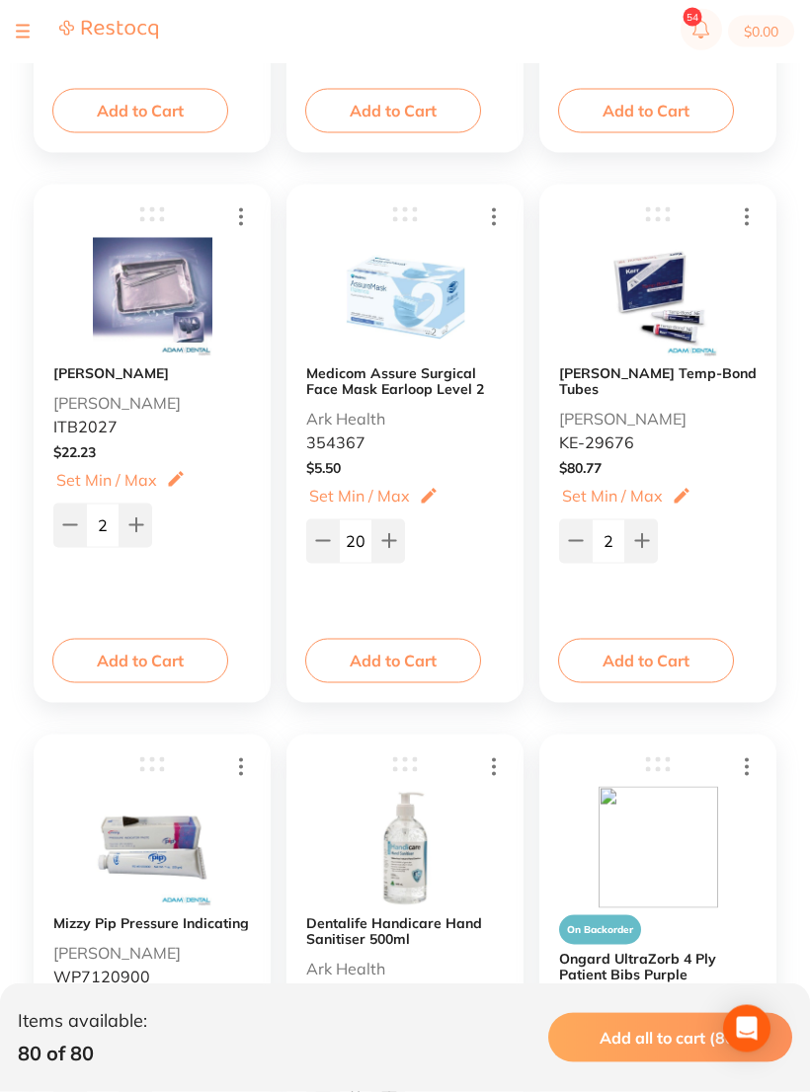
click at [581, 533] on icon at bounding box center [576, 541] width 16 height 16
type input "1"
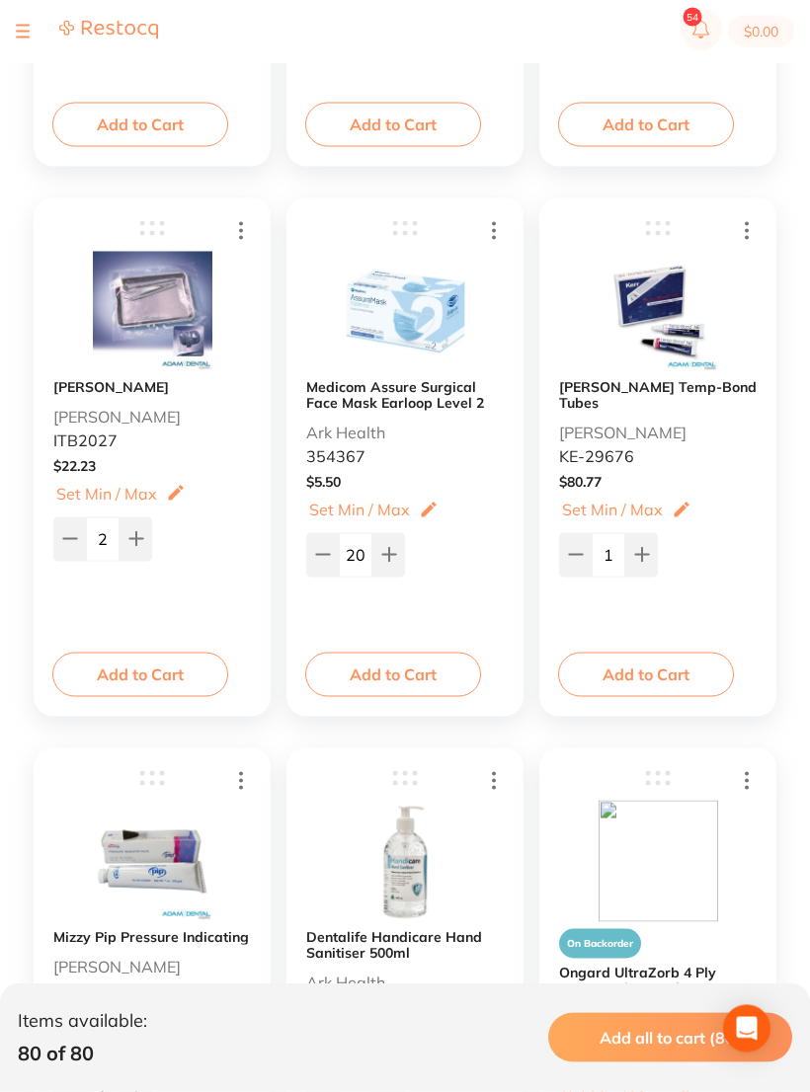
scroll to position [6283, 0]
click at [137, 542] on icon at bounding box center [135, 538] width 13 height 13
click at [77, 535] on icon at bounding box center [70, 538] width 16 height 16
click at [77, 534] on icon at bounding box center [70, 538] width 16 height 16
type input "1"
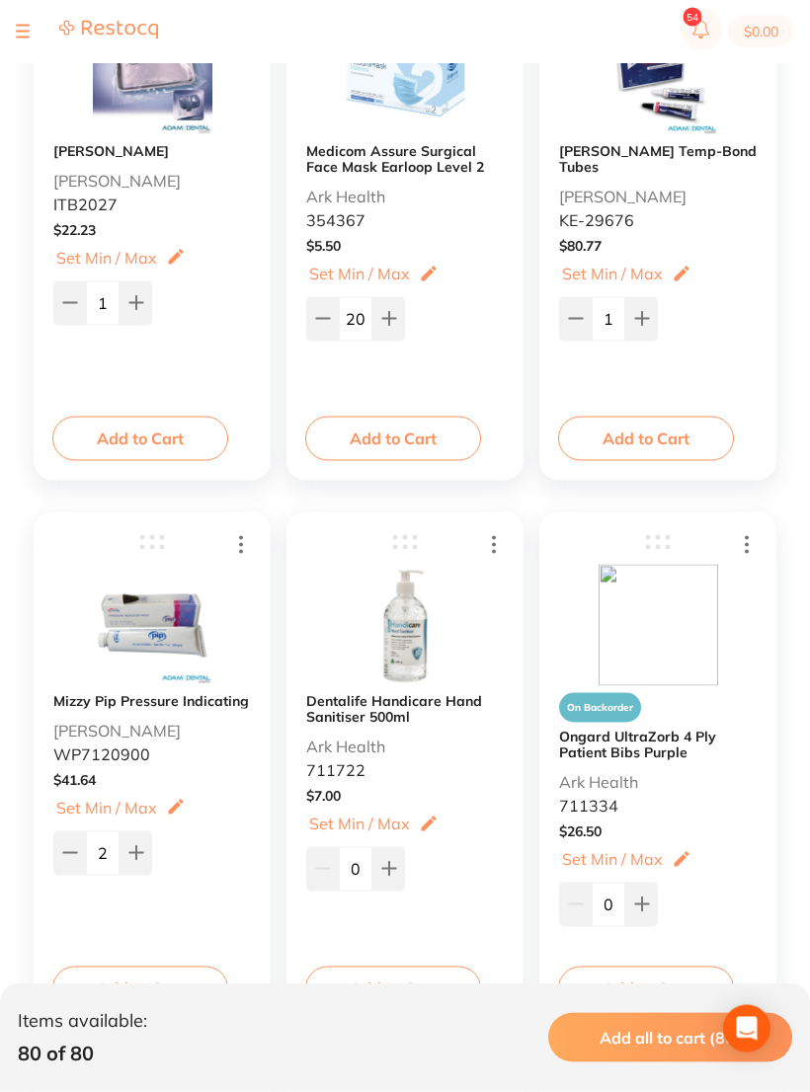
scroll to position [6485, 0]
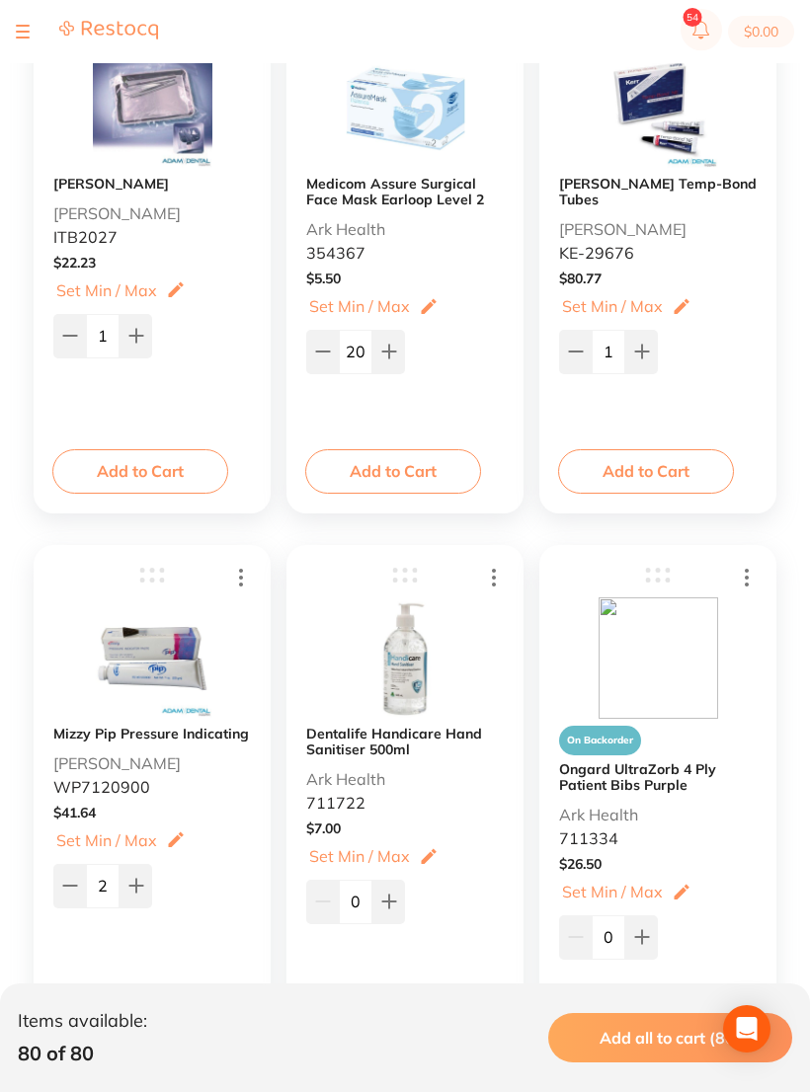
click at [397, 352] on button at bounding box center [388, 351] width 33 height 43
type input "21"
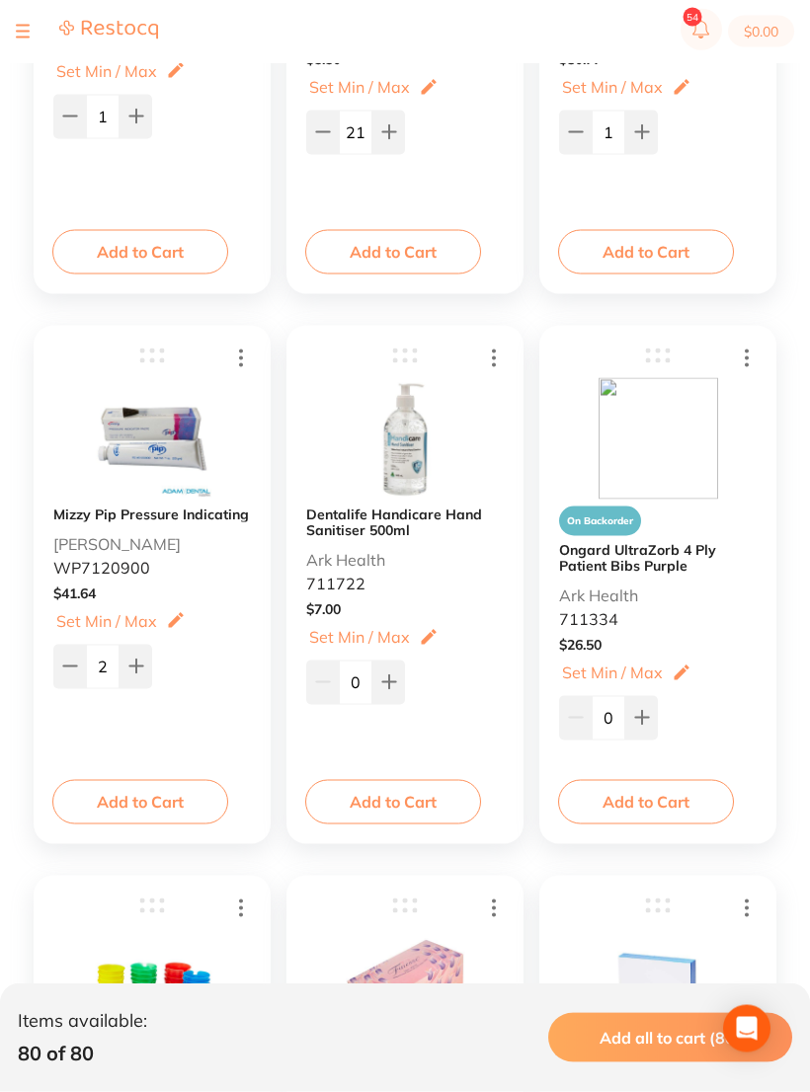
scroll to position [6705, 0]
click at [651, 723] on button at bounding box center [641, 716] width 33 height 43
type input "1"
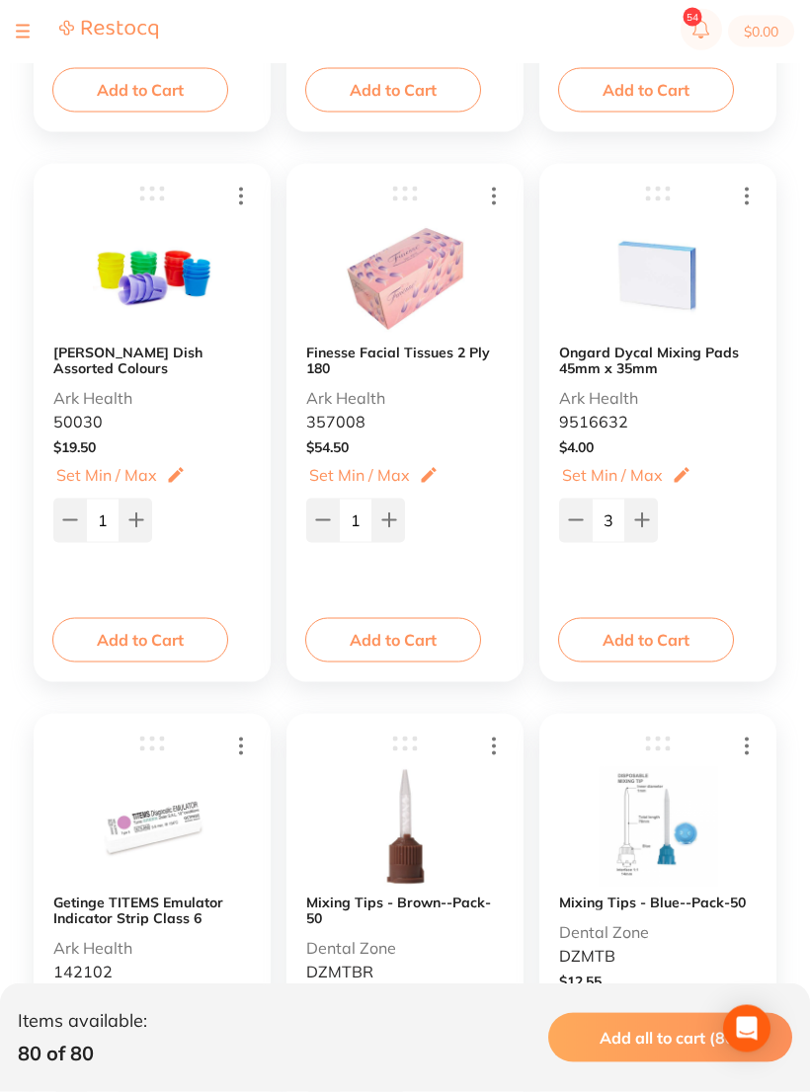
scroll to position [7417, 0]
click at [381, 515] on icon at bounding box center [389, 519] width 16 height 16
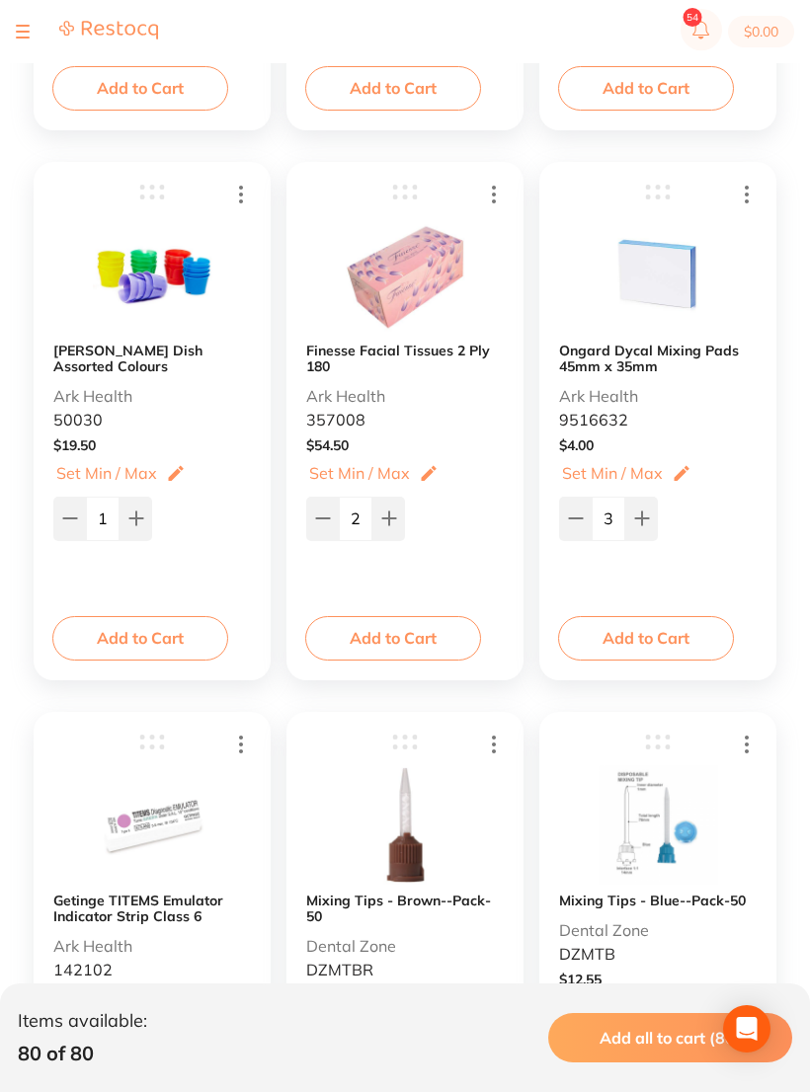
click at [364, 516] on input "2" at bounding box center [356, 518] width 34 height 43
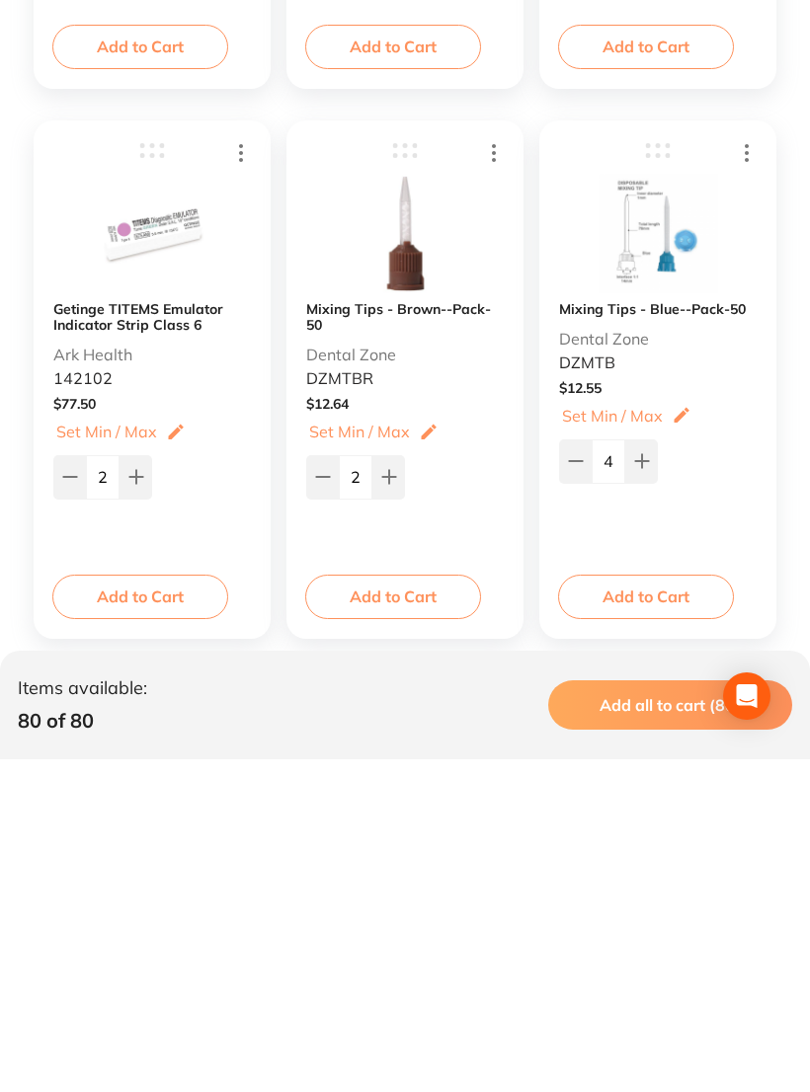
scroll to position [7678, 0]
type input "23"
click at [568, 771] on button at bounding box center [575, 792] width 33 height 43
type input "3"
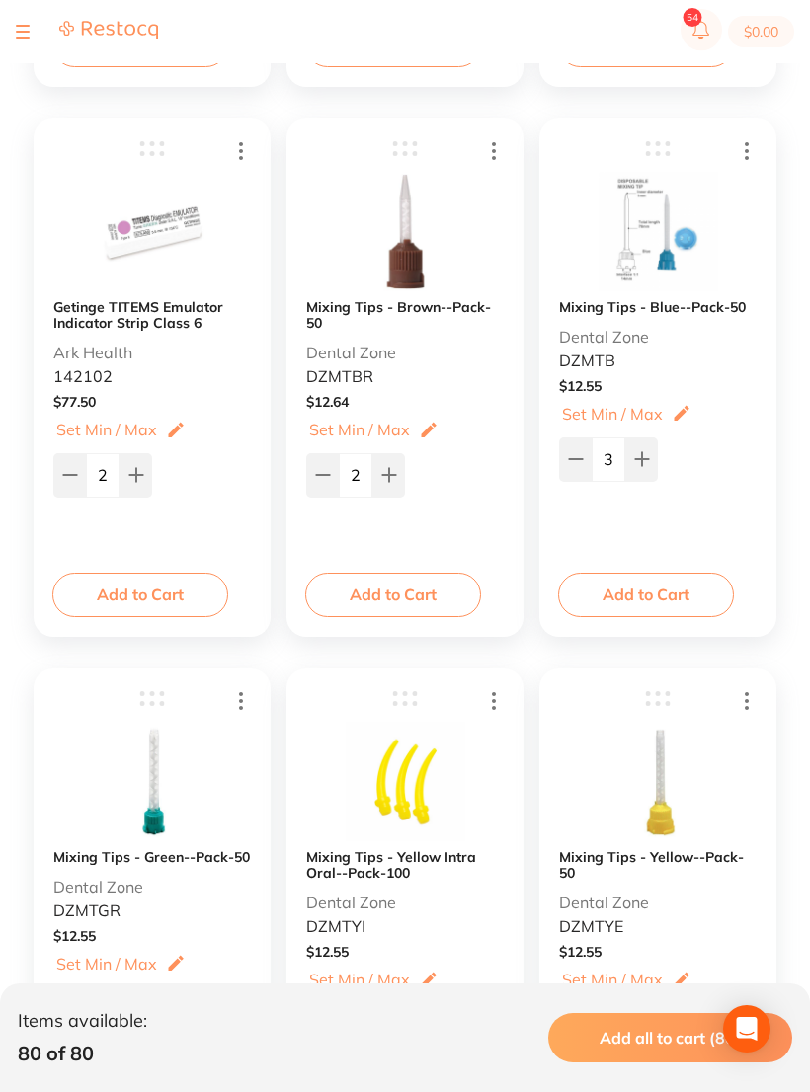
click at [394, 483] on icon at bounding box center [389, 475] width 16 height 16
type input "4"
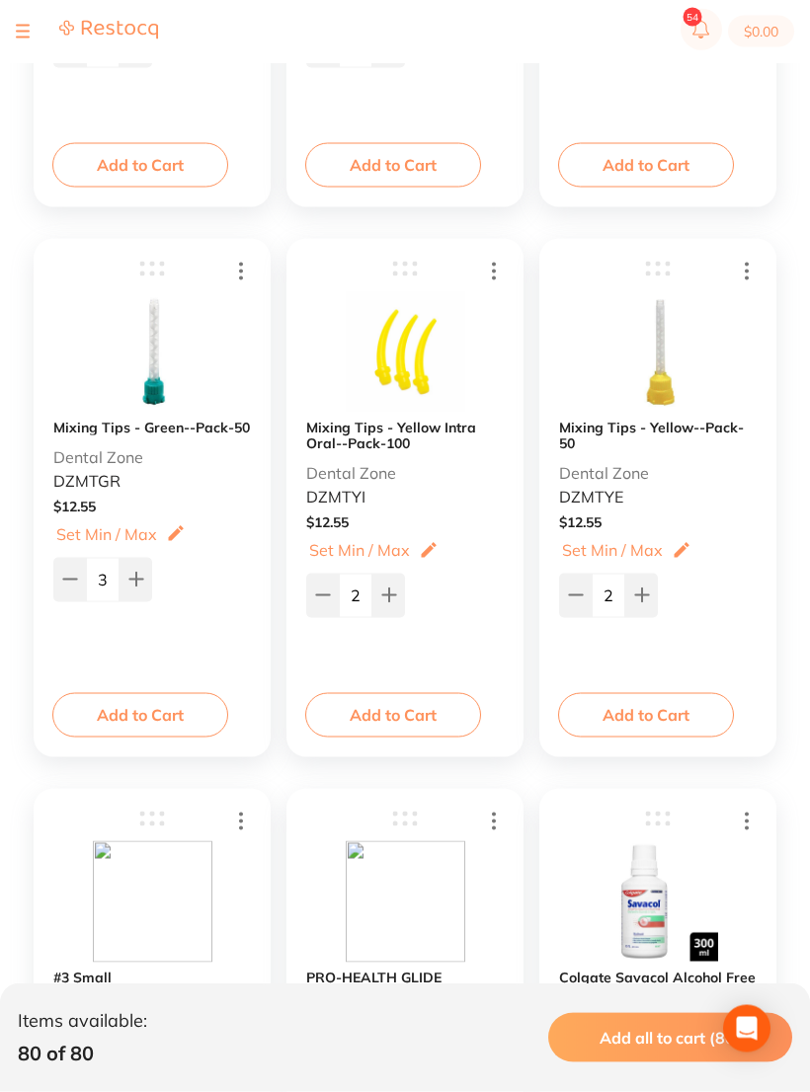
scroll to position [8442, 0]
click at [628, 588] on button at bounding box center [641, 594] width 33 height 43
type input "3"
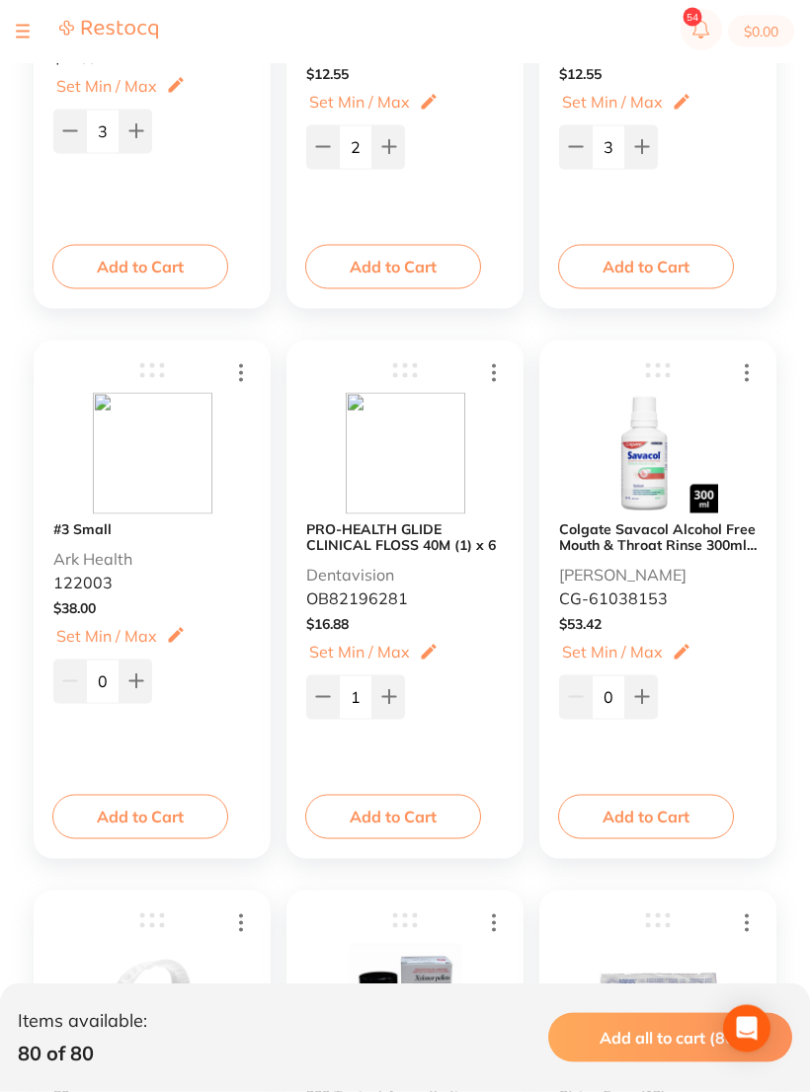
scroll to position [8895, 0]
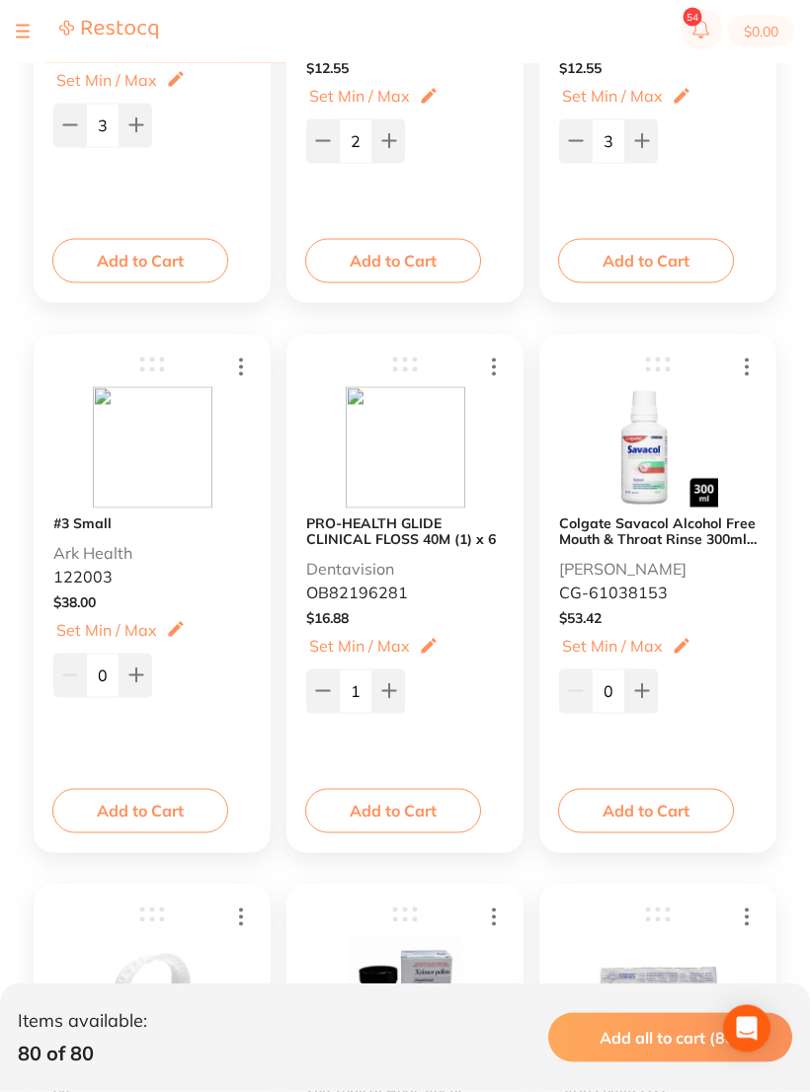
click at [630, 685] on button at bounding box center [641, 690] width 33 height 43
click at [630, 685] on button at bounding box center [641, 689] width 33 height 43
type input "2"
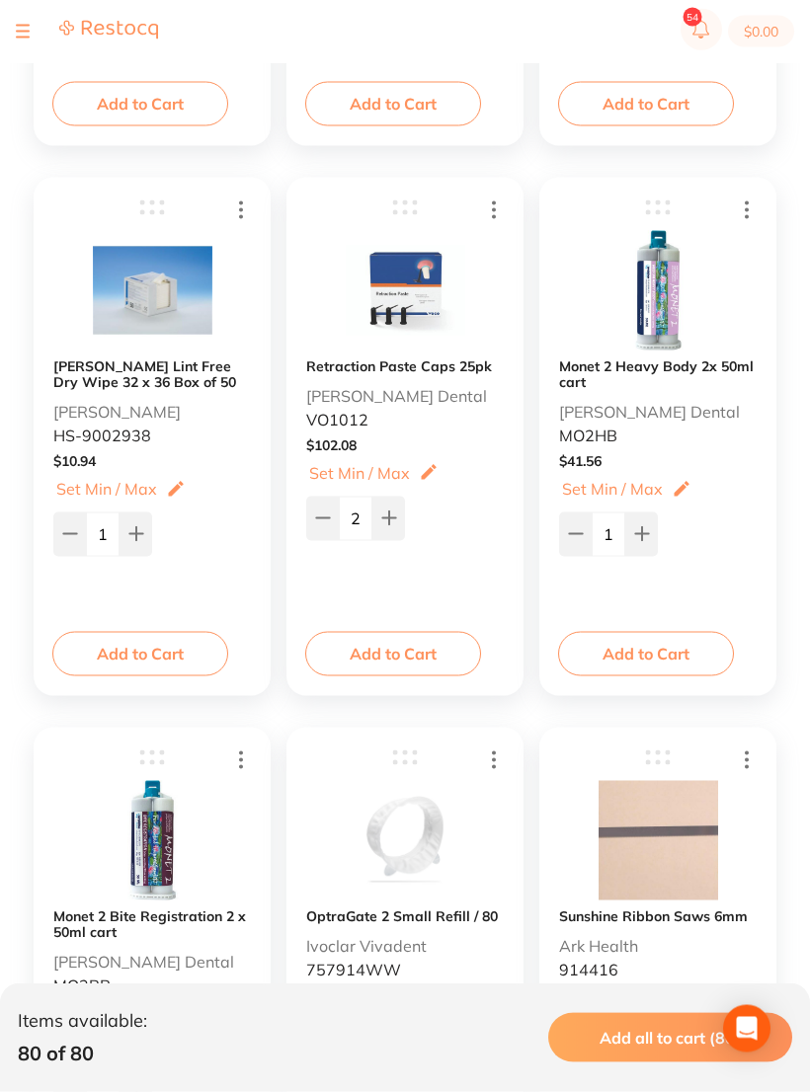
scroll to position [10185, 0]
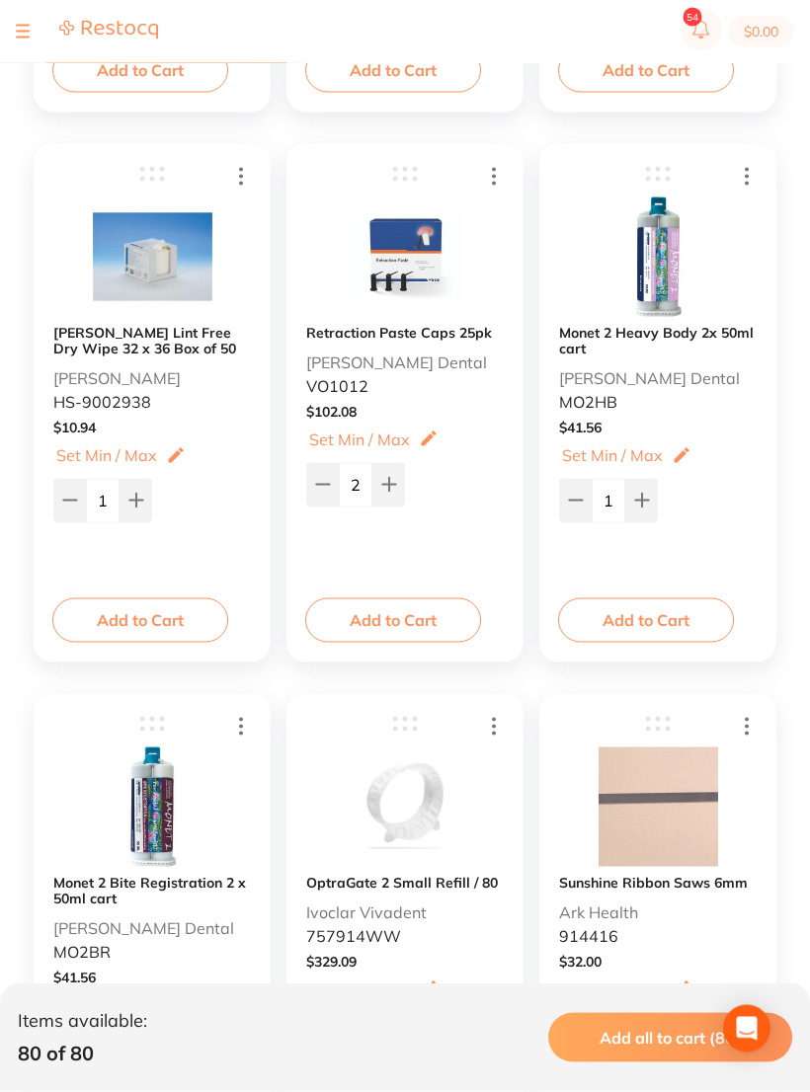
click at [644, 491] on button at bounding box center [641, 500] width 33 height 43
type input "2"
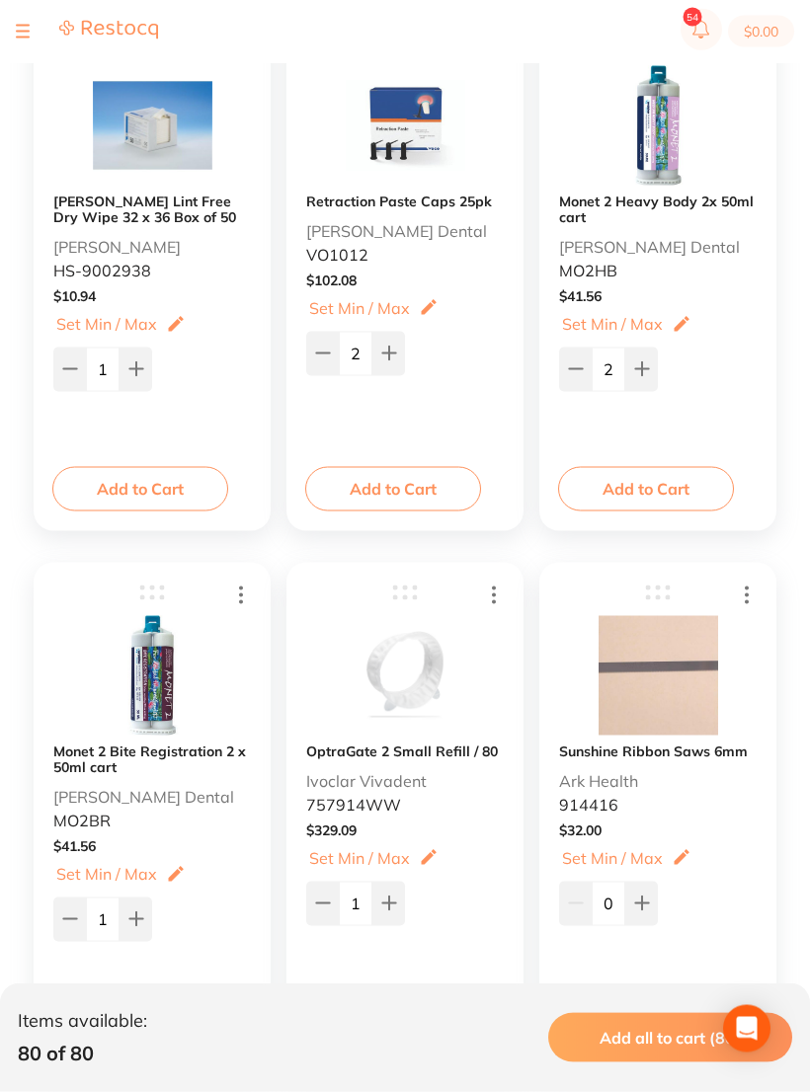
scroll to position [10318, 0]
click at [145, 926] on button at bounding box center [135, 917] width 33 height 43
type input "2"
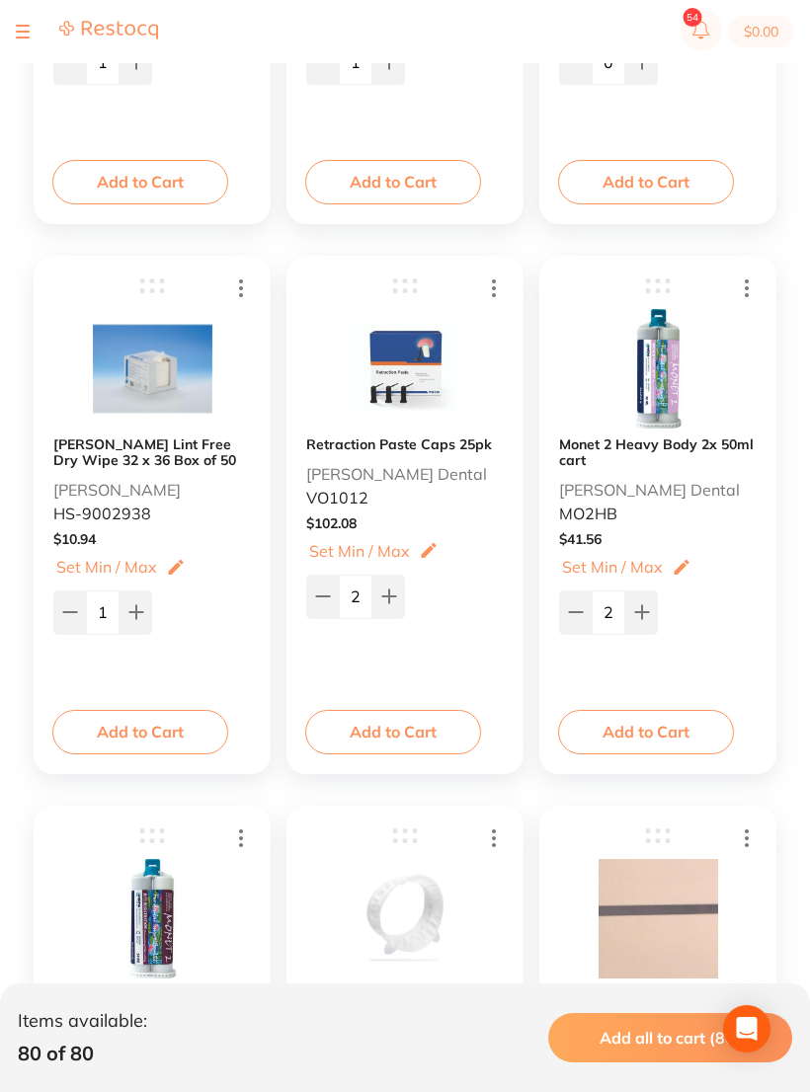
scroll to position [10103, 0]
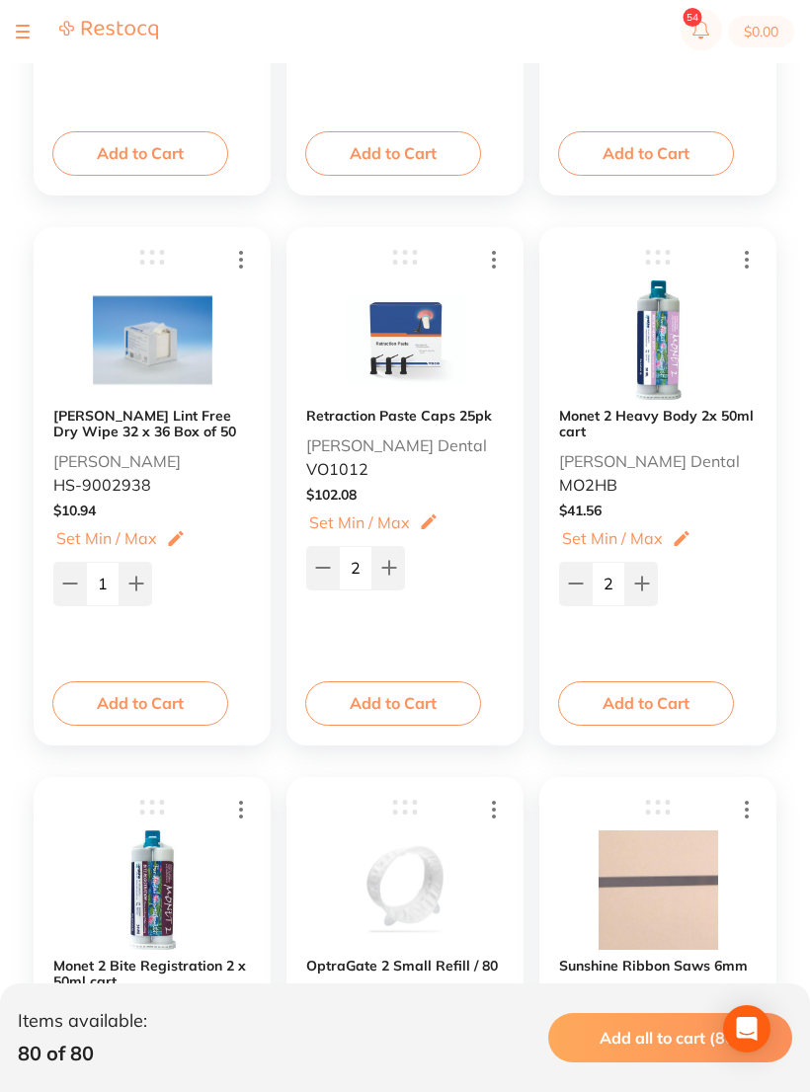
click at [347, 564] on input "2" at bounding box center [356, 567] width 34 height 43
click at [365, 567] on input "2" at bounding box center [356, 567] width 34 height 43
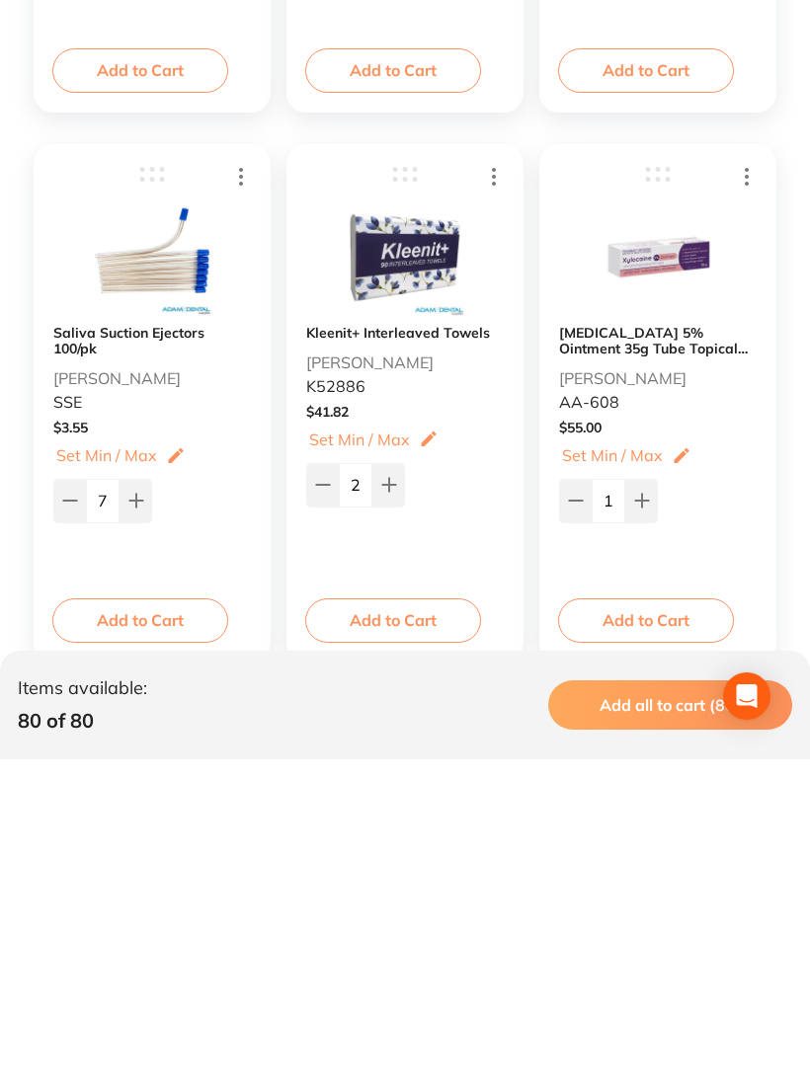
scroll to position [12720, 0]
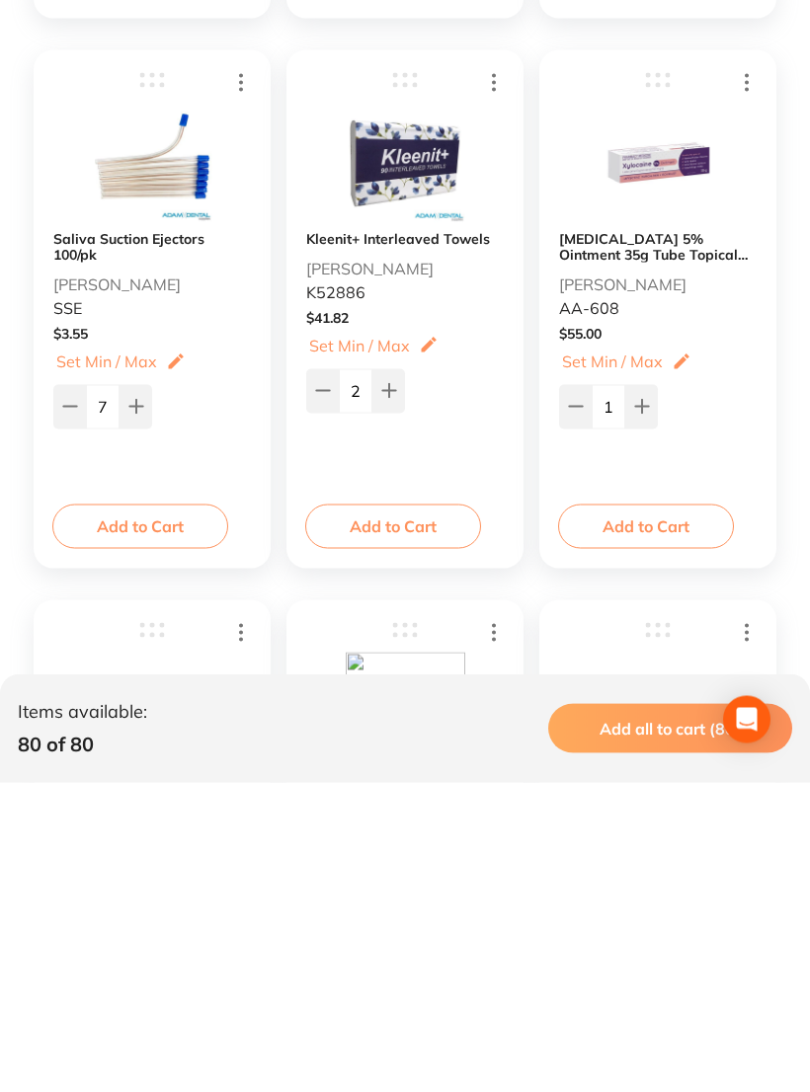
type input "50"
click at [367, 678] on input "2" at bounding box center [356, 699] width 34 height 43
type input "39"
click at [736, 690] on div "1" at bounding box center [657, 713] width 197 height 47
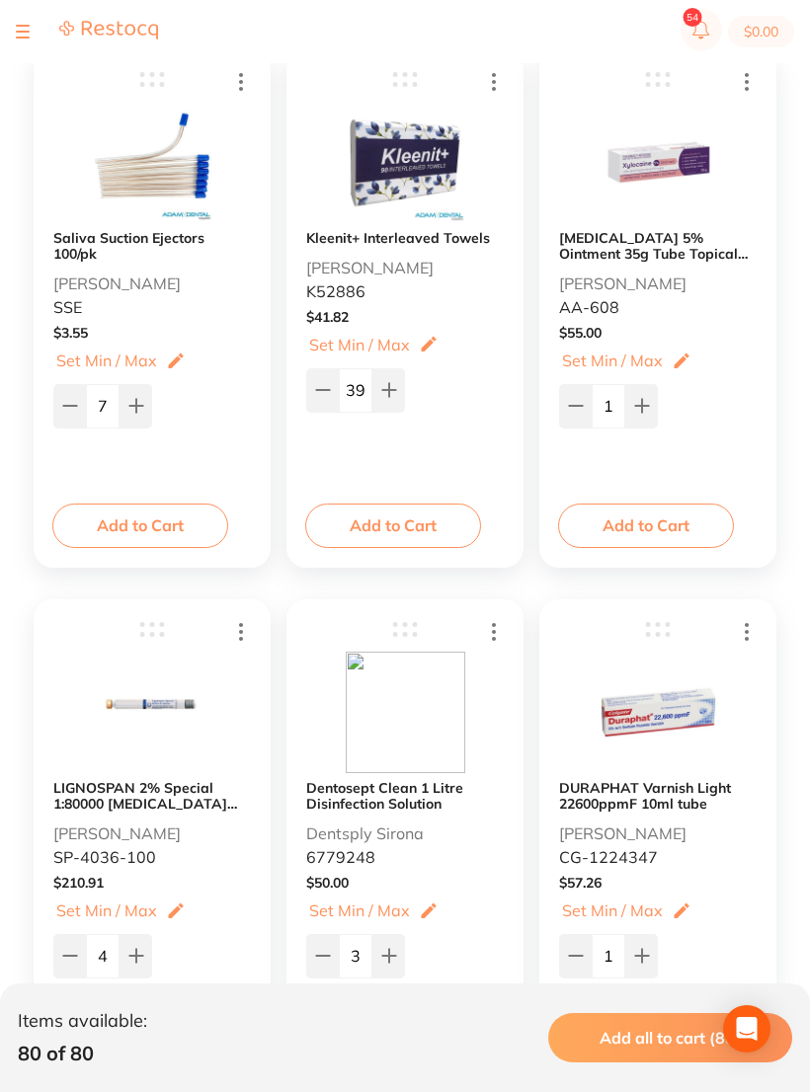
click at [626, 385] on button at bounding box center [641, 405] width 33 height 43
type input "2"
click at [140, 419] on button at bounding box center [135, 405] width 33 height 43
type input "8"
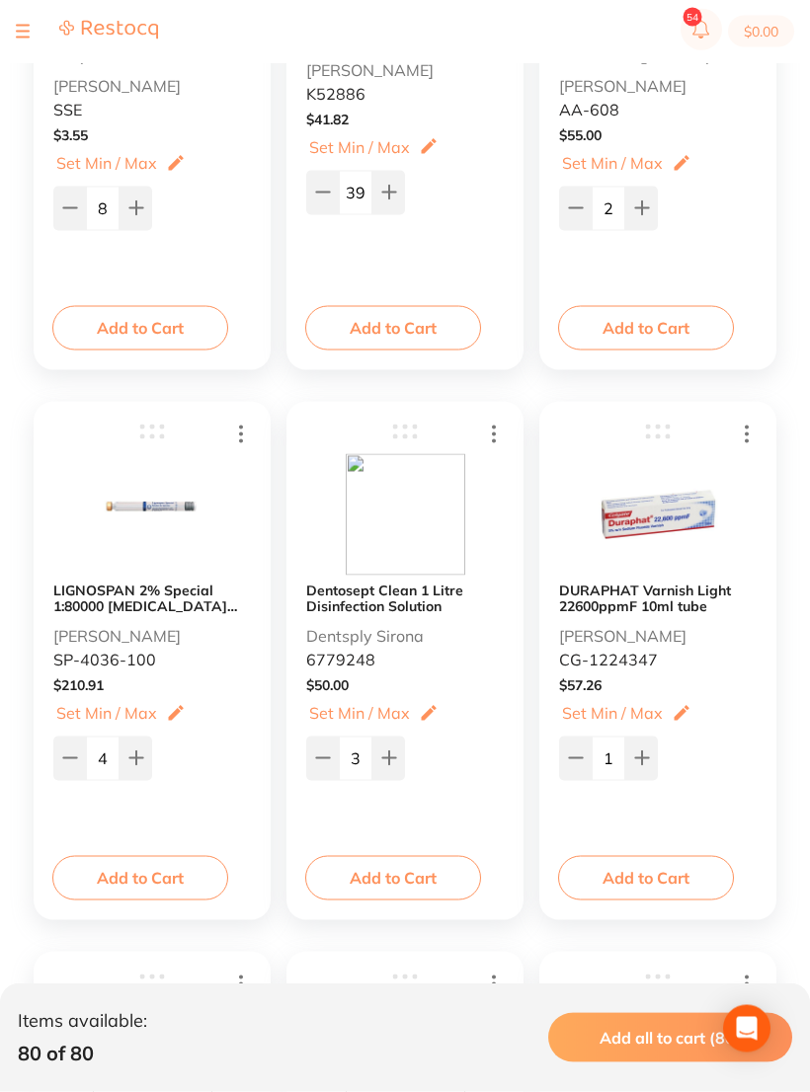
scroll to position [13233, 0]
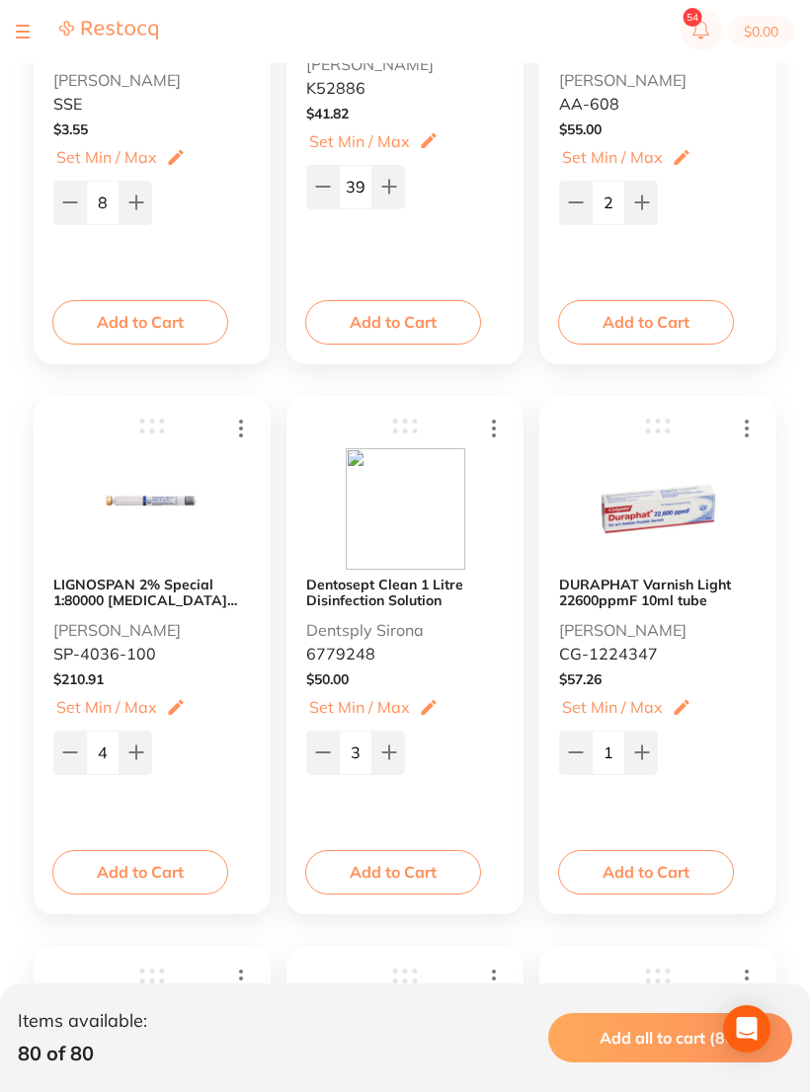
click at [326, 732] on button at bounding box center [322, 752] width 33 height 43
type input "2"
click at [136, 751] on icon at bounding box center [135, 752] width 13 height 13
click at [135, 750] on icon at bounding box center [135, 752] width 13 height 13
click at [131, 746] on icon at bounding box center [136, 752] width 16 height 16
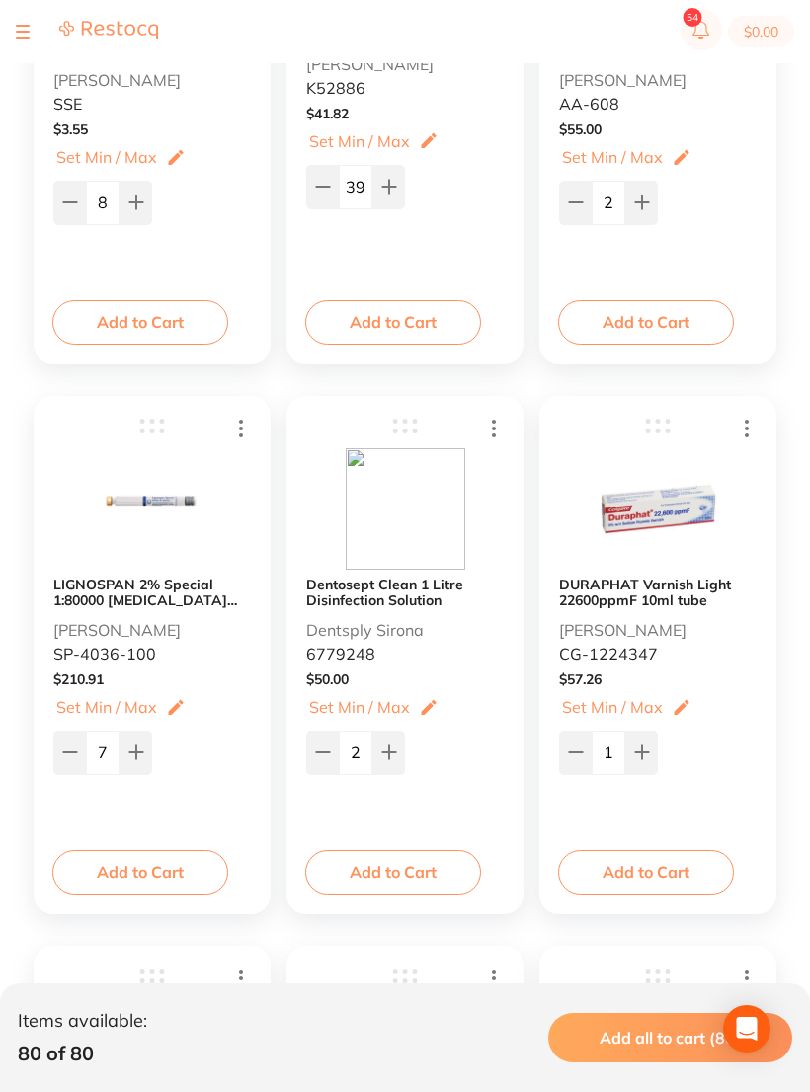
click at [137, 747] on icon at bounding box center [136, 752] width 16 height 16
click at [121, 774] on button at bounding box center [135, 752] width 33 height 43
type input "9"
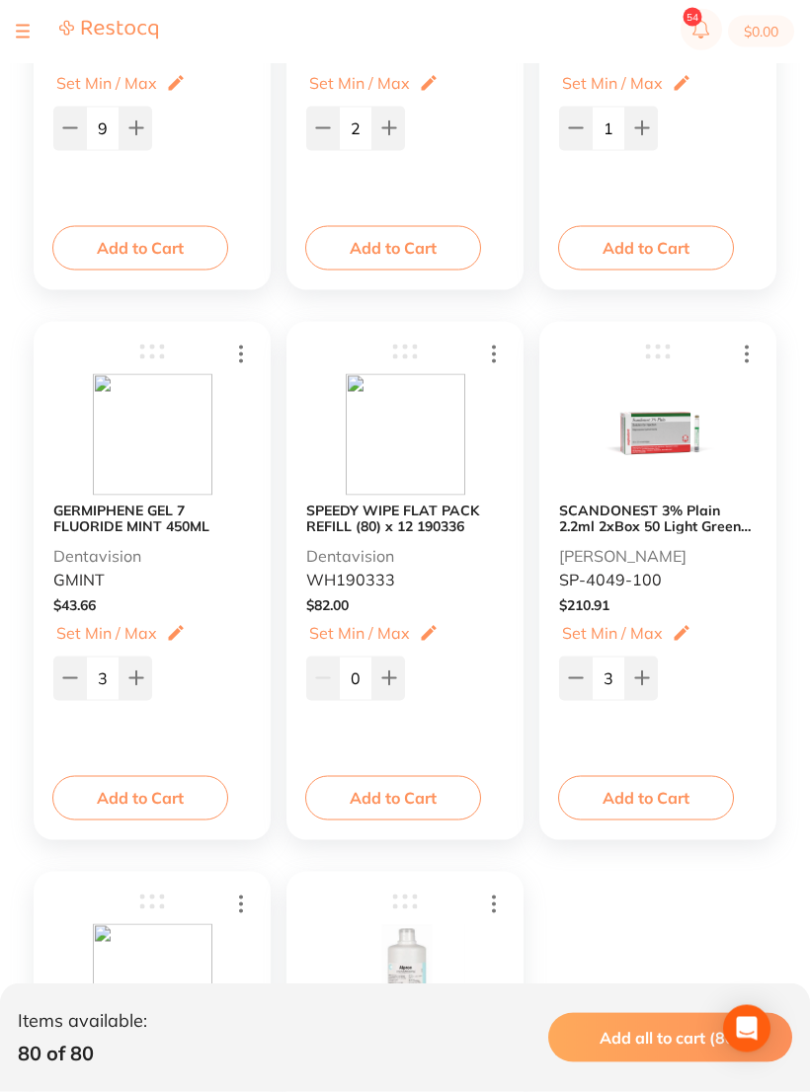
scroll to position [13858, 0]
click at [644, 678] on icon at bounding box center [641, 677] width 13 height 13
click at [643, 678] on icon at bounding box center [641, 677] width 13 height 13
type input "5"
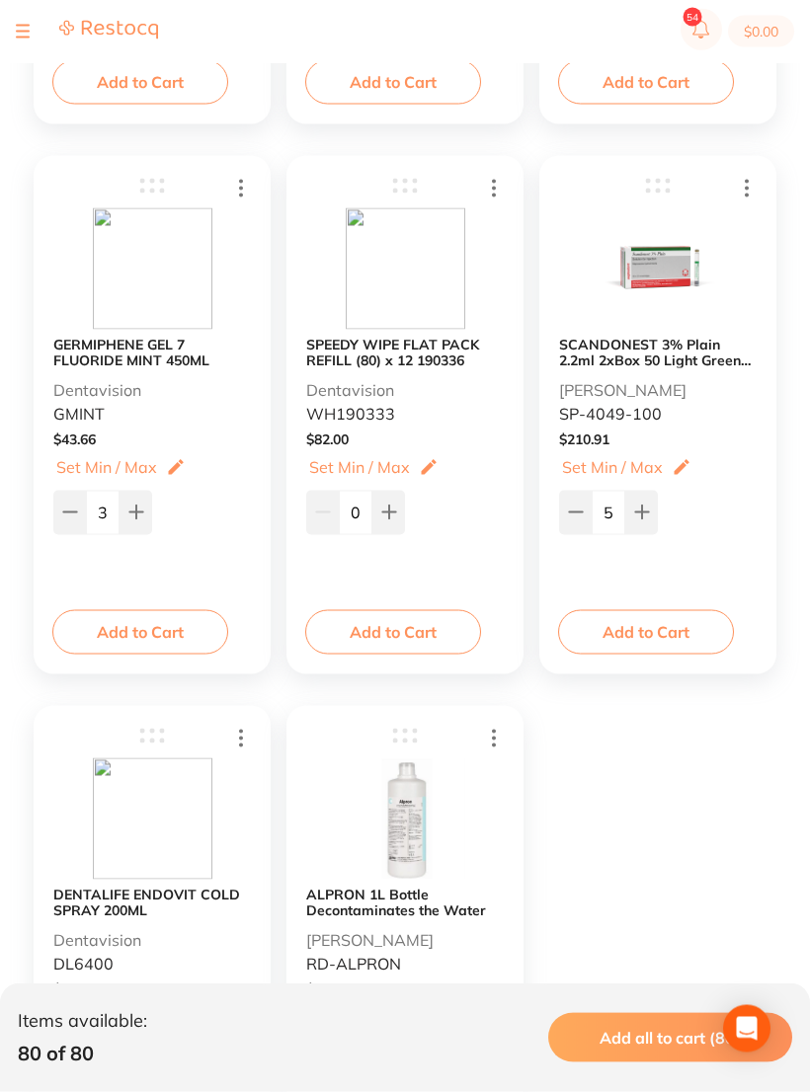
scroll to position [14024, 0]
click at [363, 510] on input "0" at bounding box center [356, 511] width 34 height 43
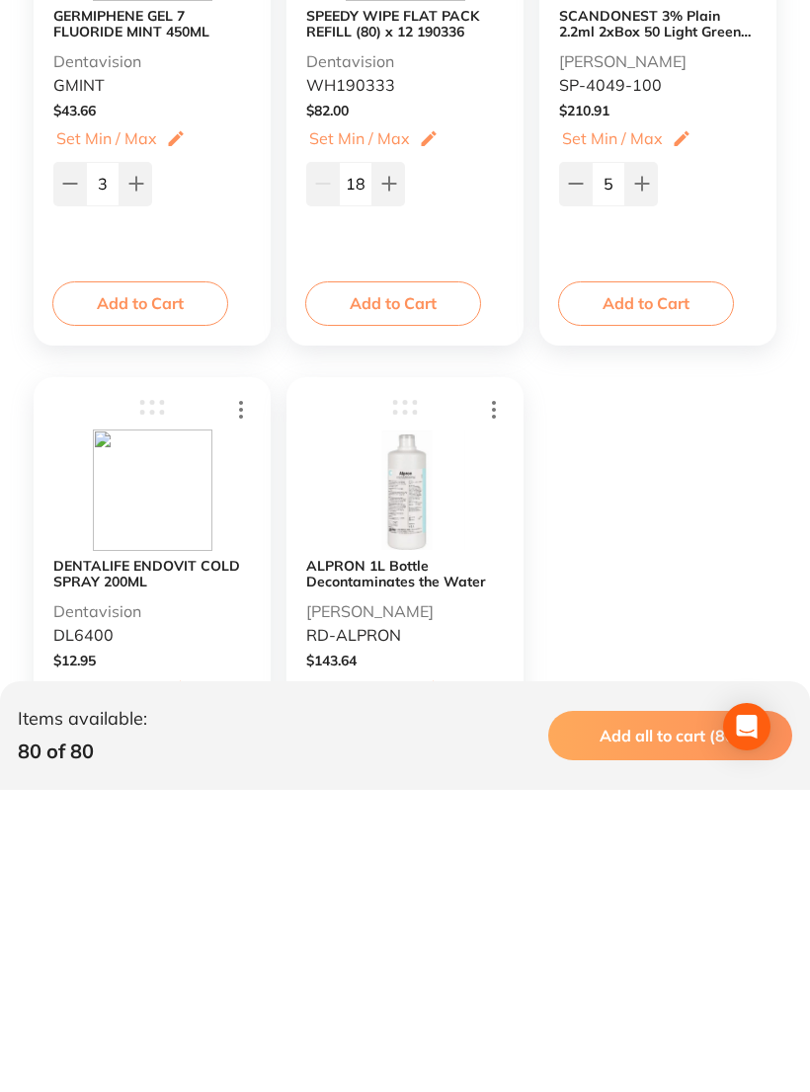
type input "18"
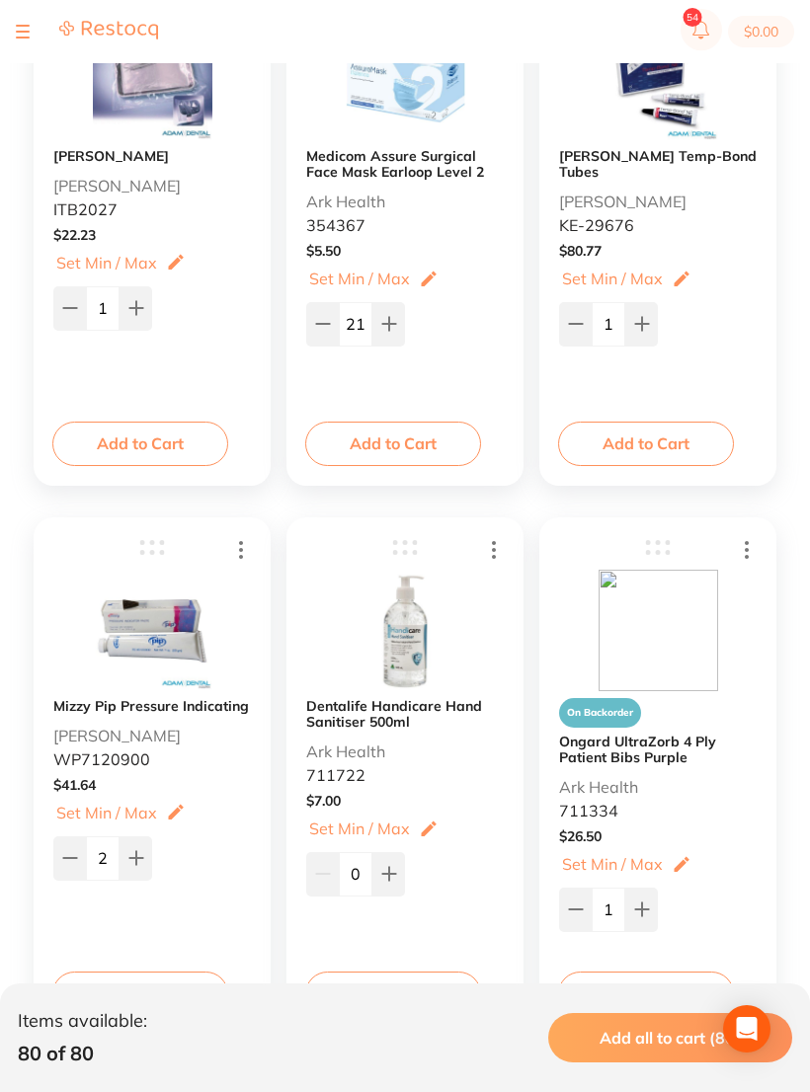
scroll to position [6511, 0]
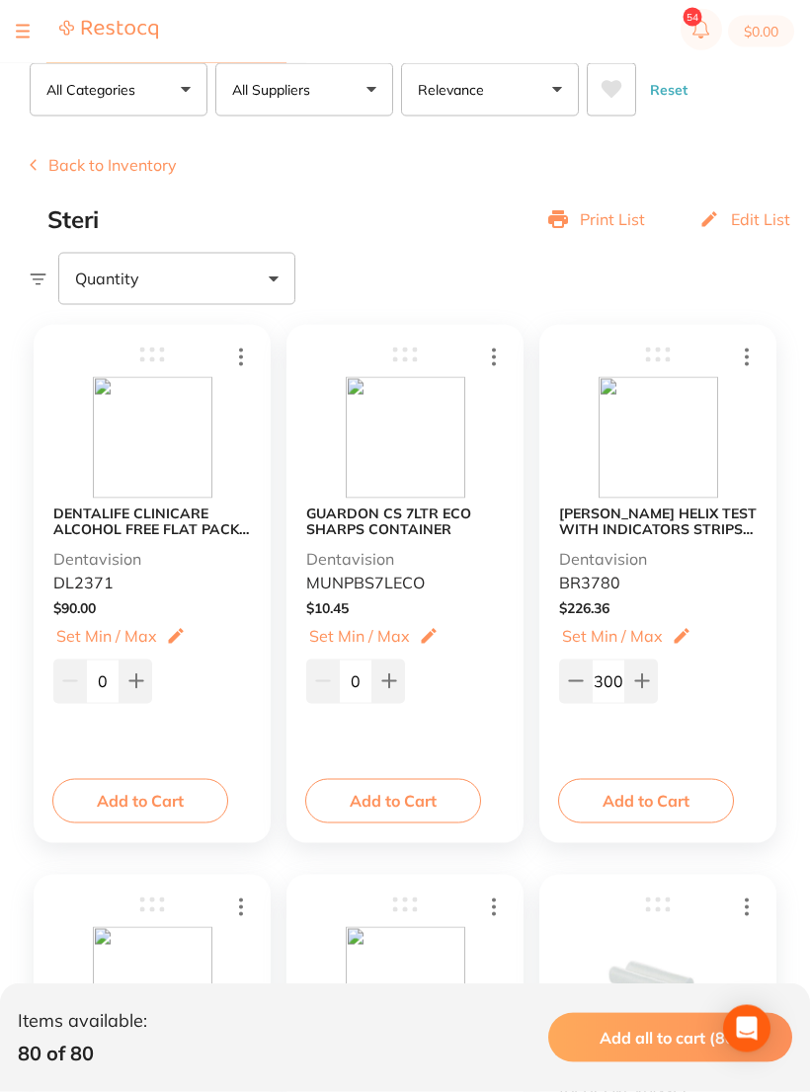
click at [25, 31] on button at bounding box center [23, 32] width 14 height 2
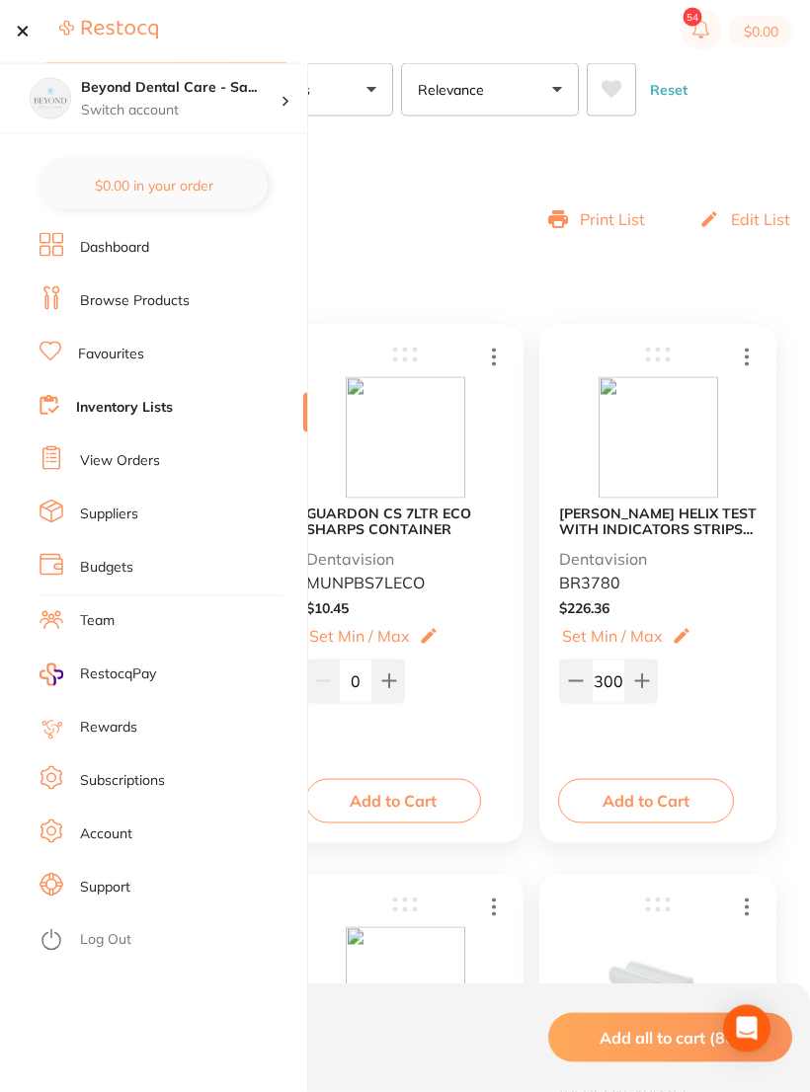
scroll to position [108, 0]
click at [123, 404] on link "Inventory Lists" at bounding box center [124, 408] width 97 height 20
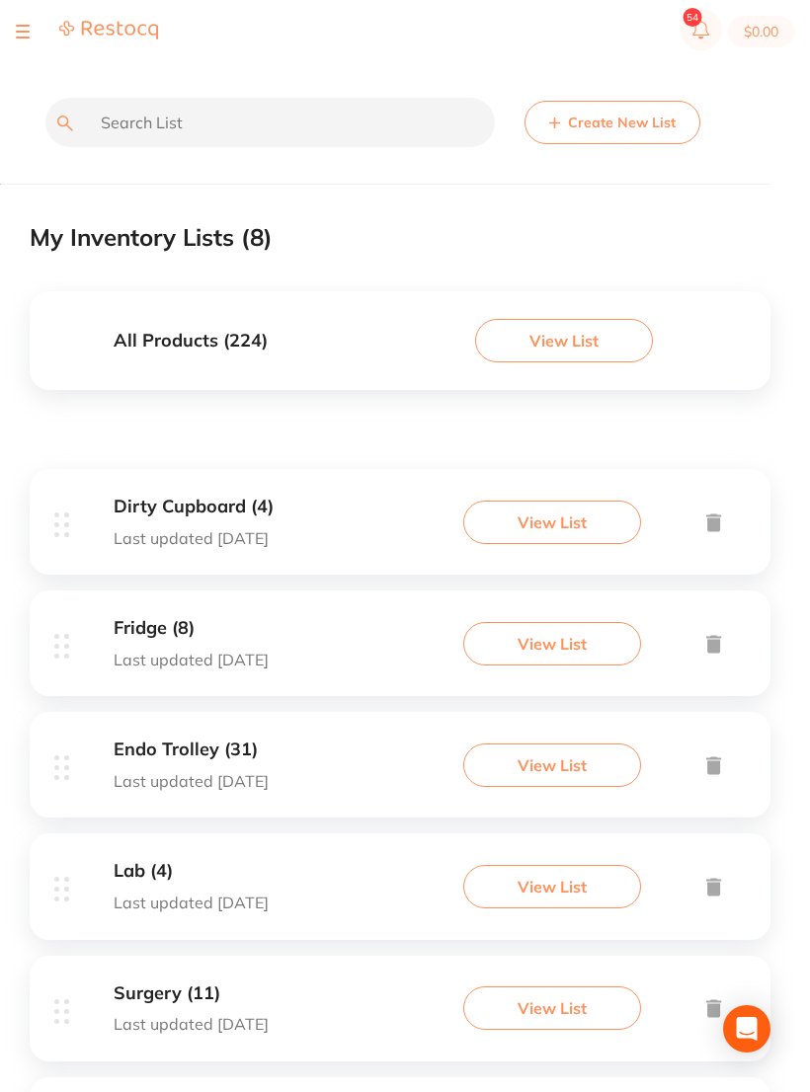
click at [33, 28] on div at bounding box center [87, 32] width 142 height 24
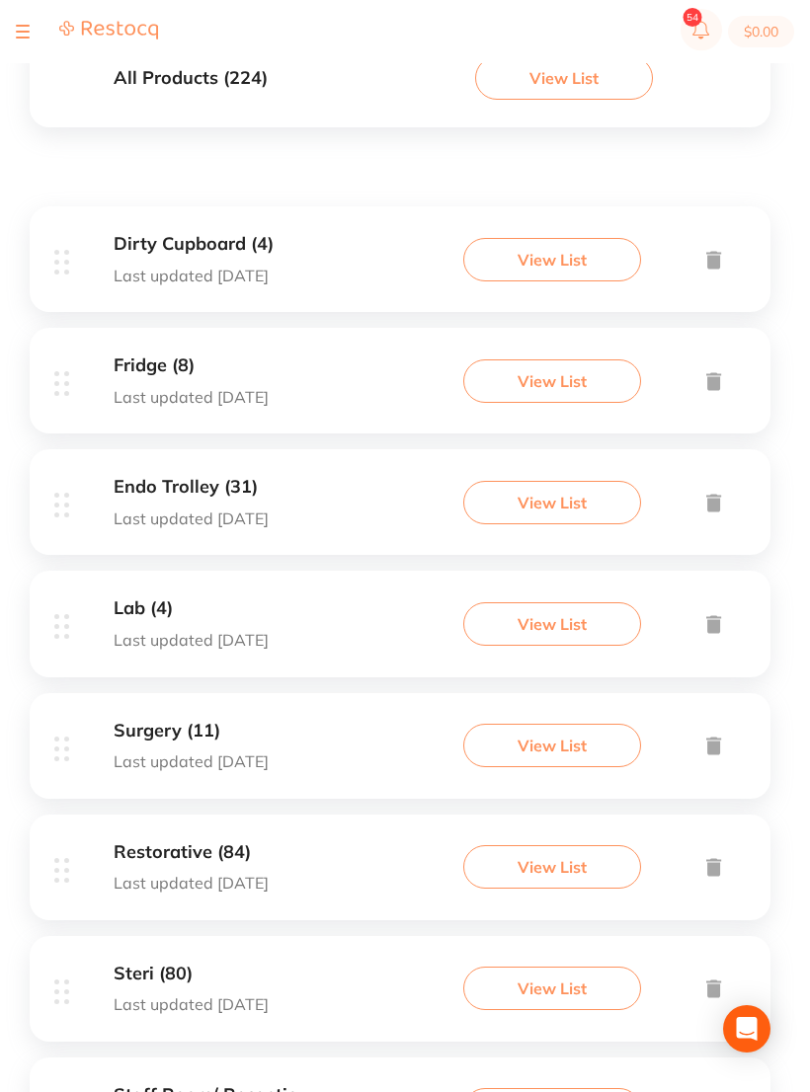
scroll to position [351, 0]
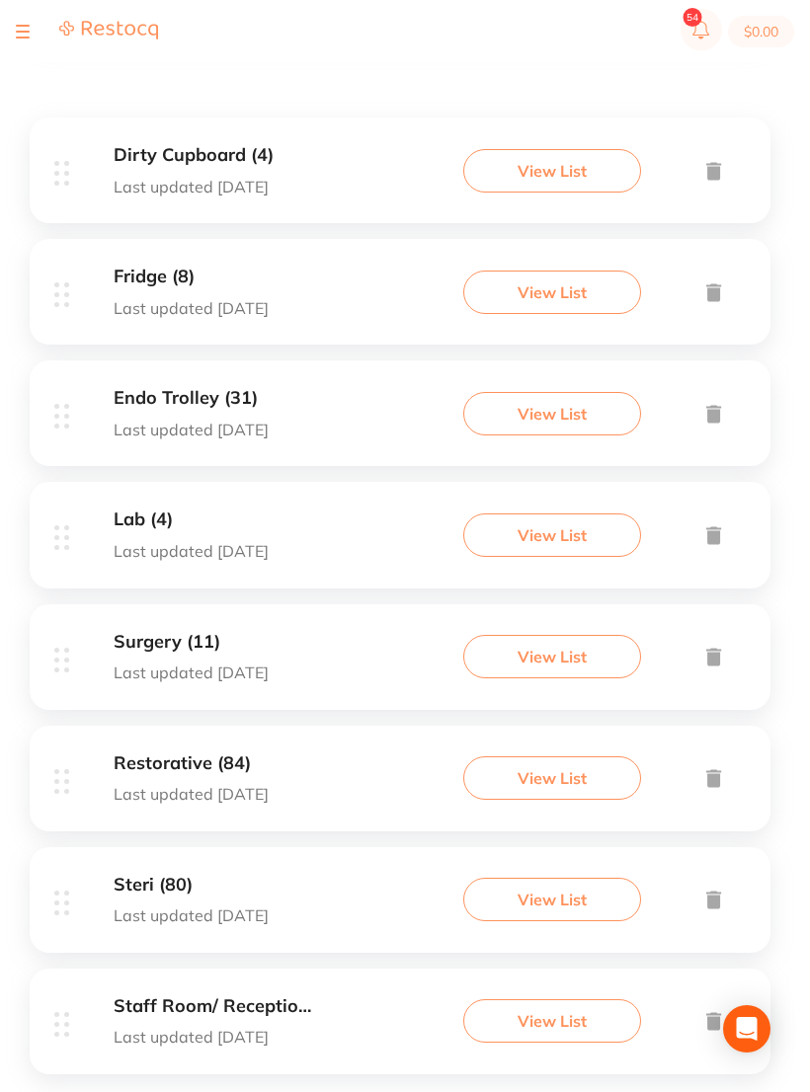
click at [210, 407] on h3 "Endo Trolley (31)" at bounding box center [191, 398] width 155 height 21
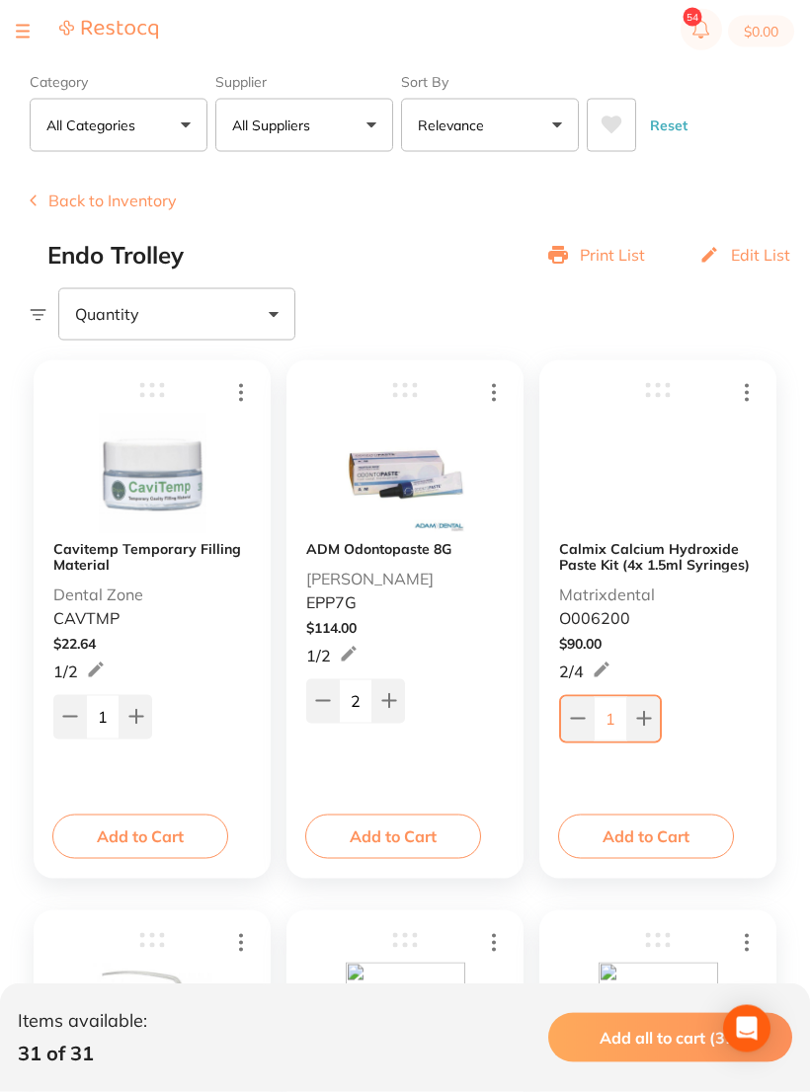
scroll to position [73, 0]
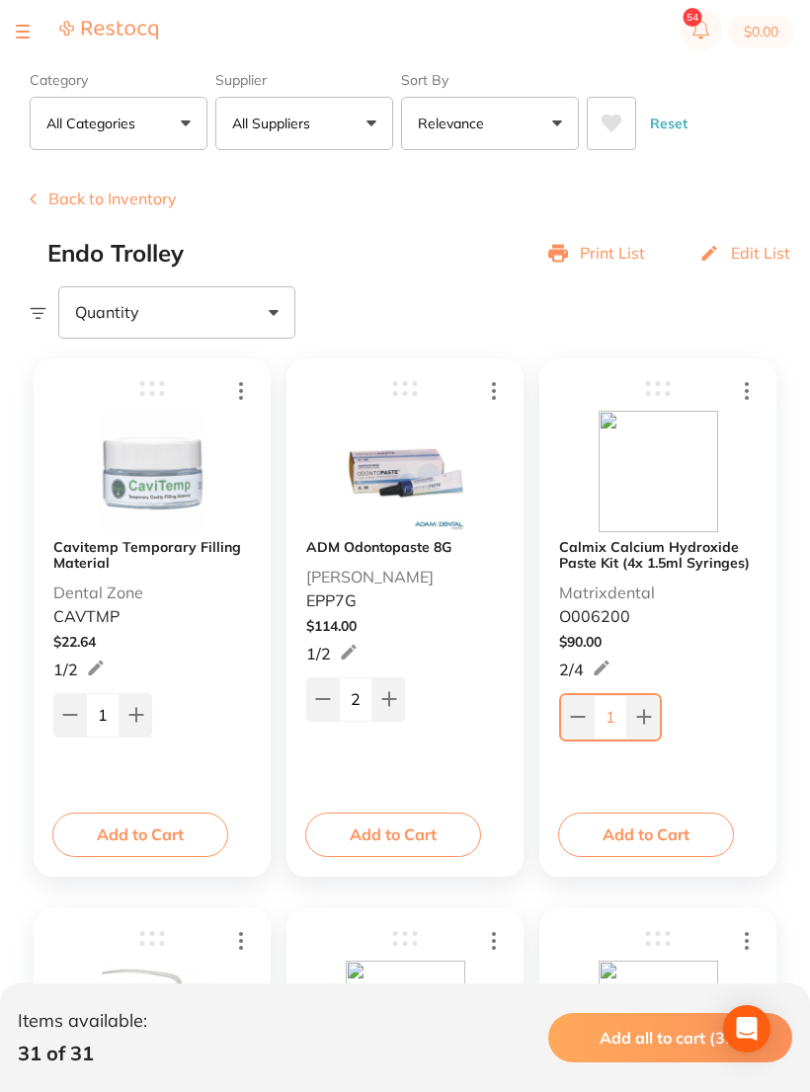
click at [327, 697] on icon at bounding box center [323, 699] width 16 height 16
click at [410, 679] on div "1" at bounding box center [404, 696] width 197 height 47
click at [394, 706] on icon at bounding box center [389, 699] width 16 height 16
type input "2"
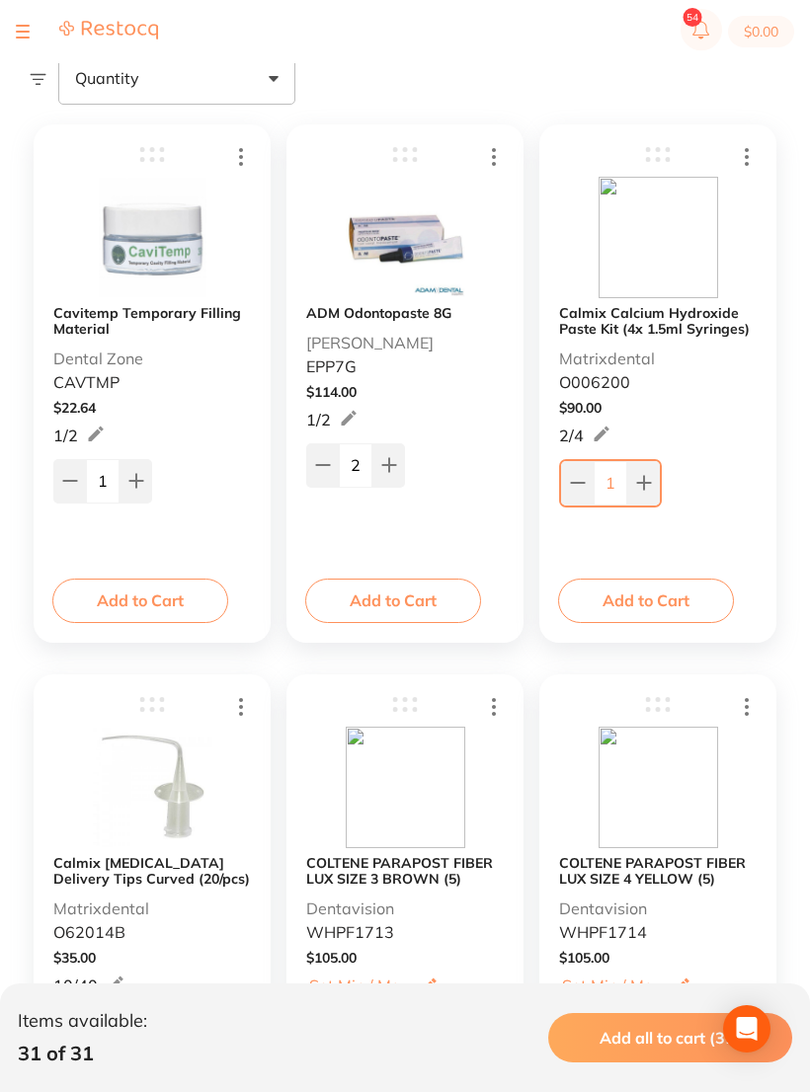
scroll to position [316, 0]
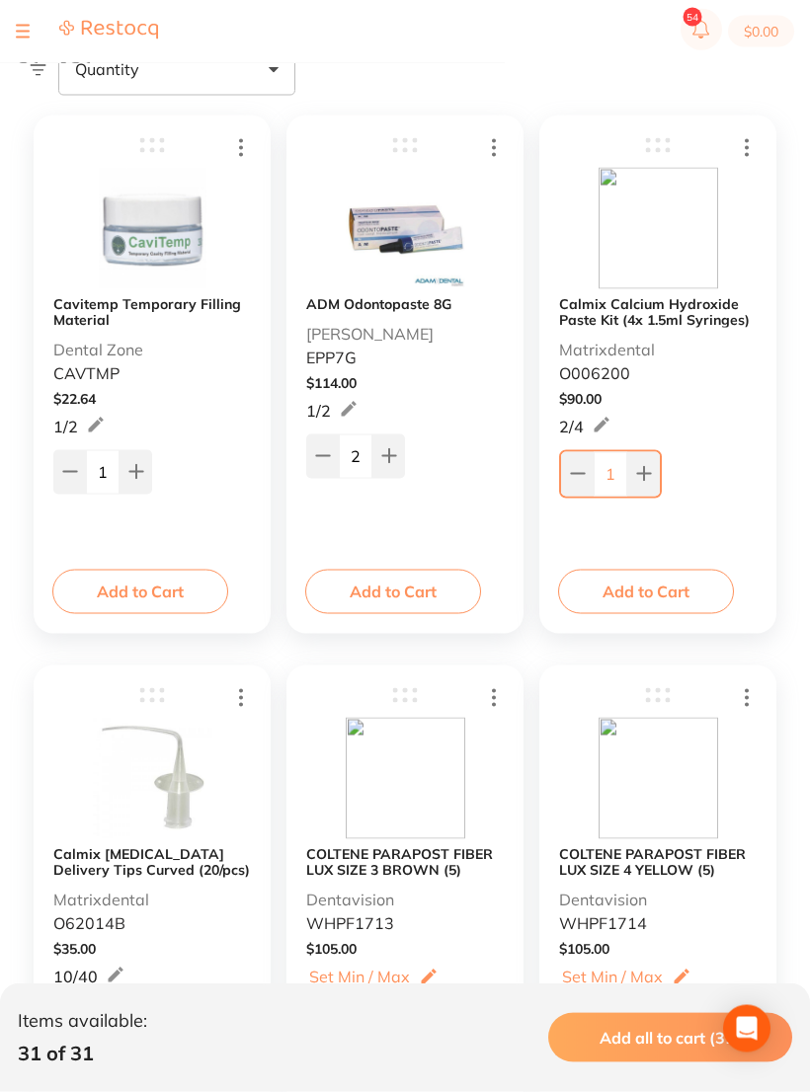
click at [637, 478] on icon at bounding box center [644, 474] width 16 height 16
click at [636, 478] on icon at bounding box center [642, 471] width 16 height 16
type input "3"
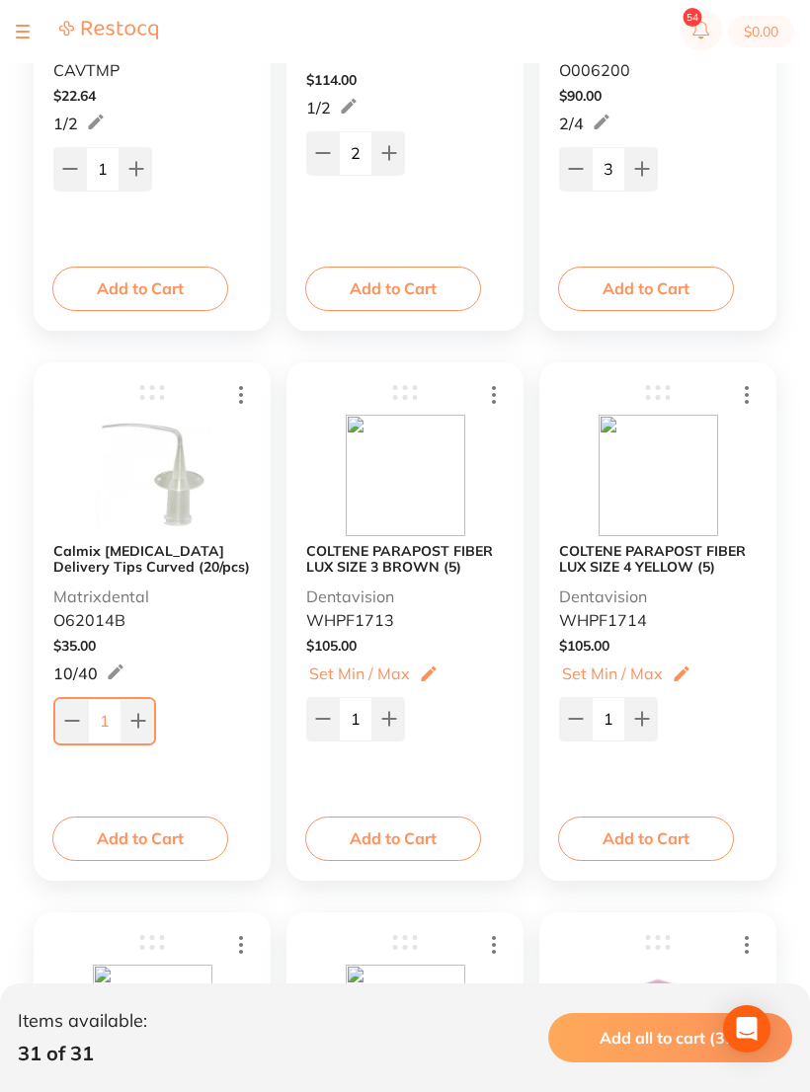
scroll to position [655, 0]
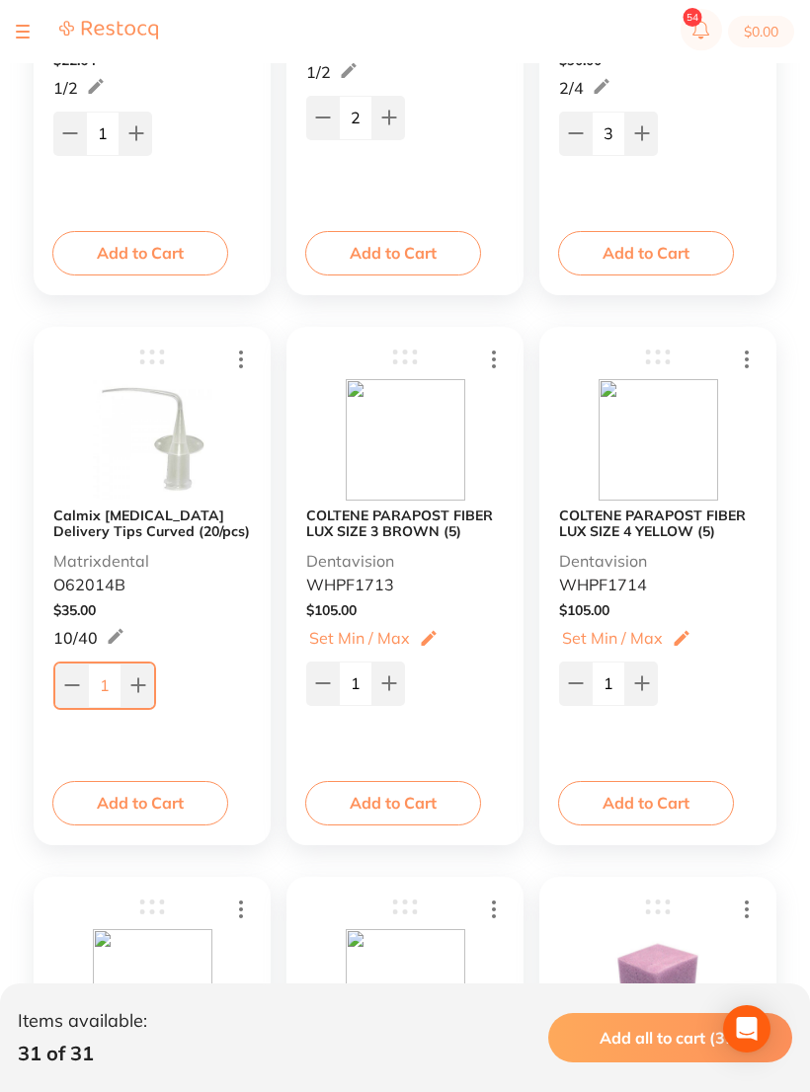
click at [80, 704] on button at bounding box center [71, 684] width 33 height 43
type input "0"
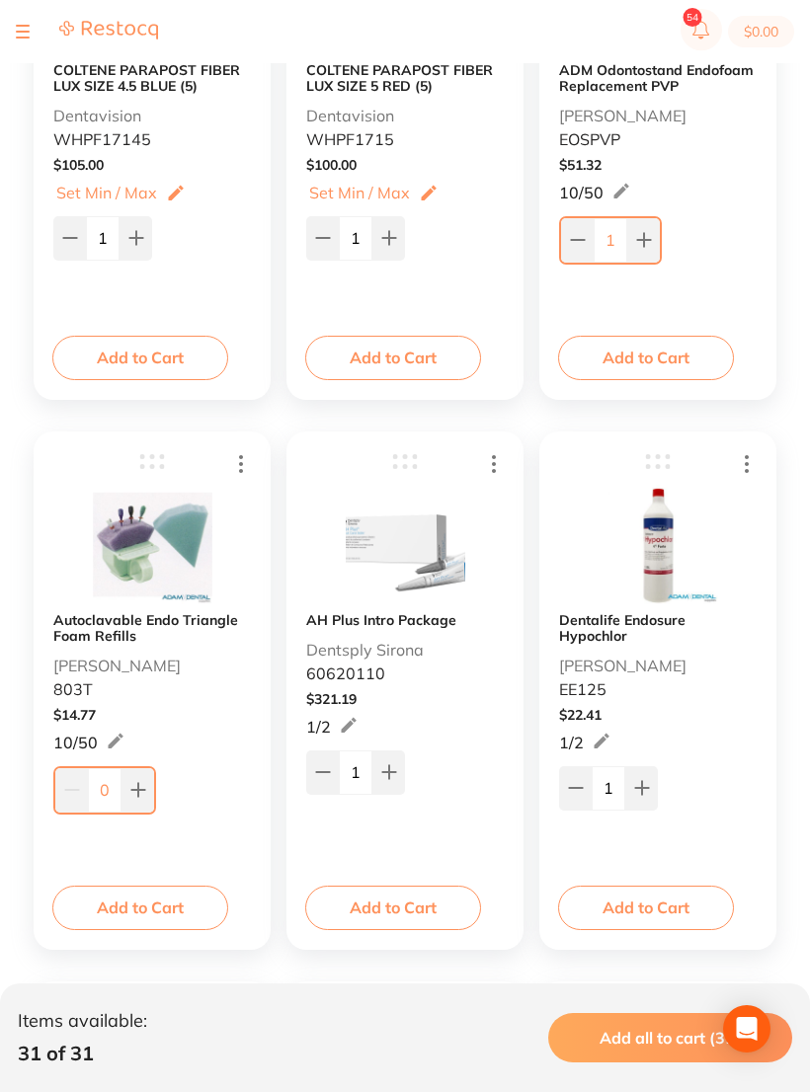
scroll to position [1655, 0]
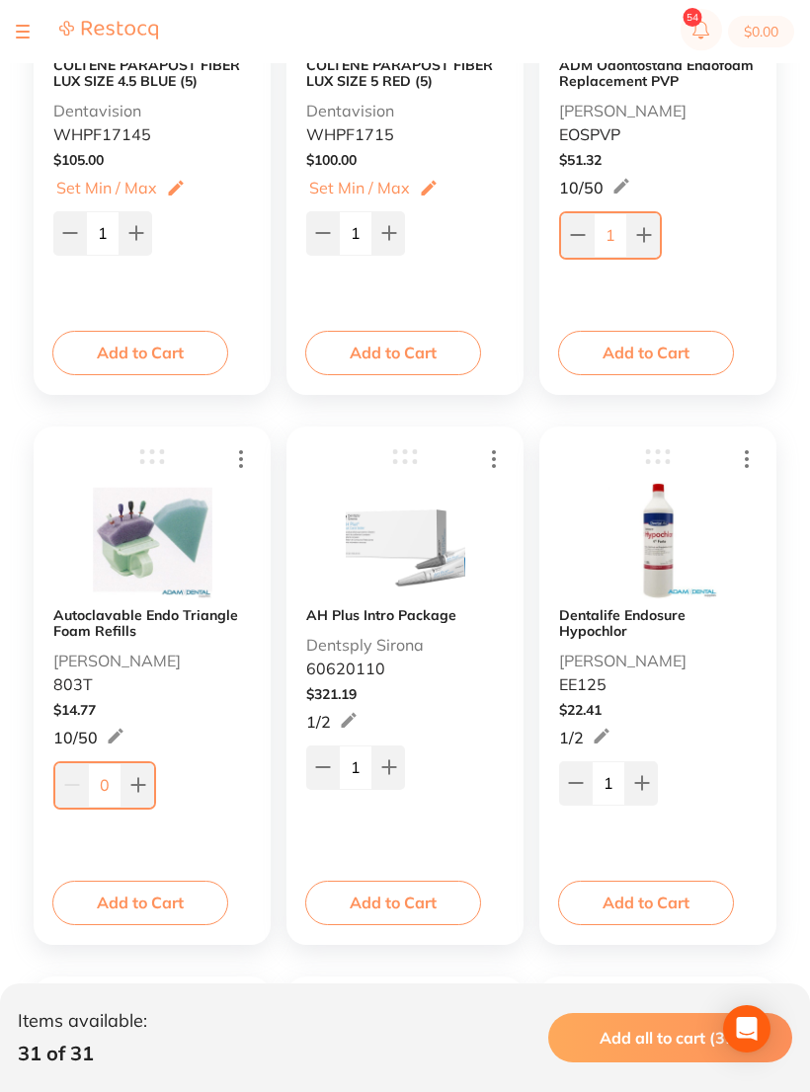
click at [318, 760] on icon at bounding box center [323, 767] width 16 height 16
type input "0"
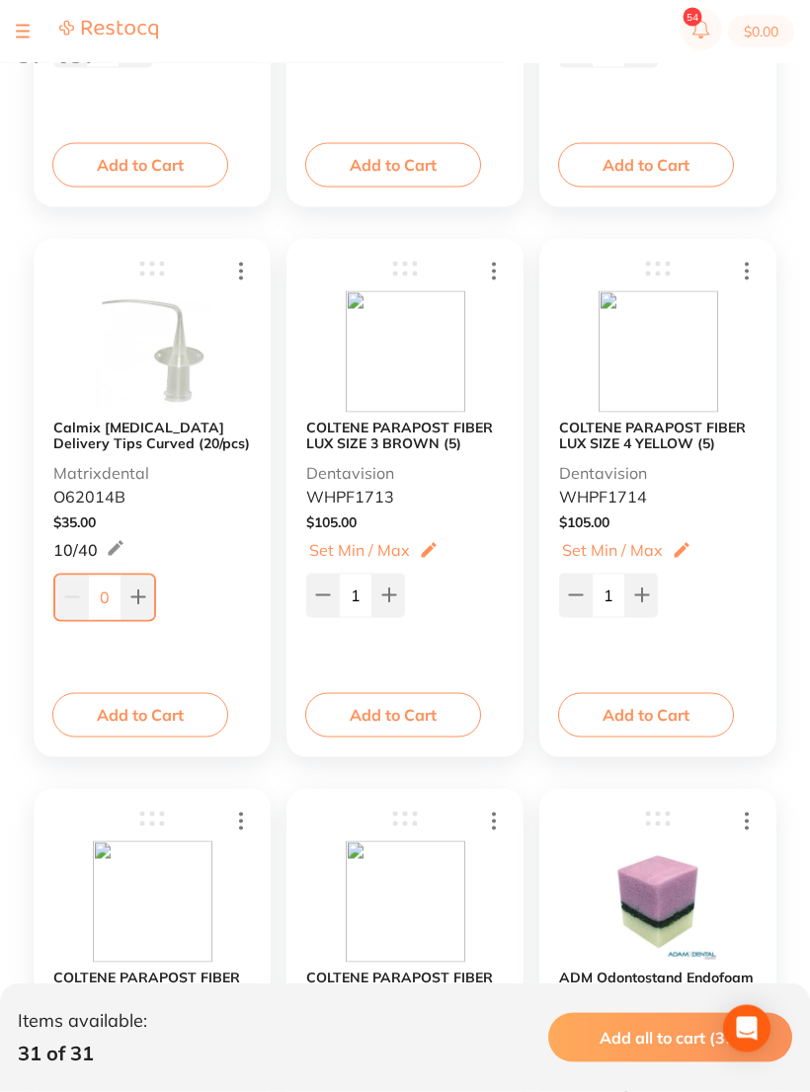
scroll to position [743, 0]
click at [351, 599] on input "1" at bounding box center [356, 594] width 34 height 43
click at [366, 600] on input "1" at bounding box center [356, 595] width 34 height 43
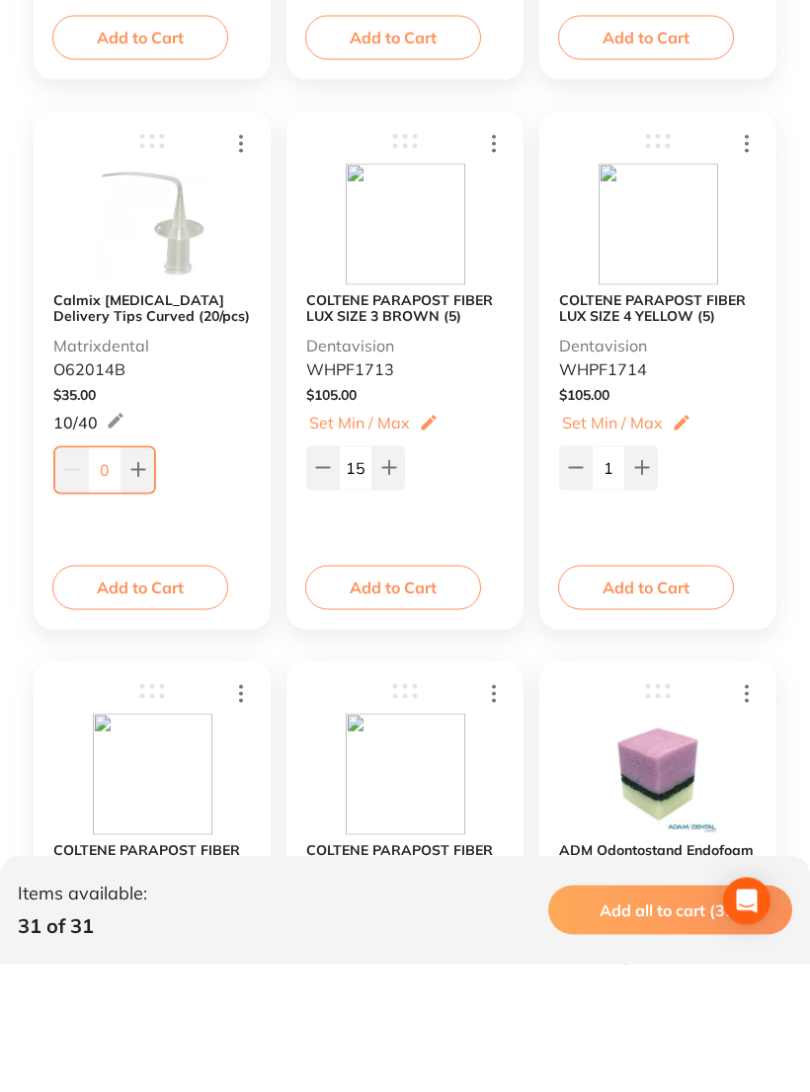
type input "15"
click at [615, 574] on input "1" at bounding box center [608, 595] width 34 height 43
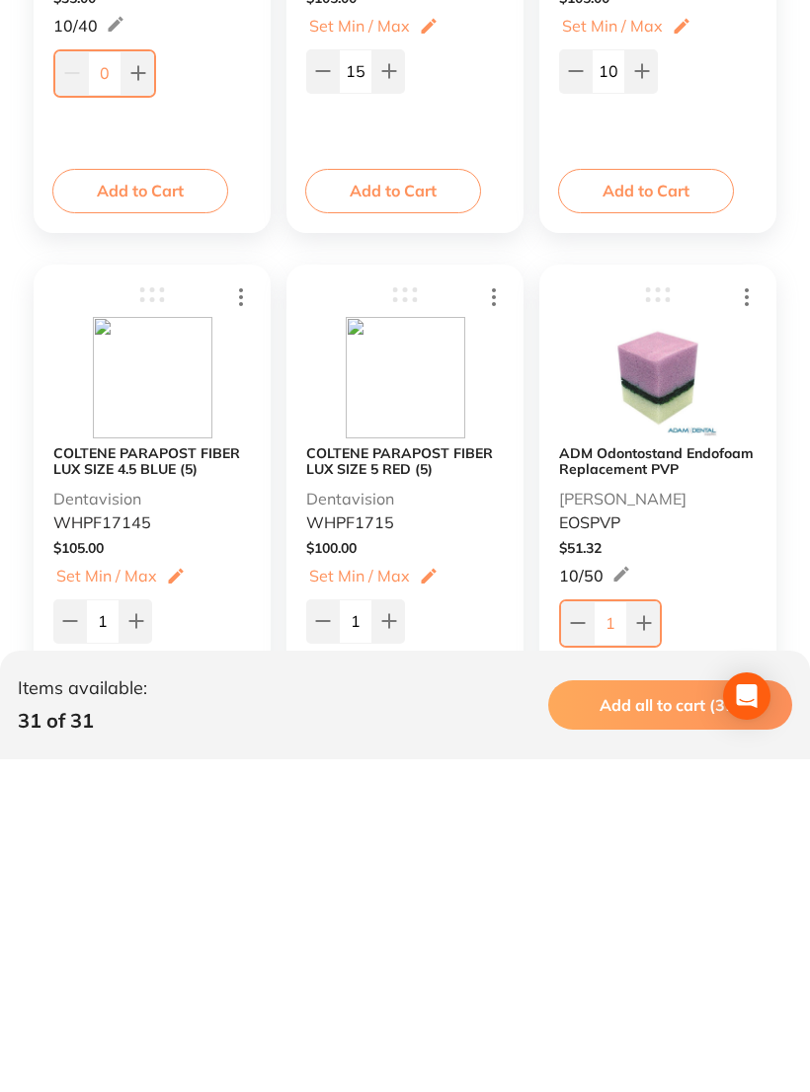
scroll to position [1010, 0]
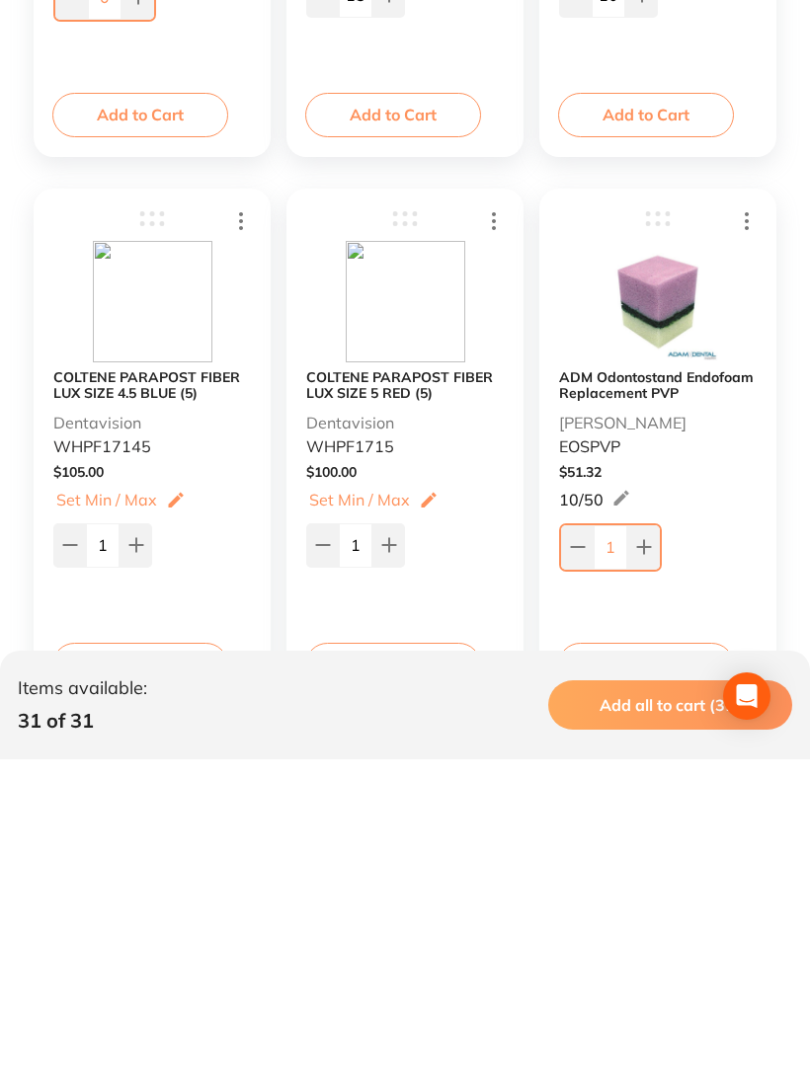
type input "10"
click at [107, 856] on input "1" at bounding box center [103, 877] width 34 height 43
type input "7"
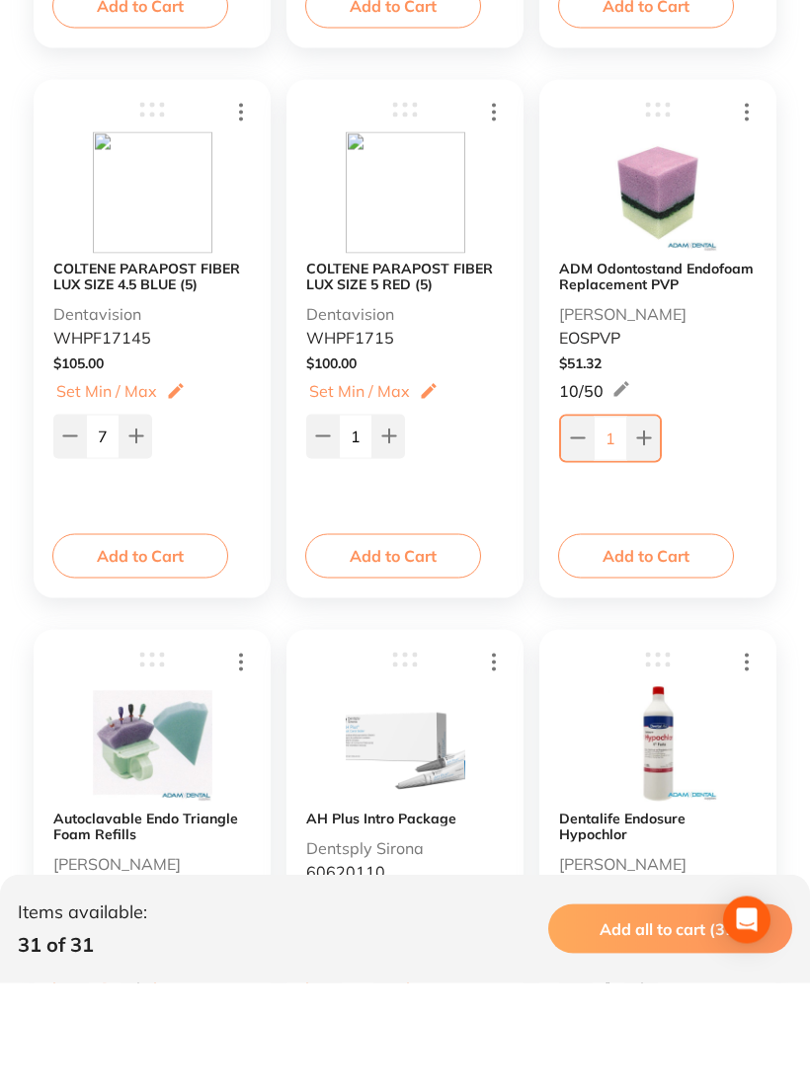
click at [359, 523] on input "1" at bounding box center [356, 544] width 34 height 43
type input "6"
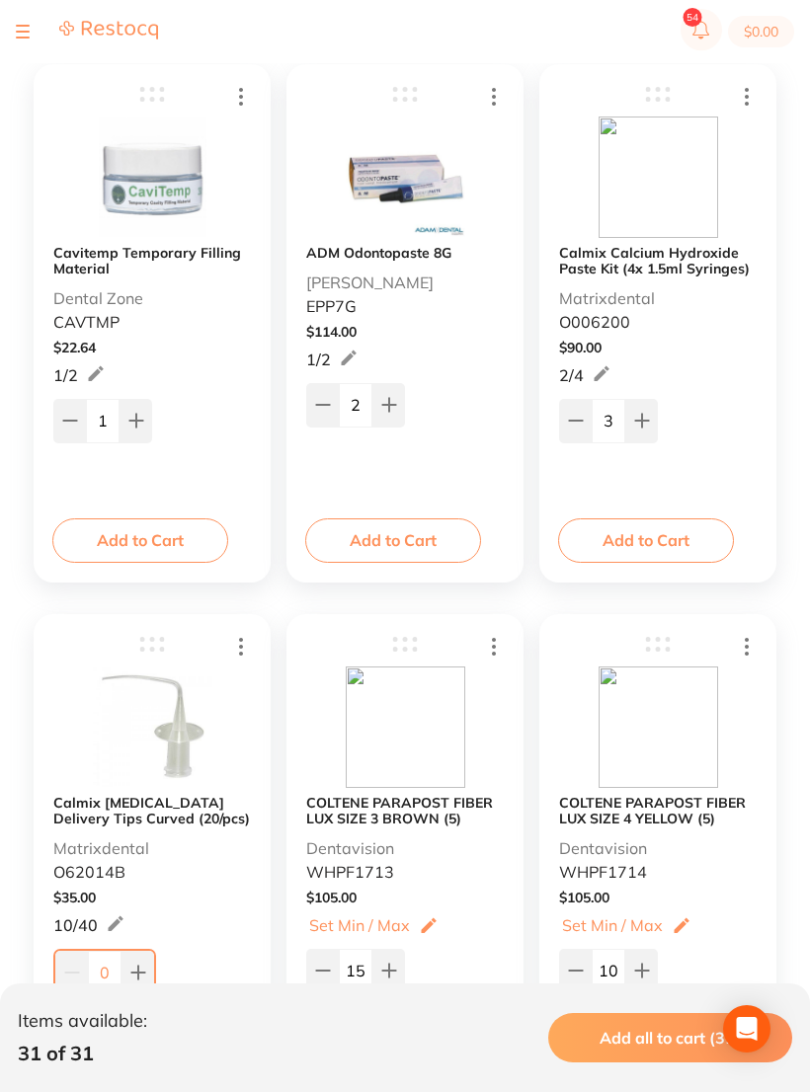
scroll to position [0, 0]
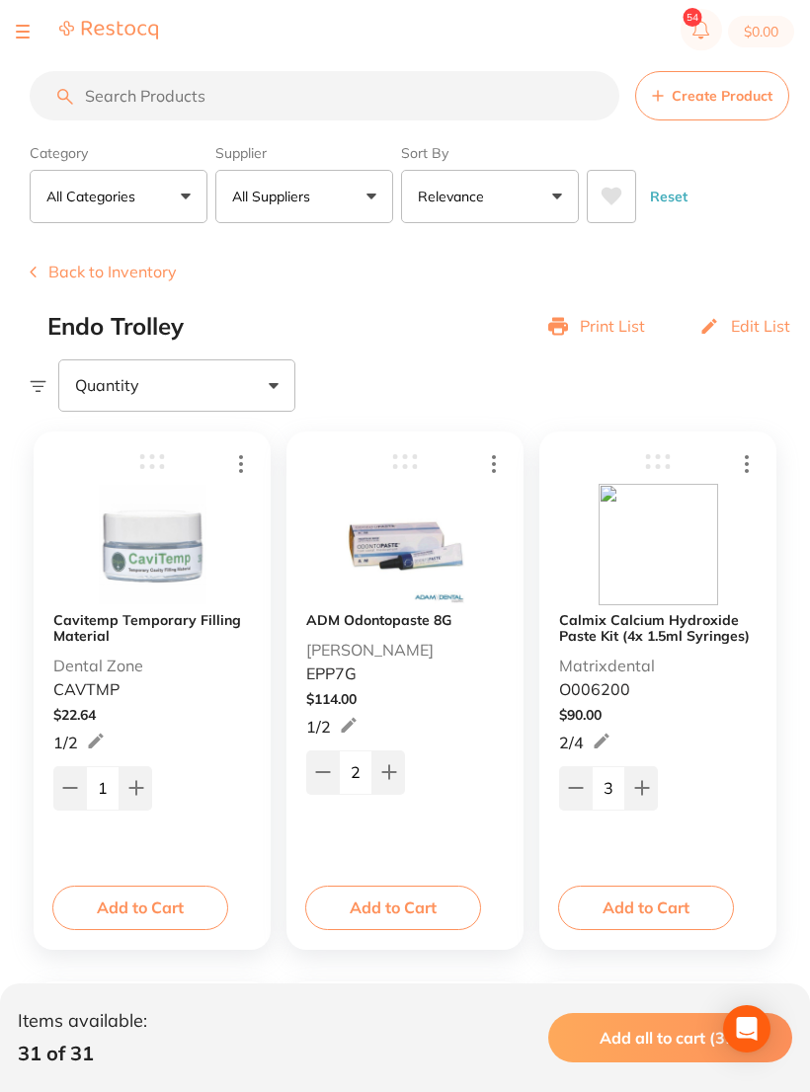
click at [29, 31] on button at bounding box center [23, 32] width 14 height 2
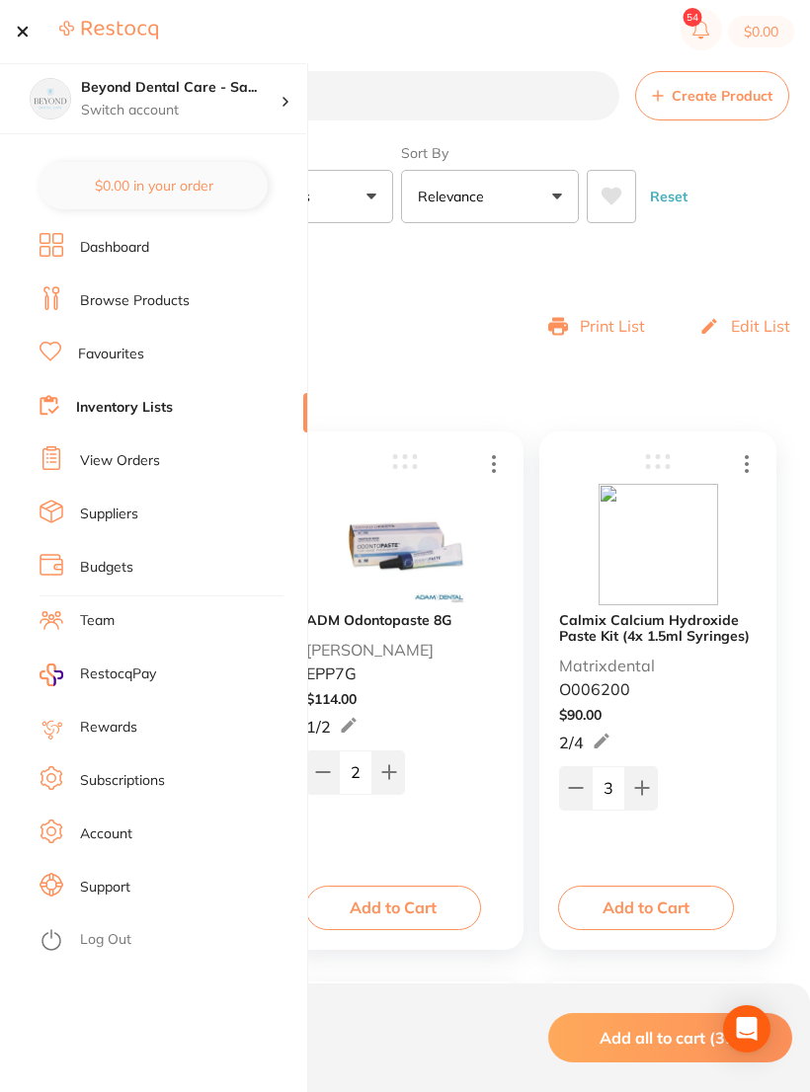
click at [97, 394] on li "Inventory Lists" at bounding box center [173, 408] width 268 height 30
